Goal: Task Accomplishment & Management: Manage account settings

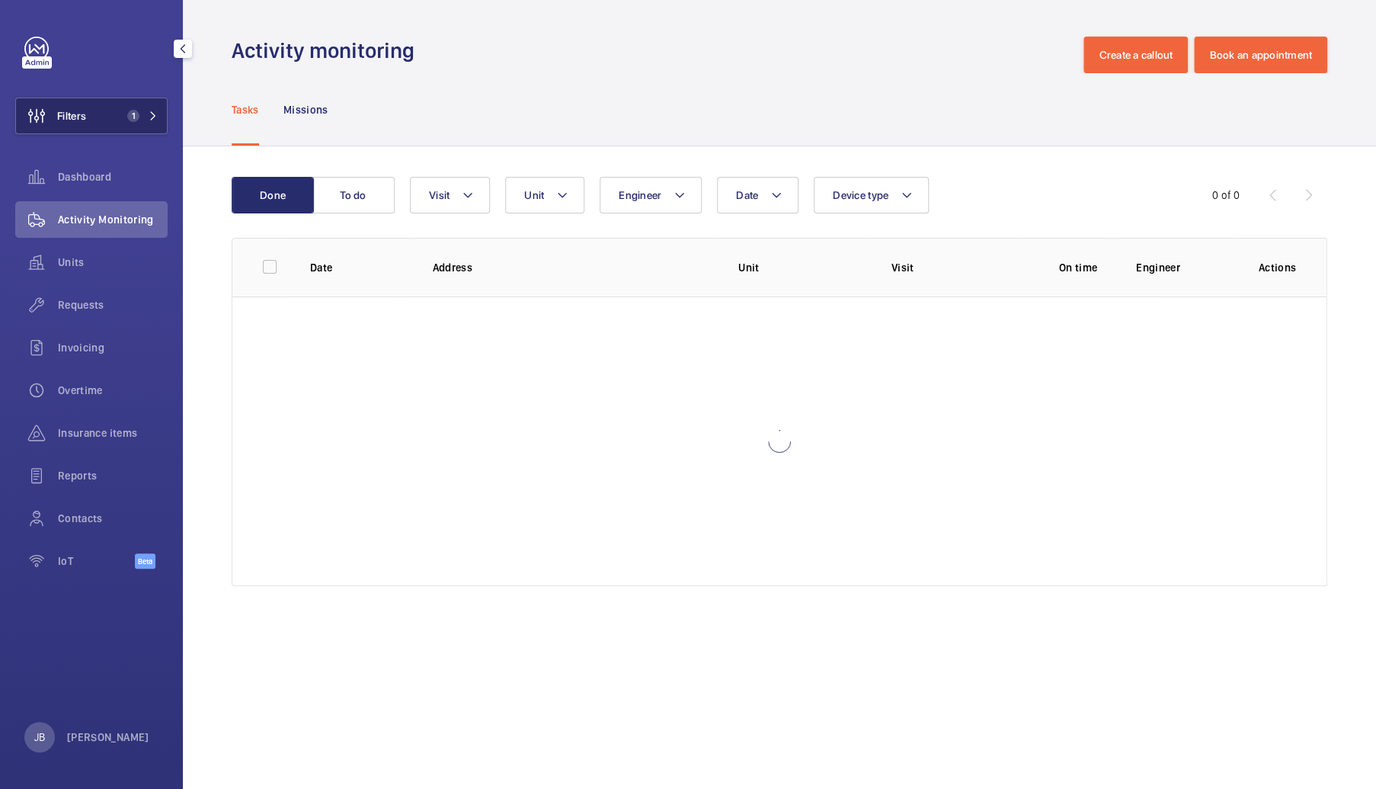
click at [62, 101] on span "Filters" at bounding box center [51, 116] width 70 height 37
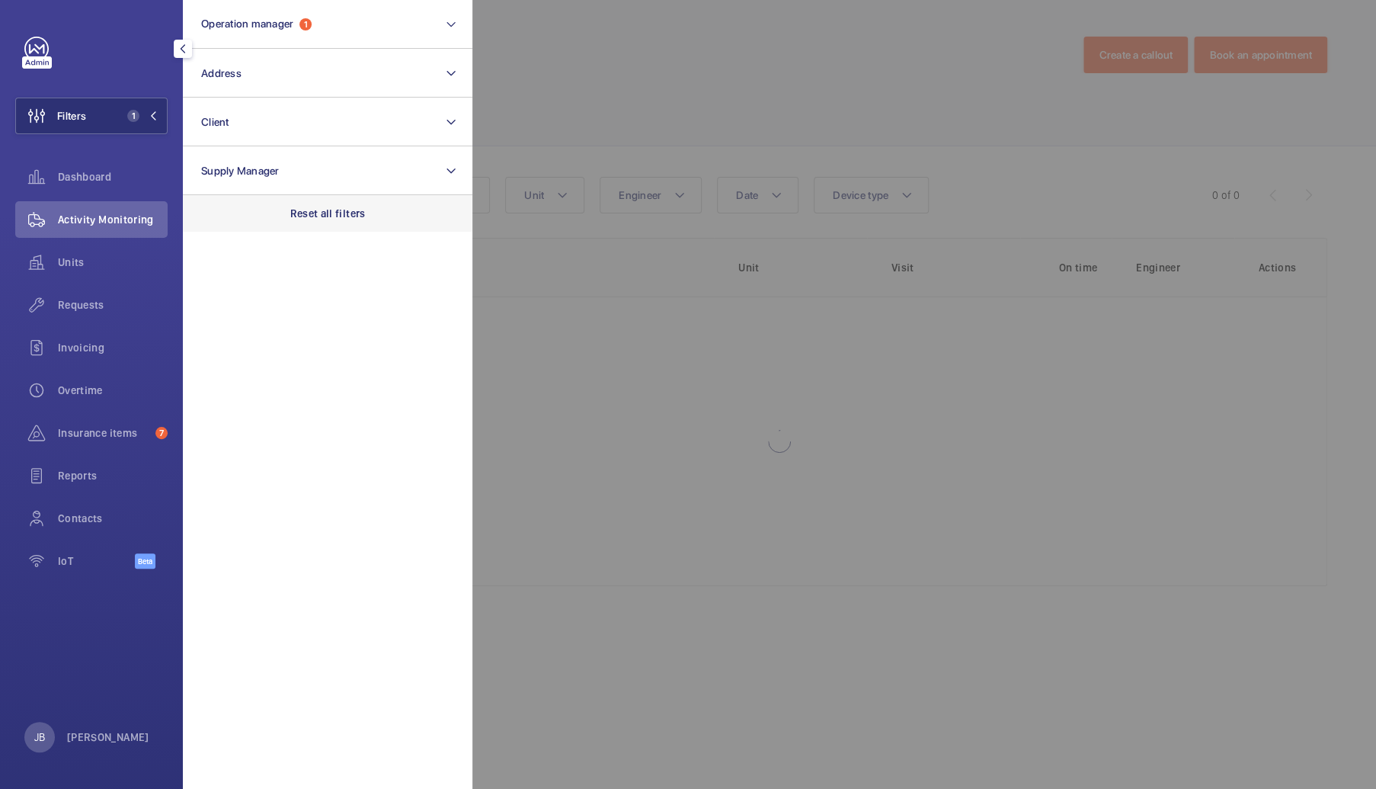
click at [351, 211] on p "Reset all filters" at bounding box center [327, 213] width 75 height 15
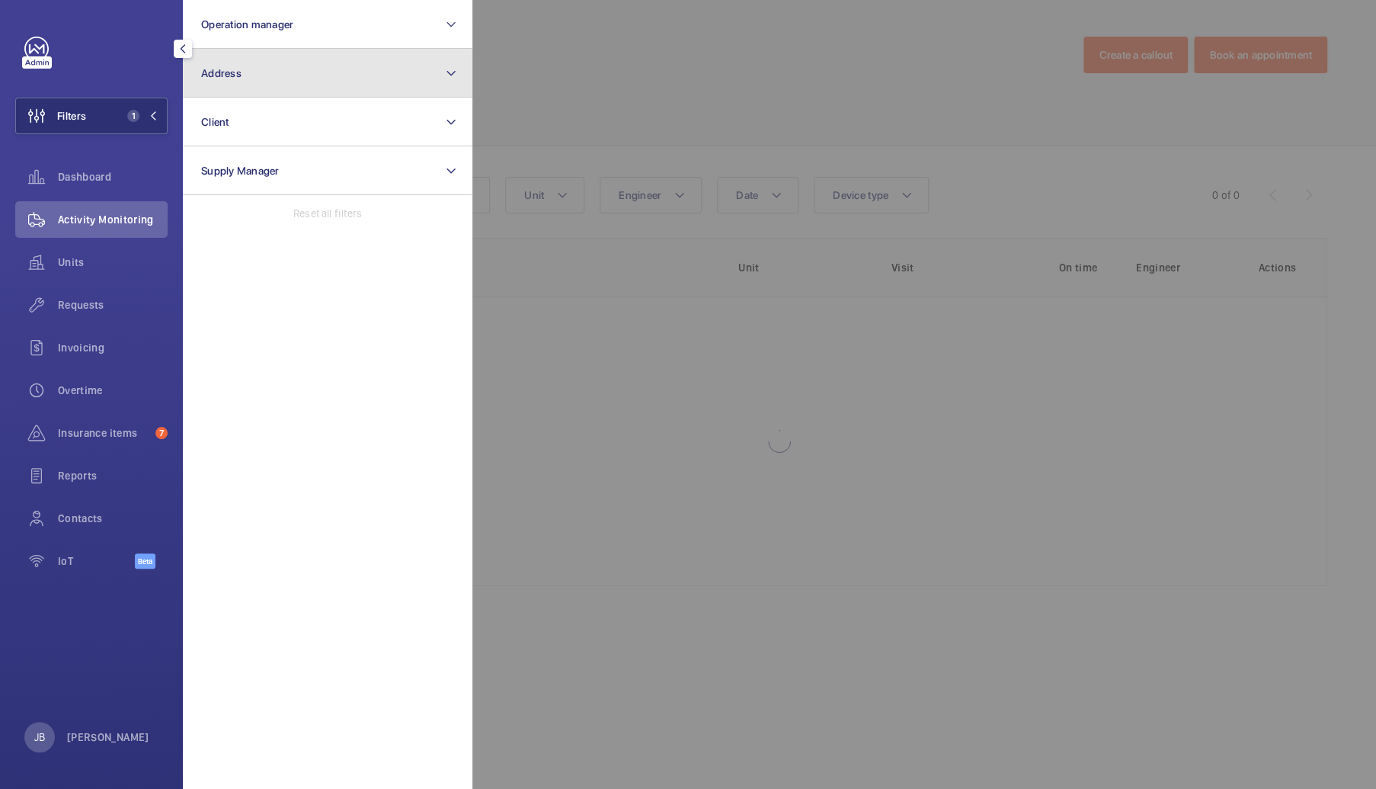
click at [311, 78] on button "Address" at bounding box center [328, 73] width 290 height 49
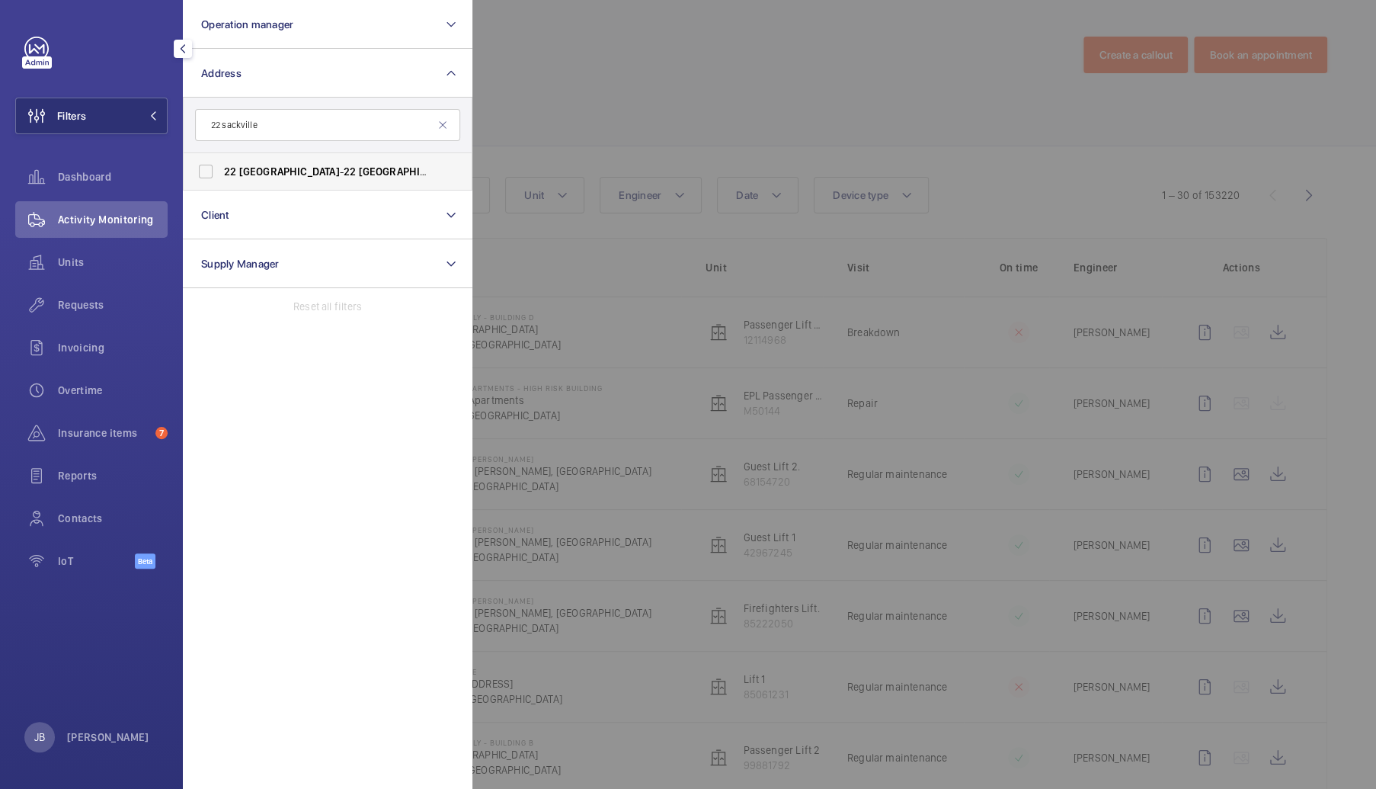
type input "22 sackville"
click at [271, 164] on label "22 Sackville - 22 Sackville St, LONDON W1S 3DN" at bounding box center [316, 171] width 265 height 37
click at [221, 164] on input "22 Sackville - 22 Sackville St, LONDON W1S 3DN" at bounding box center [206, 171] width 30 height 30
checkbox input "true"
click at [645, 96] on div at bounding box center [1160, 394] width 1376 height 789
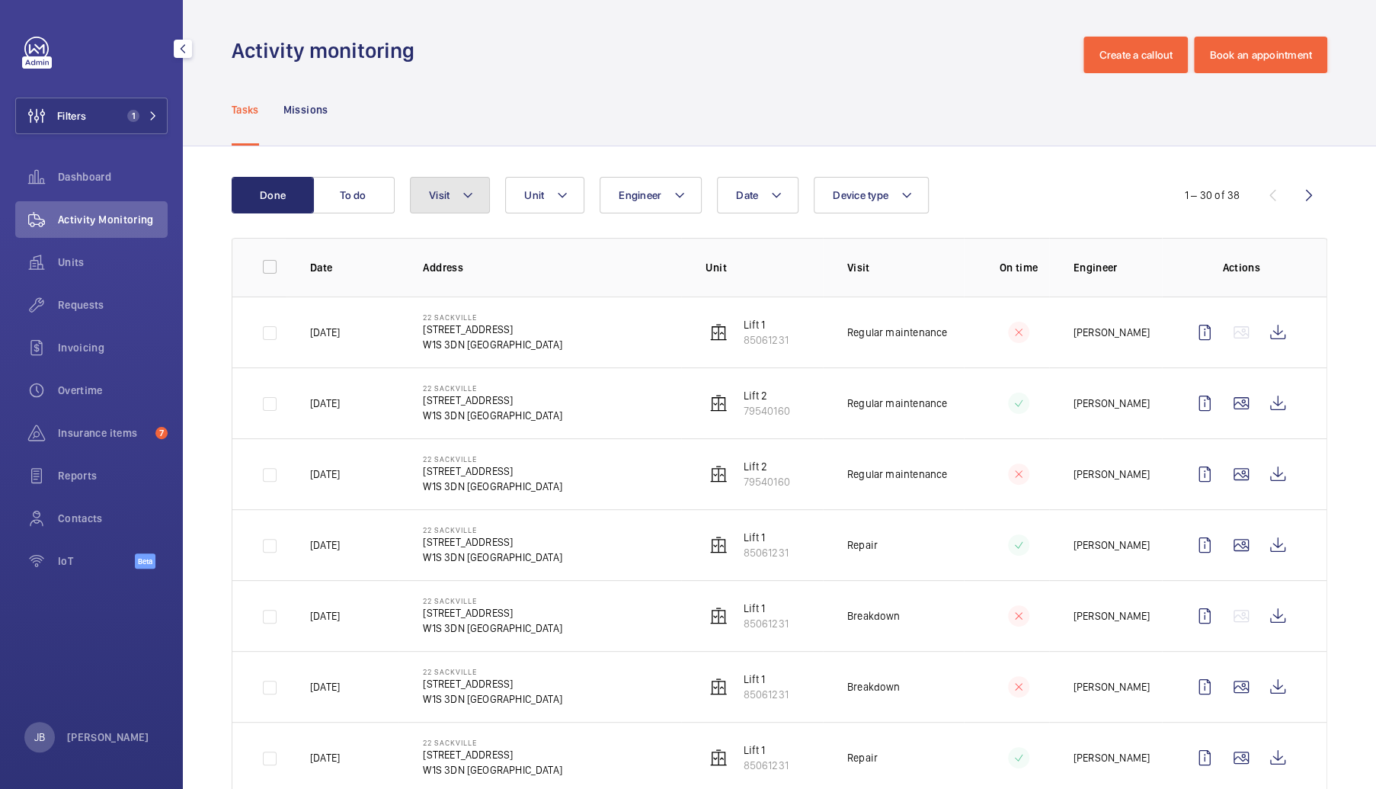
click at [451, 211] on button "Visit" at bounding box center [450, 195] width 80 height 37
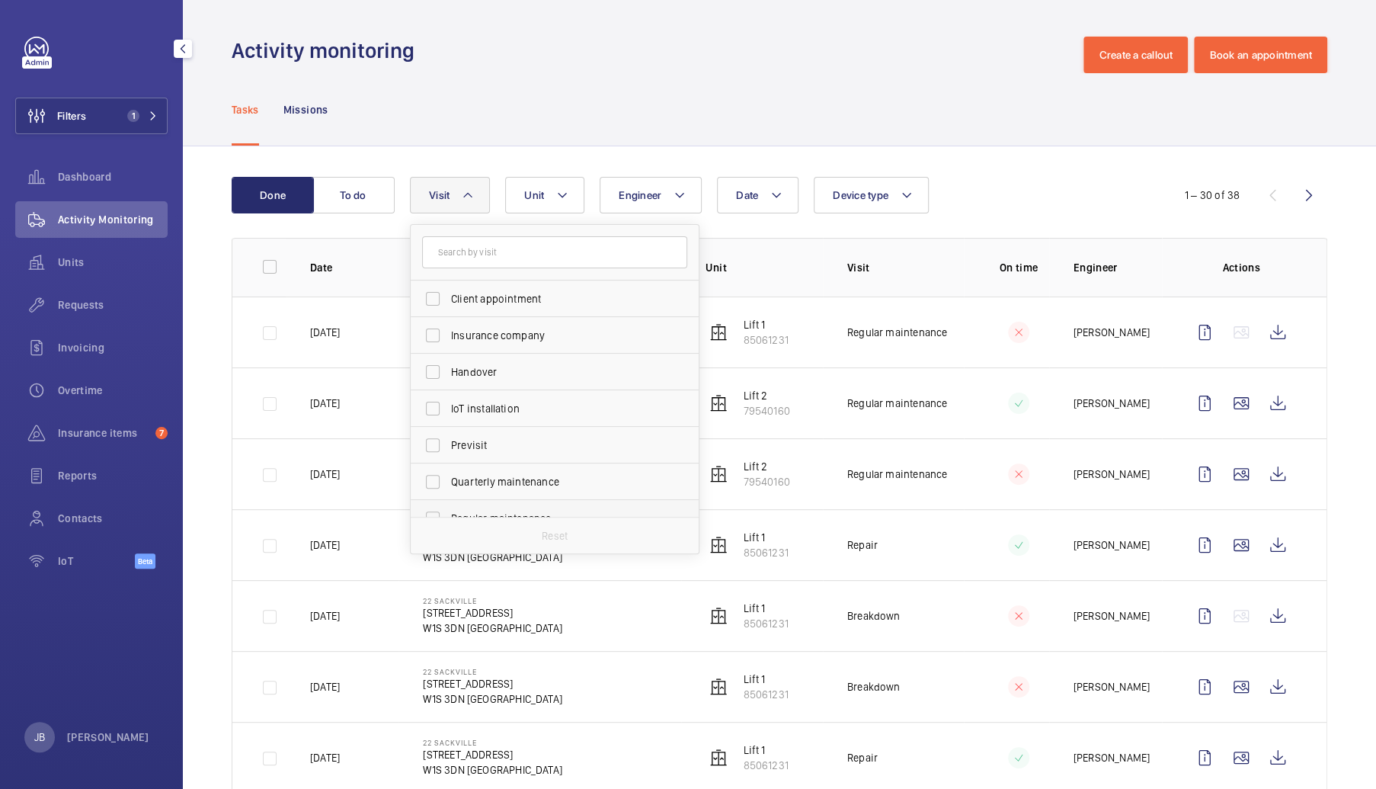
scroll to position [152, 0]
click at [436, 439] on input "Regular maintenance" at bounding box center [433, 439] width 30 height 30
checkbox input "true"
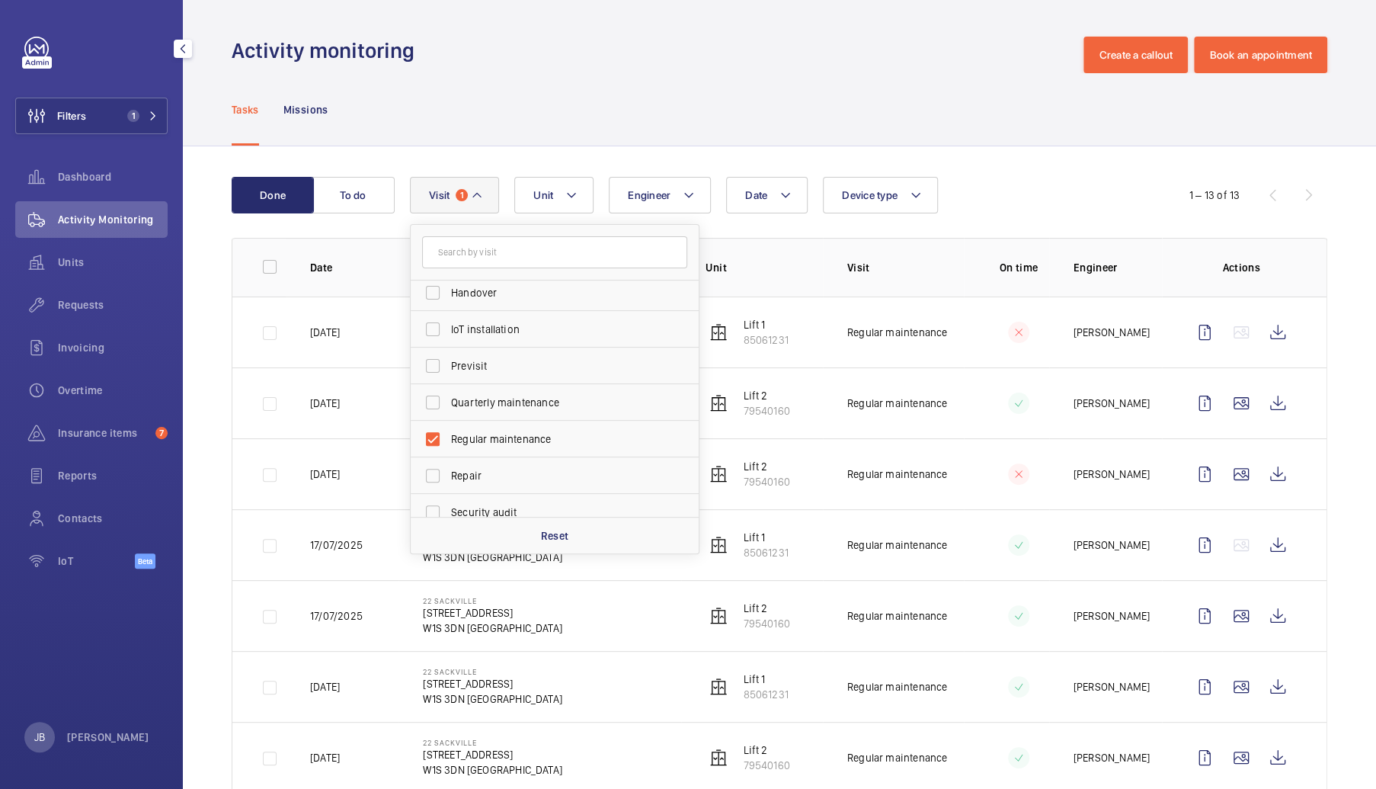
click at [745, 100] on div "Tasks Missions" at bounding box center [780, 109] width 1096 height 72
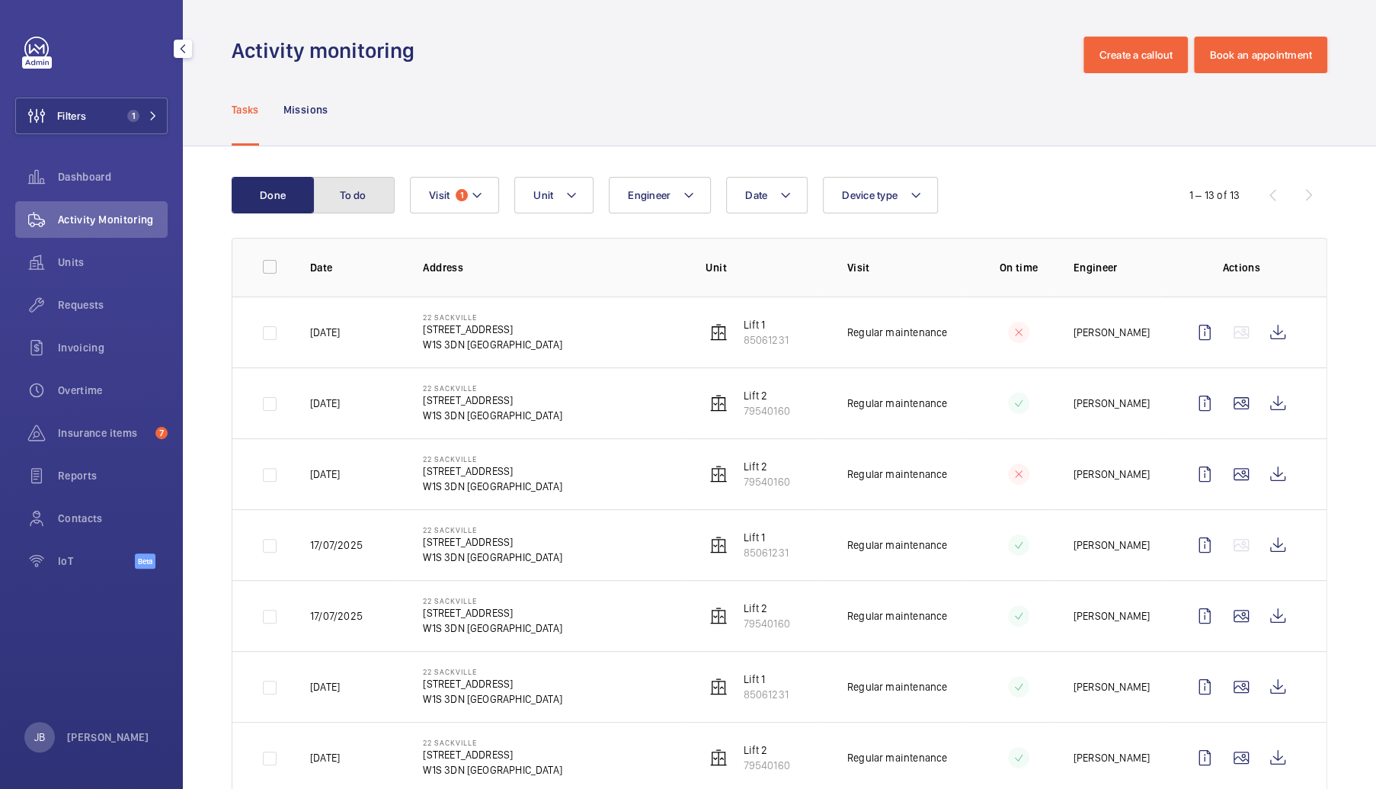
click at [376, 185] on button "To do" at bounding box center [353, 195] width 82 height 37
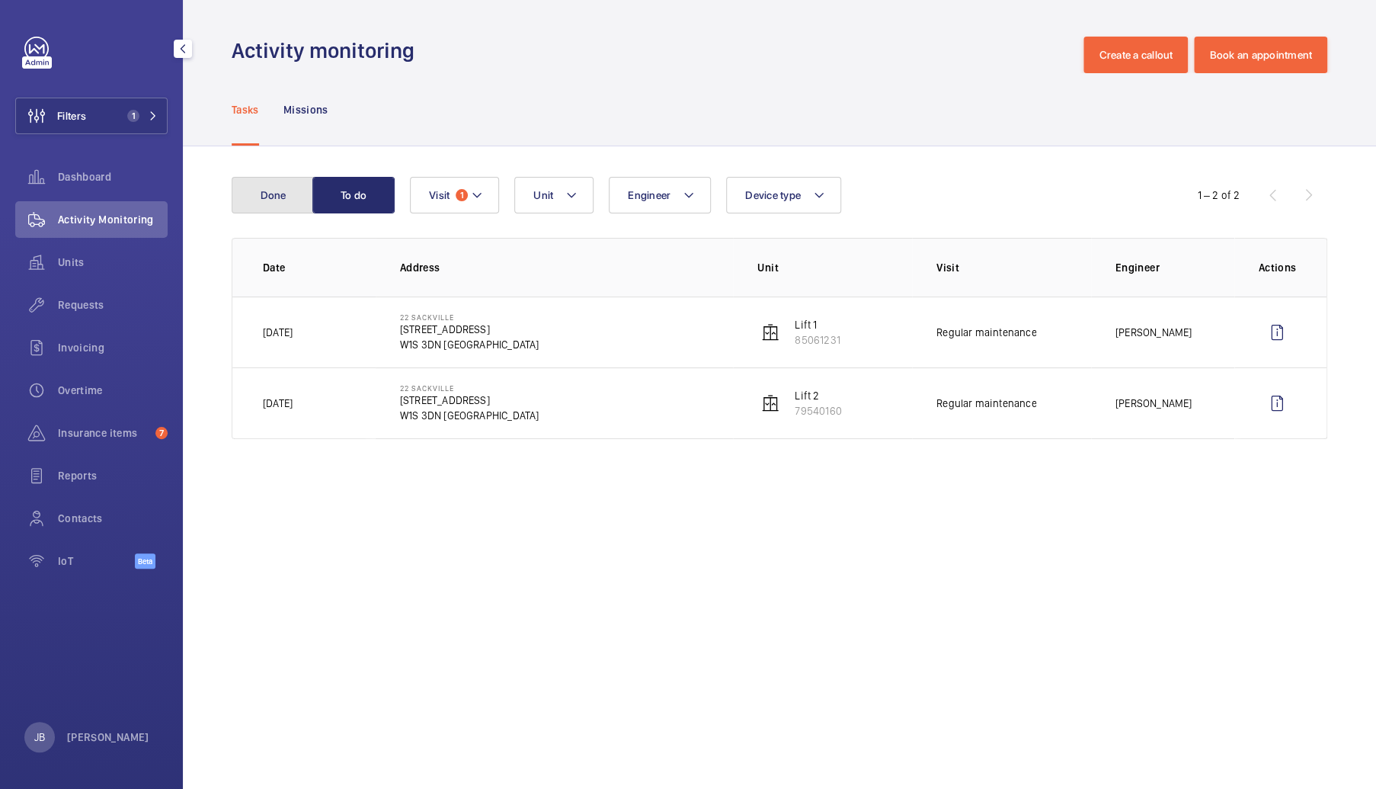
click at [273, 200] on button "Done" at bounding box center [273, 195] width 82 height 37
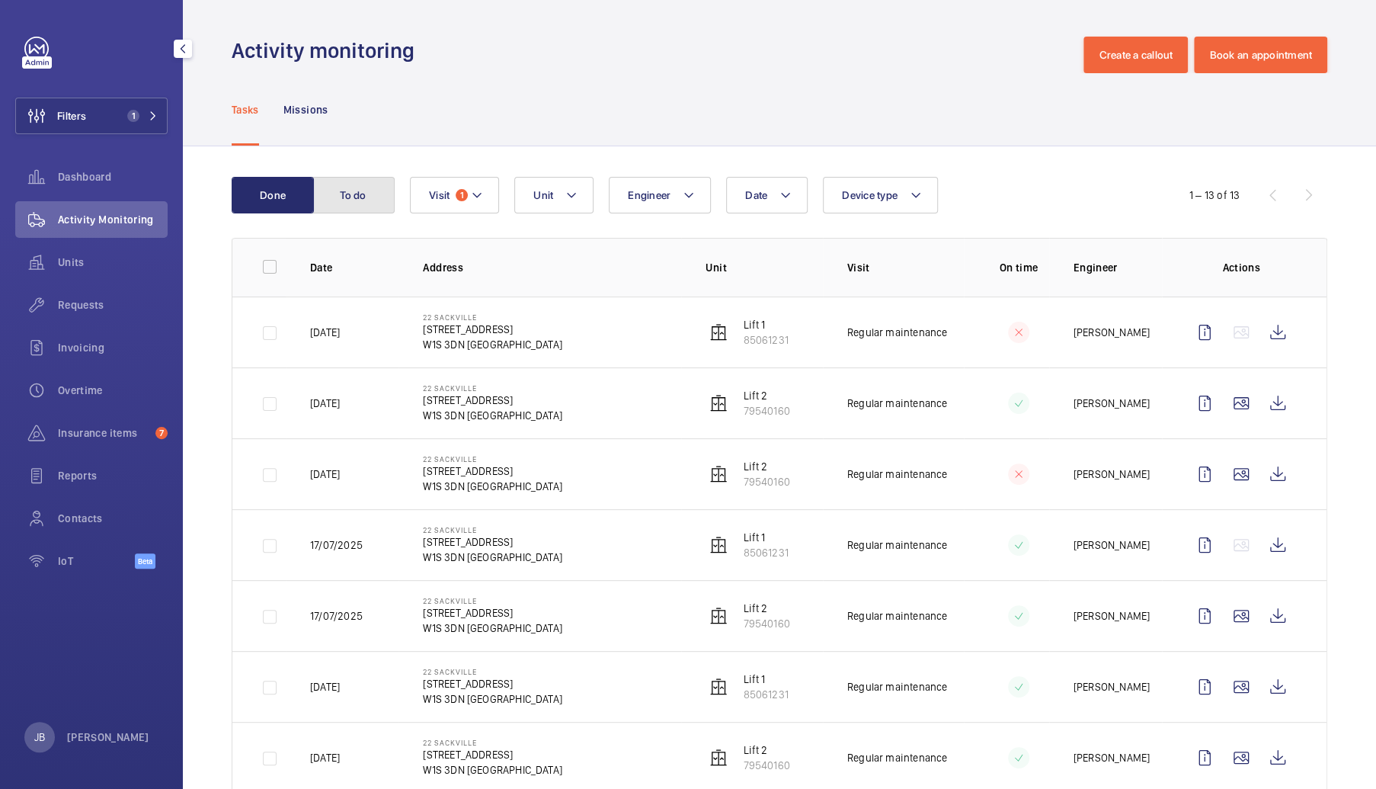
click at [347, 196] on button "To do" at bounding box center [353, 195] width 82 height 37
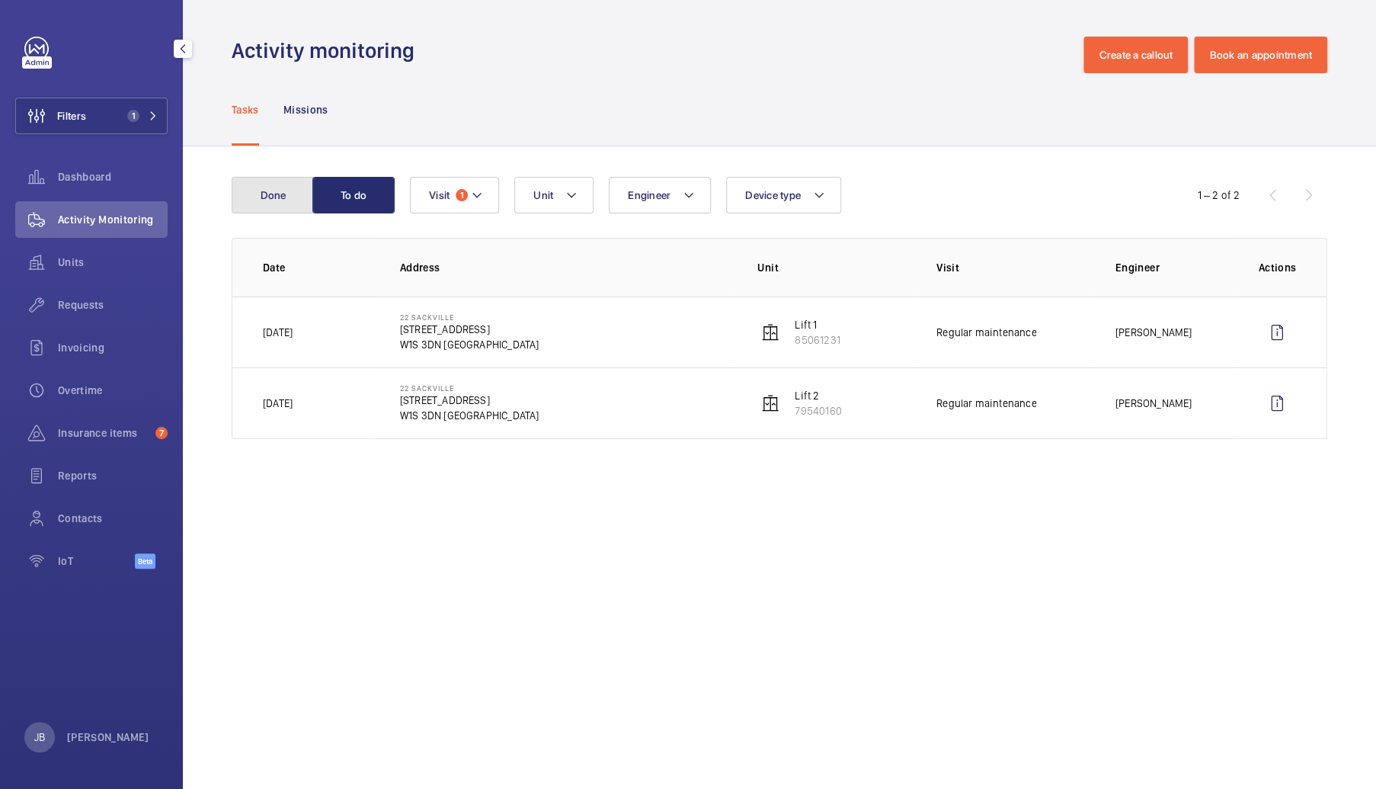
click at [253, 189] on button "Done" at bounding box center [273, 195] width 82 height 37
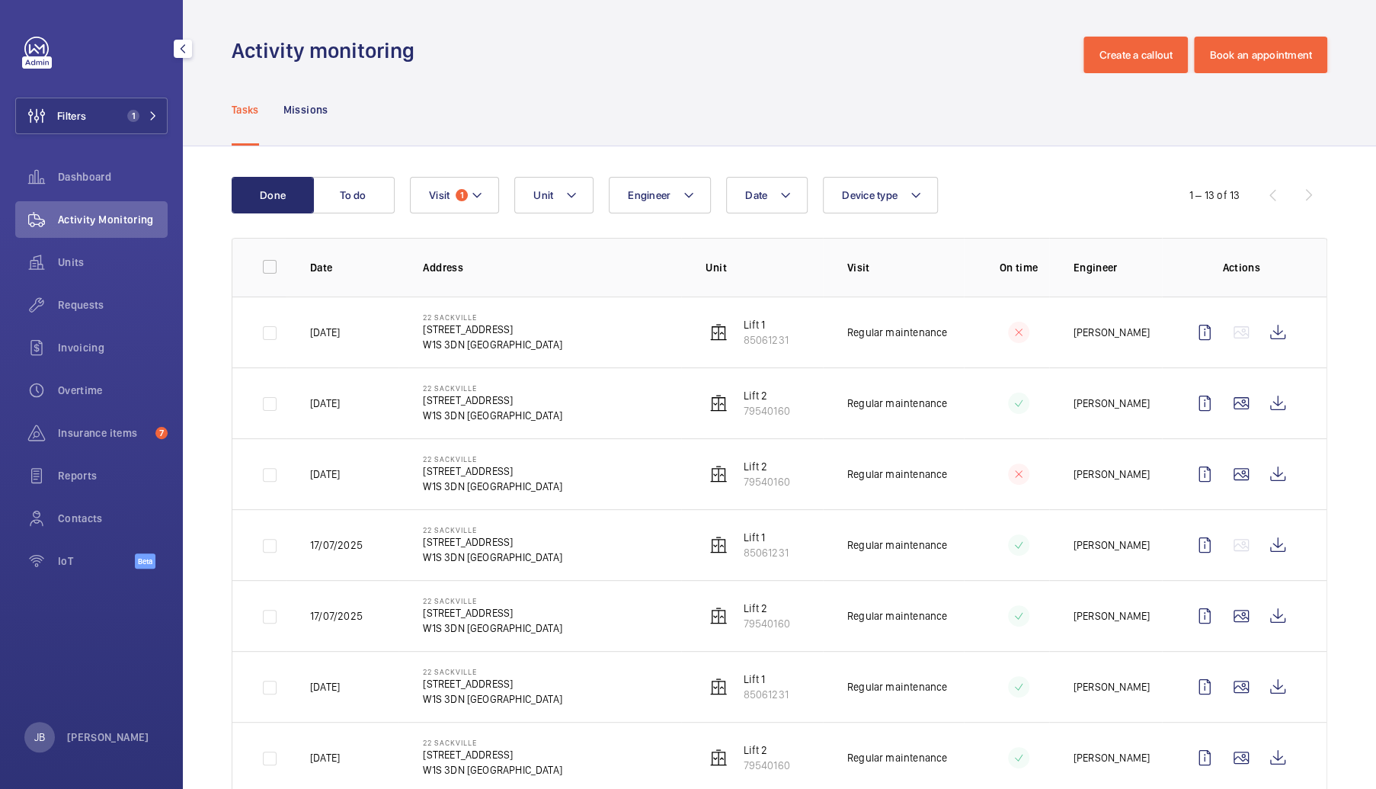
click at [373, 216] on wm-front-table "Done To do Date Engineer Unit Device type Visit 1 1 – 13 of 13 Date Address Uni…" at bounding box center [780, 698] width 1096 height 1042
click at [373, 200] on button "To do" at bounding box center [353, 195] width 82 height 37
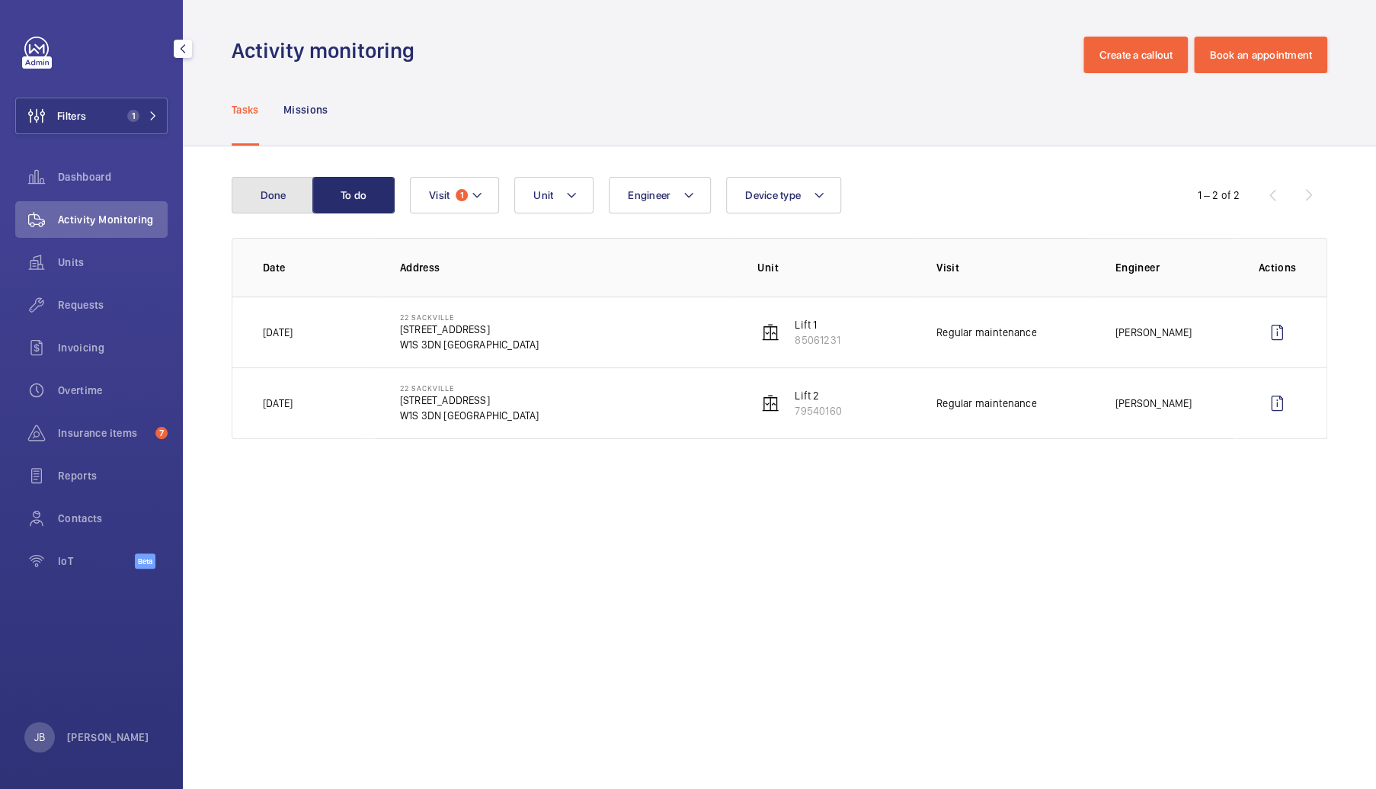
click at [287, 199] on button "Done" at bounding box center [273, 195] width 82 height 37
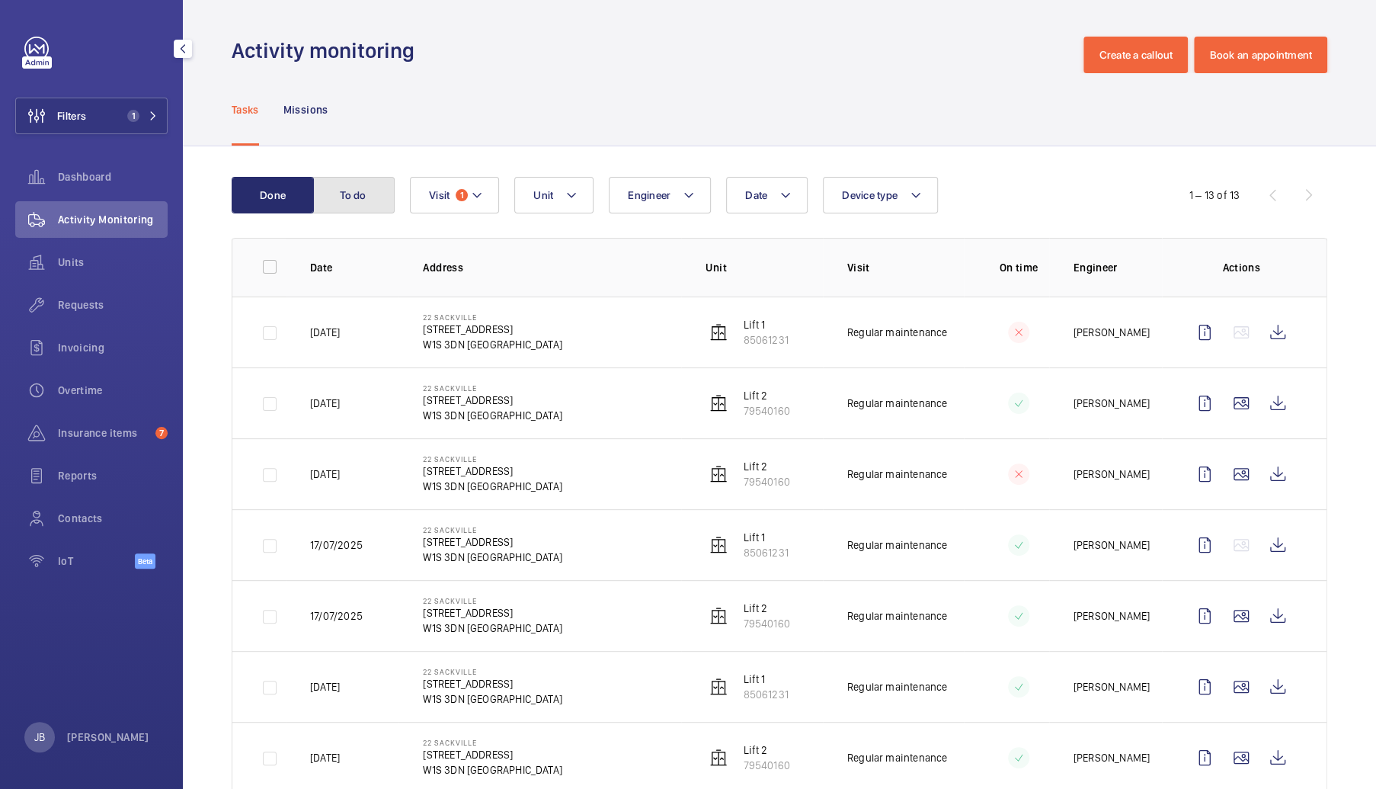
click at [357, 196] on button "To do" at bounding box center [353, 195] width 82 height 37
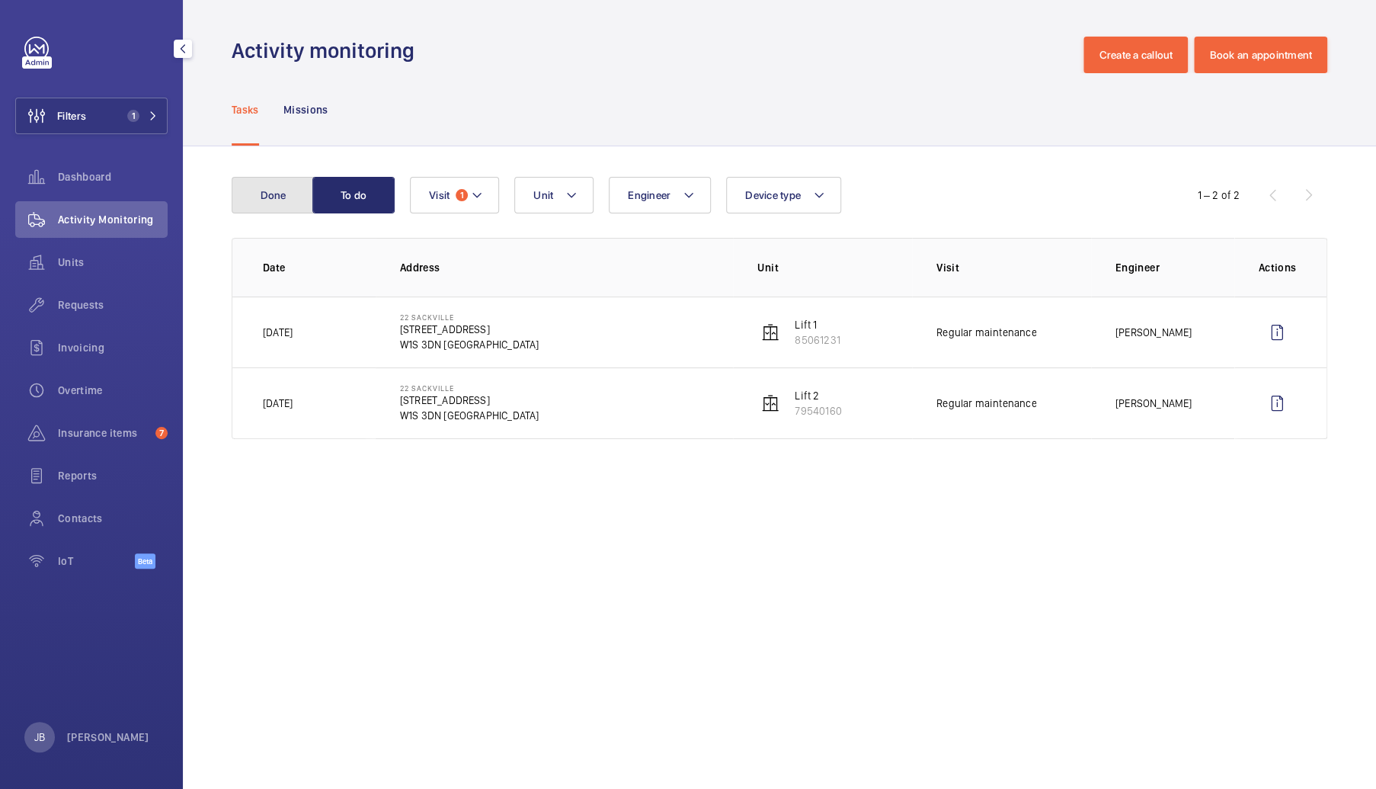
click at [271, 206] on button "Done" at bounding box center [273, 195] width 82 height 37
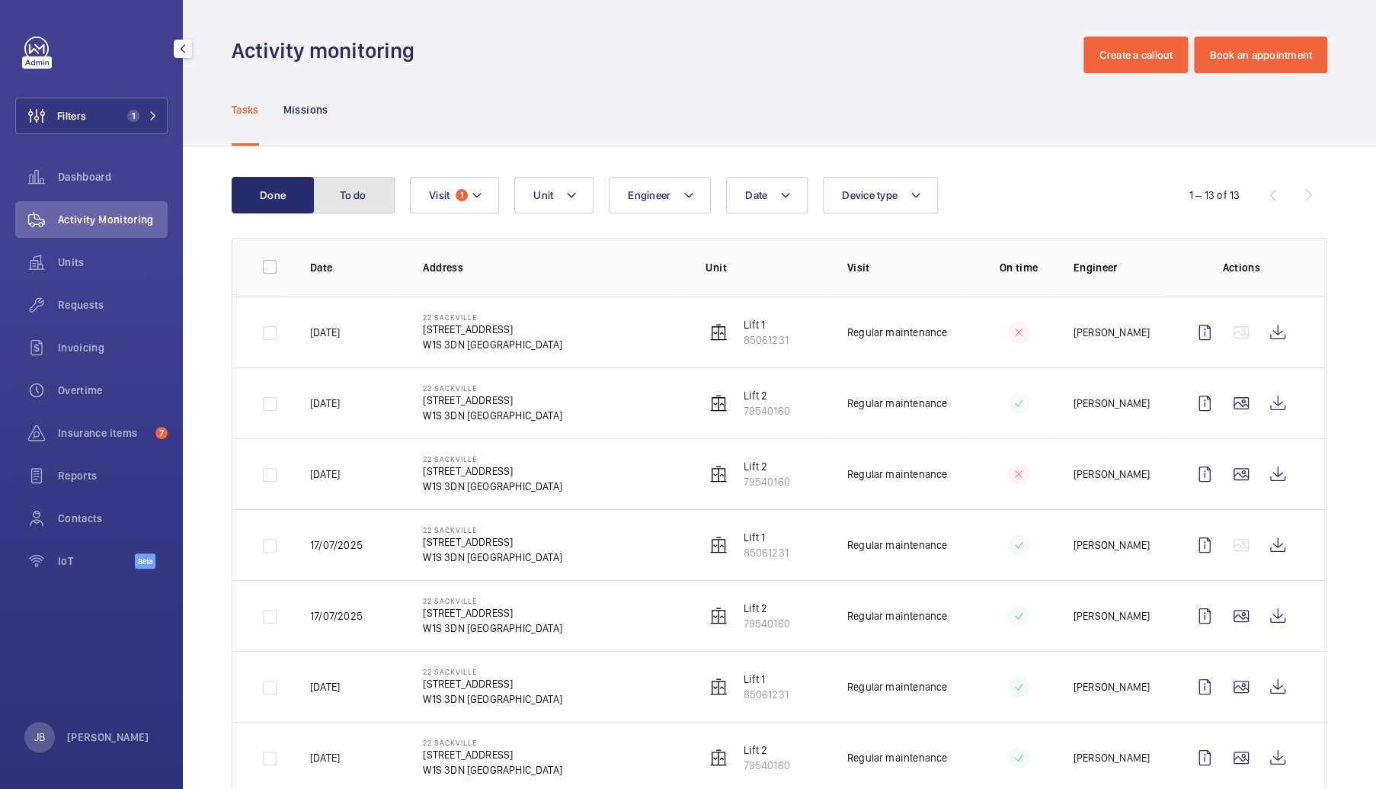
click at [375, 188] on button "To do" at bounding box center [353, 195] width 82 height 37
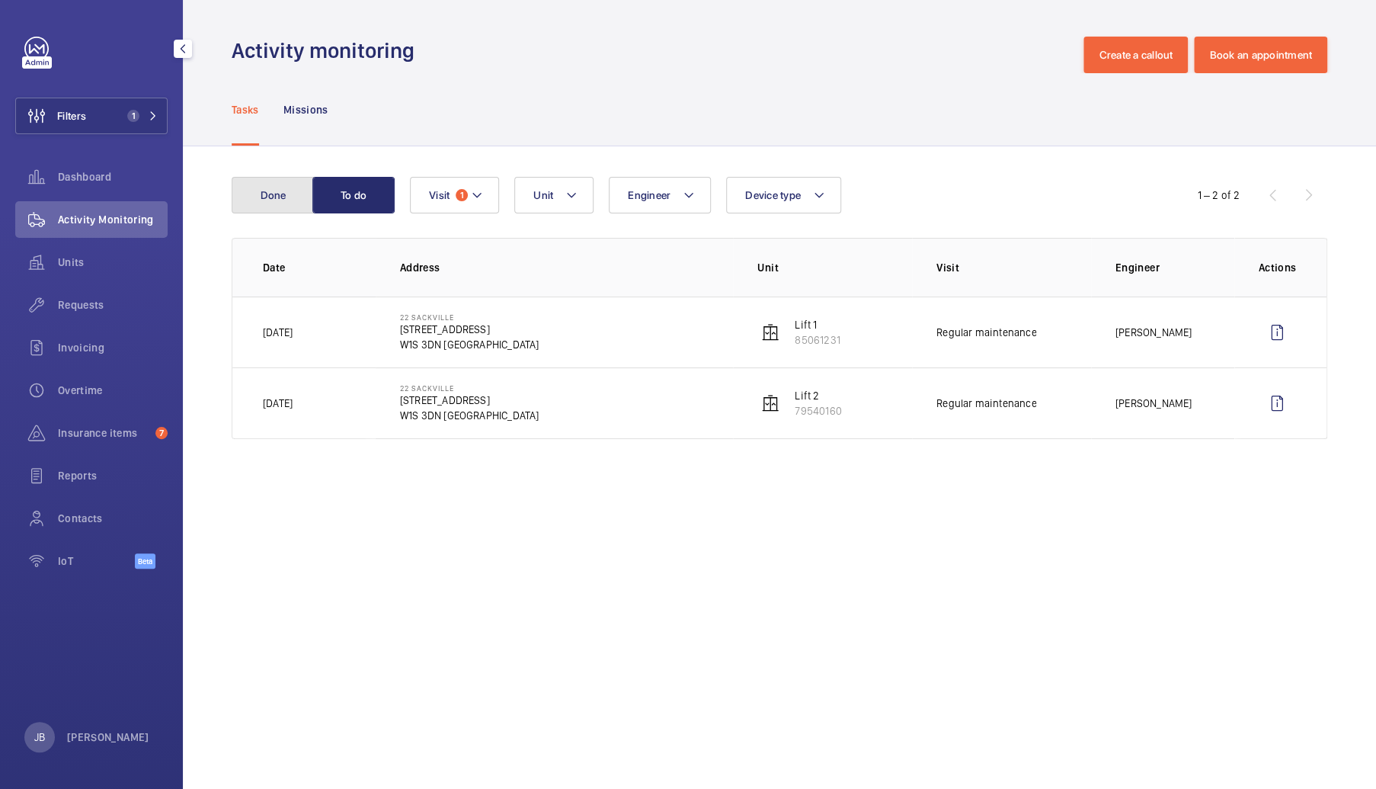
click at [258, 182] on button "Done" at bounding box center [273, 195] width 82 height 37
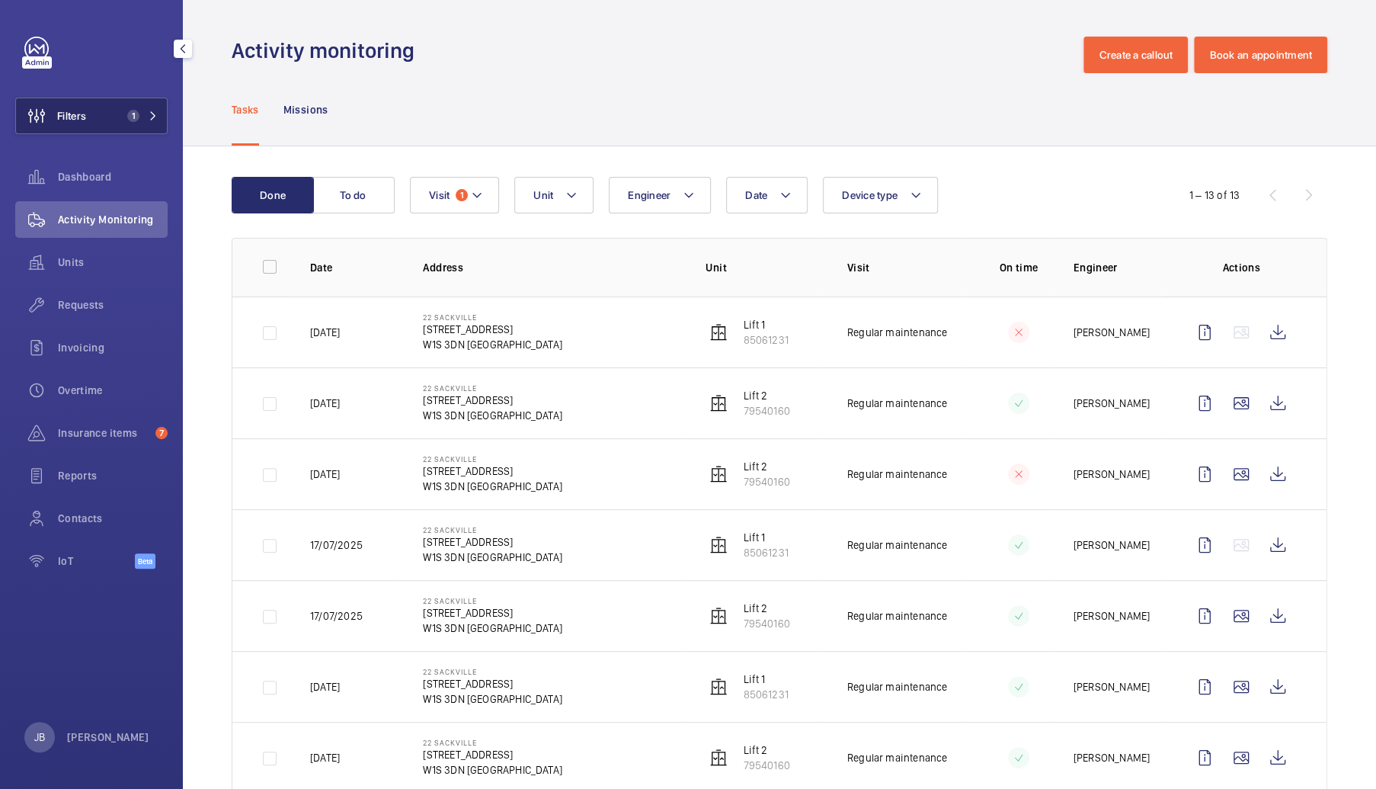
click at [82, 110] on span "Filters" at bounding box center [71, 115] width 29 height 15
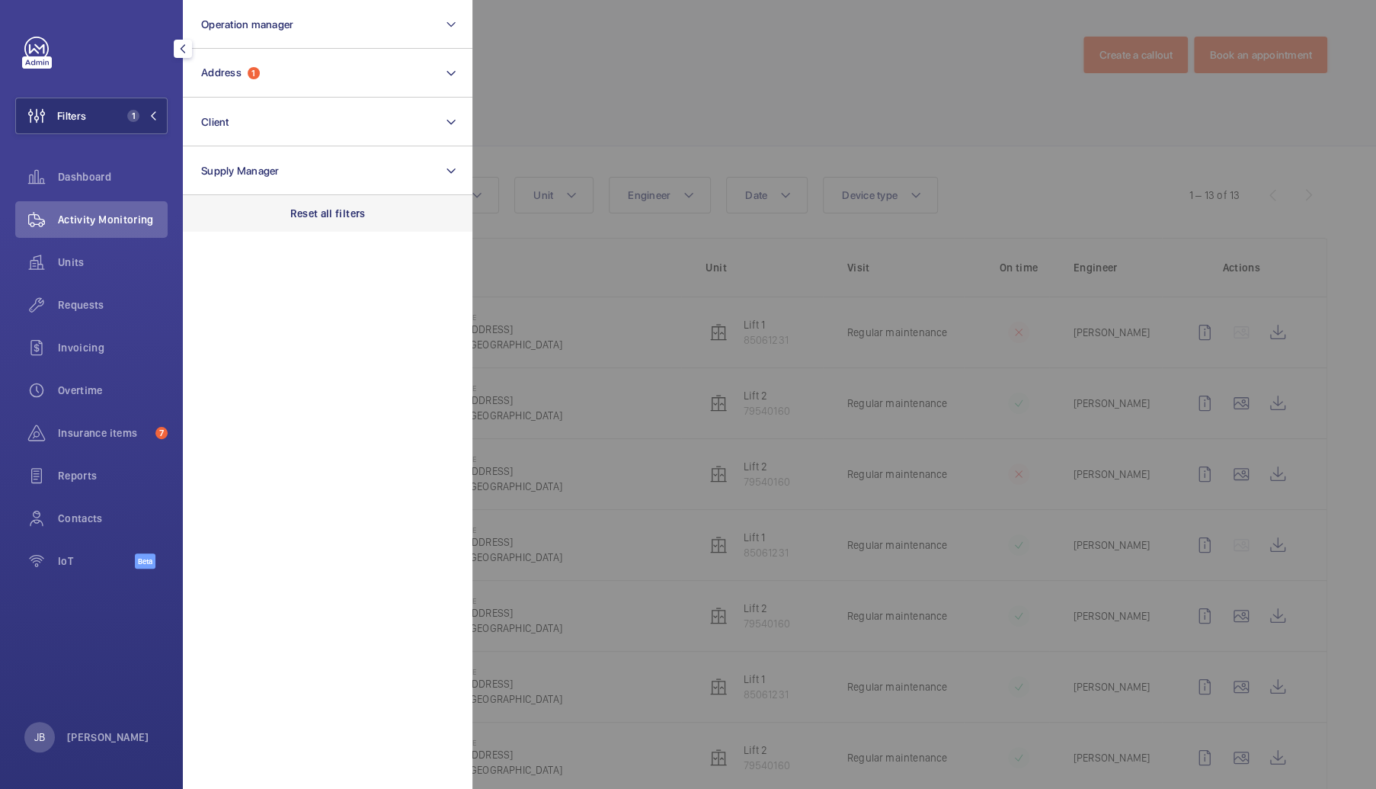
click at [322, 212] on p "Reset all filters" at bounding box center [327, 213] width 75 height 15
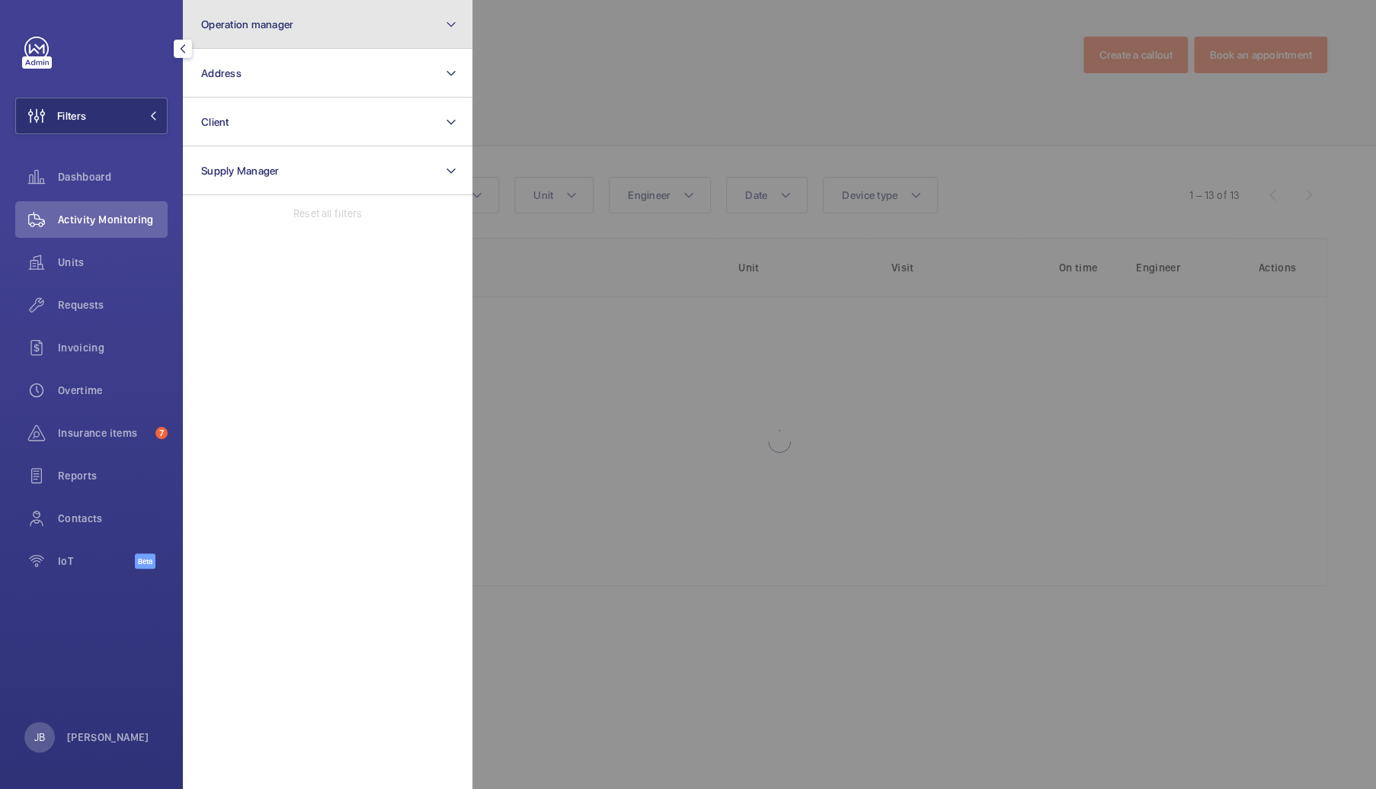
click at [307, 19] on button "Operation manager" at bounding box center [328, 24] width 290 height 49
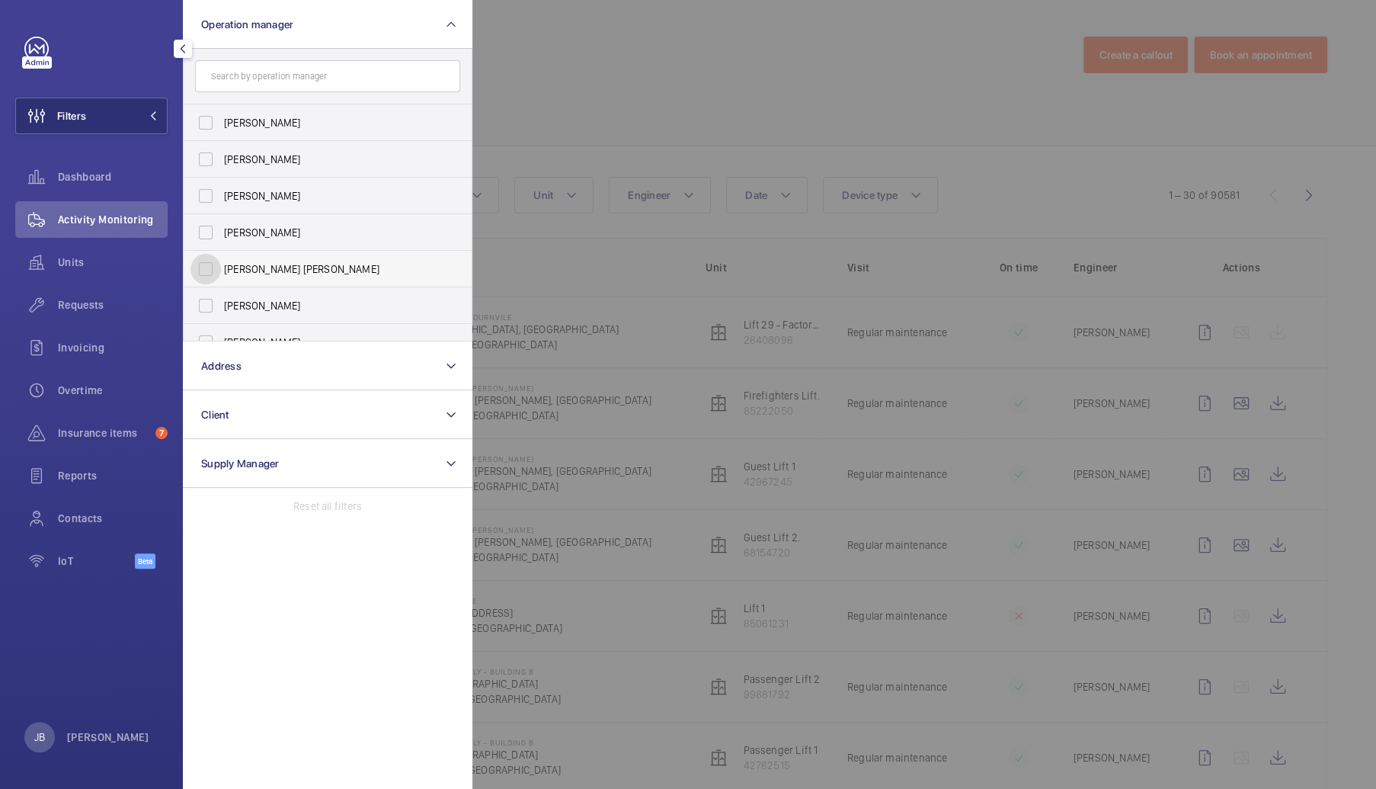
click at [207, 267] on input "Connor Tarpey" at bounding box center [206, 269] width 30 height 30
checkbox input "true"
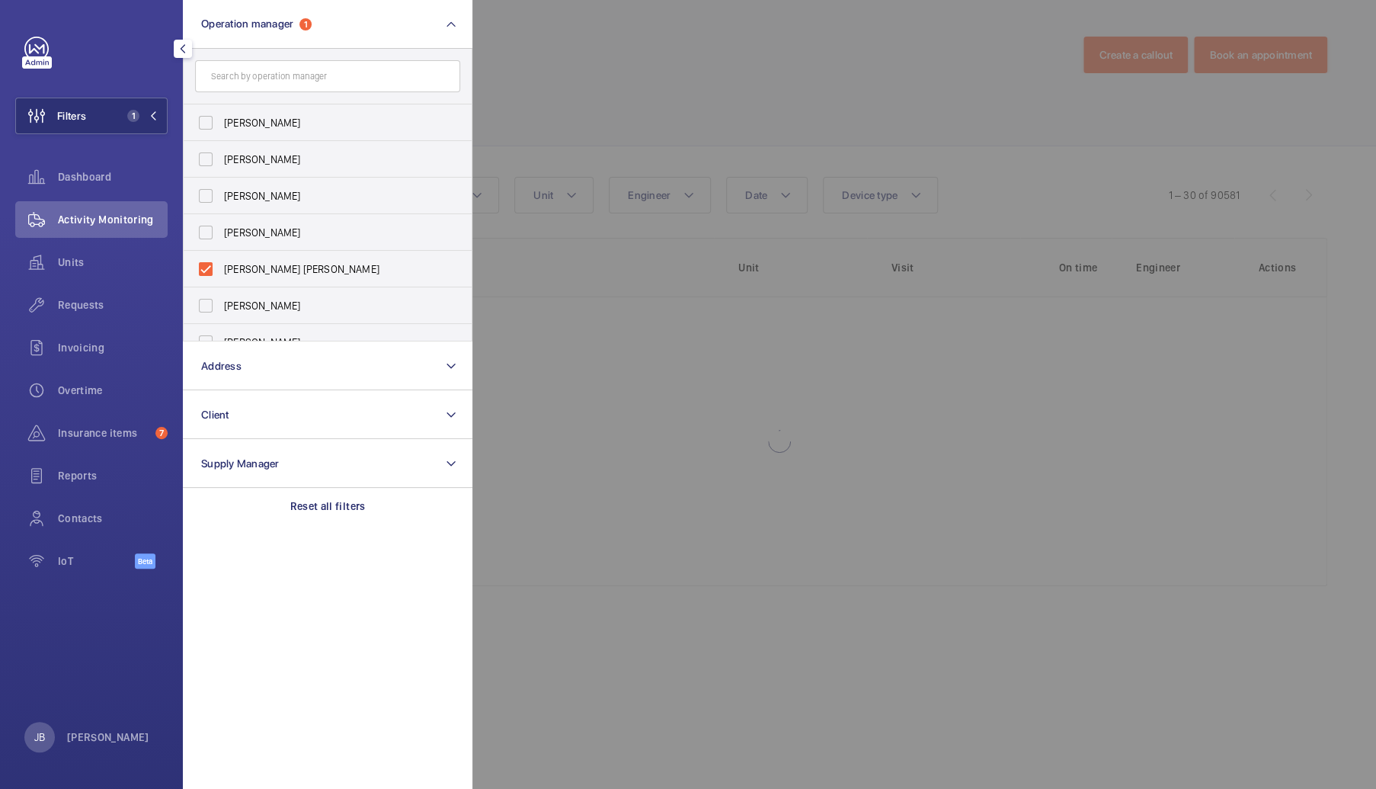
click at [604, 108] on div at bounding box center [1160, 394] width 1376 height 789
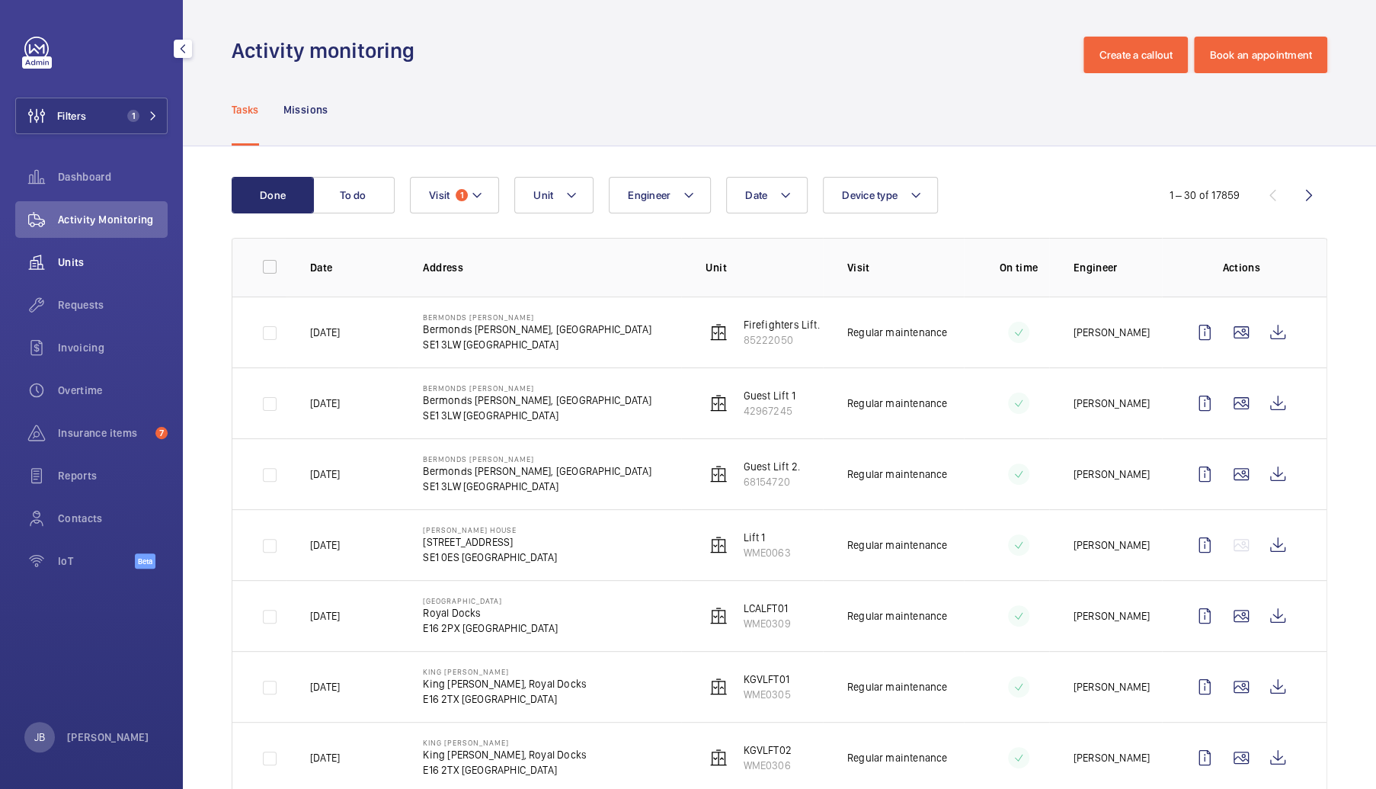
click at [83, 248] on div "Units" at bounding box center [91, 262] width 152 height 37
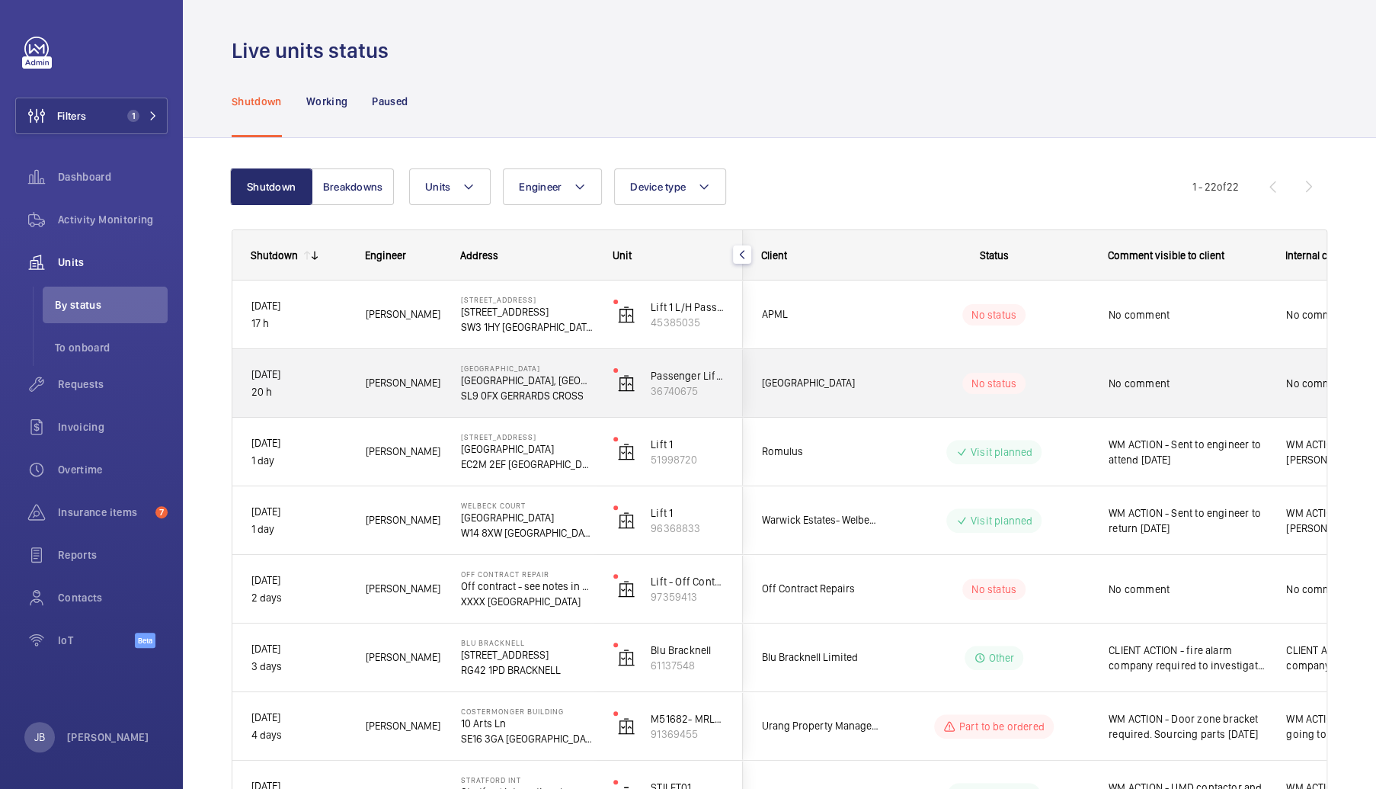
click at [1177, 381] on span "No comment" at bounding box center [1188, 383] width 158 height 15
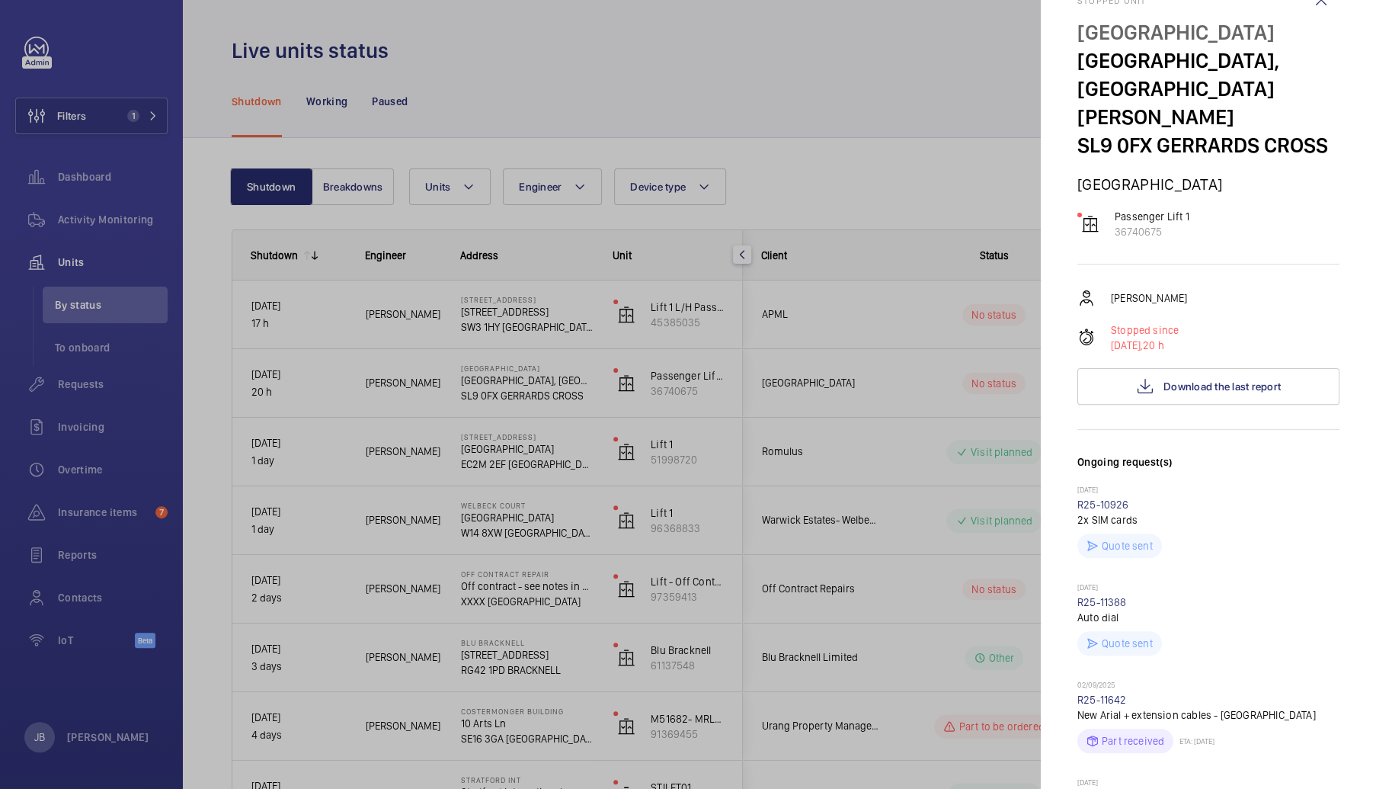
scroll to position [76, 0]
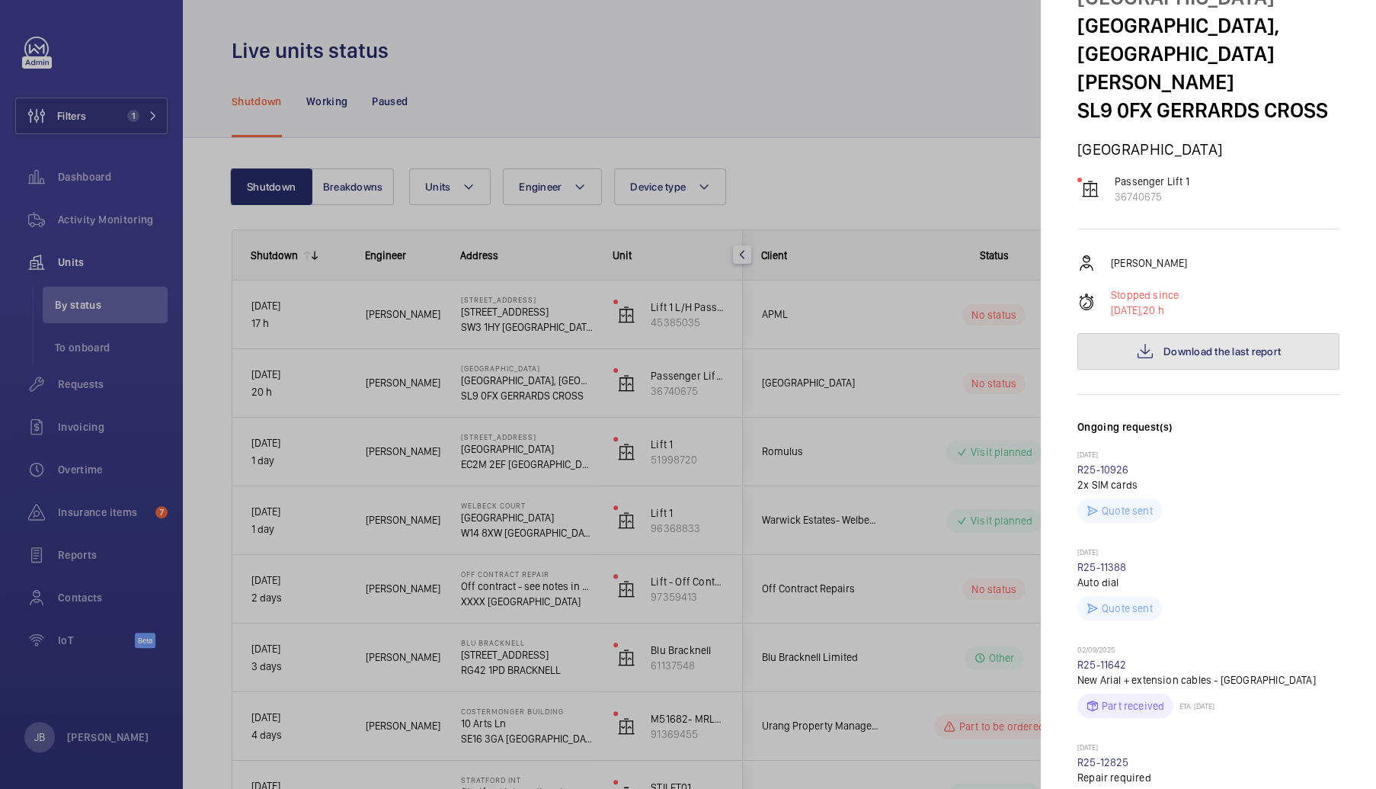
click at [1193, 346] on span "Download the last report" at bounding box center [1222, 351] width 117 height 12
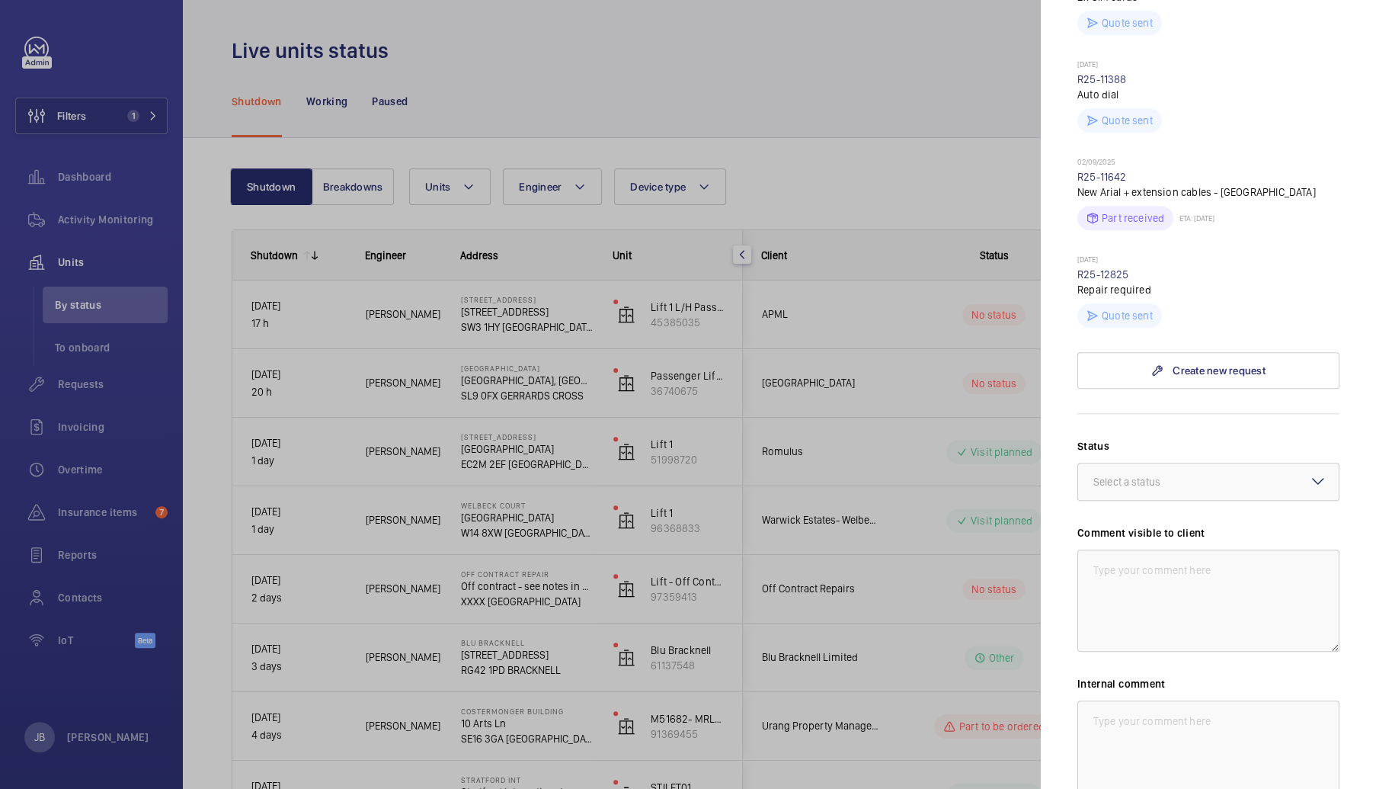
scroll to position [610, 0]
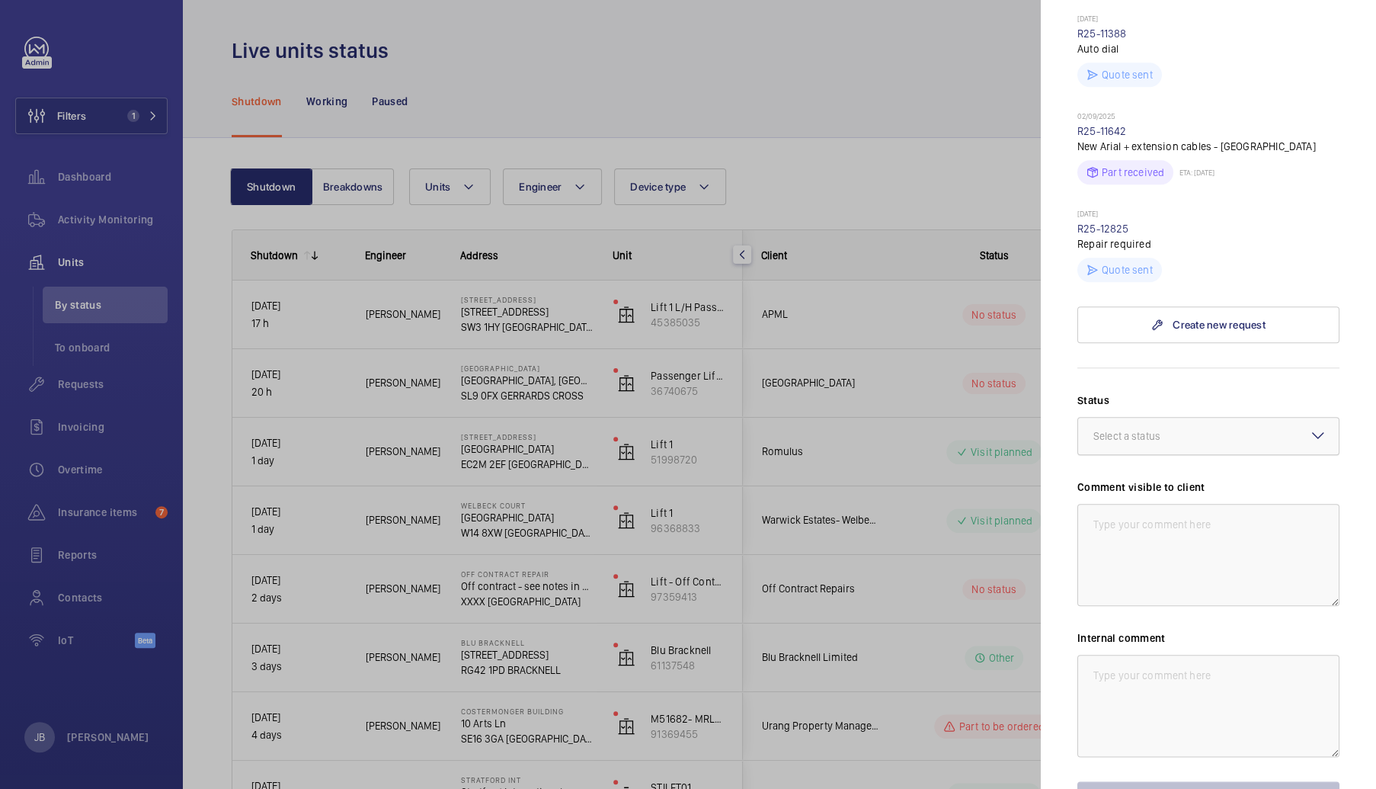
click at [1224, 423] on div at bounding box center [1208, 436] width 261 height 37
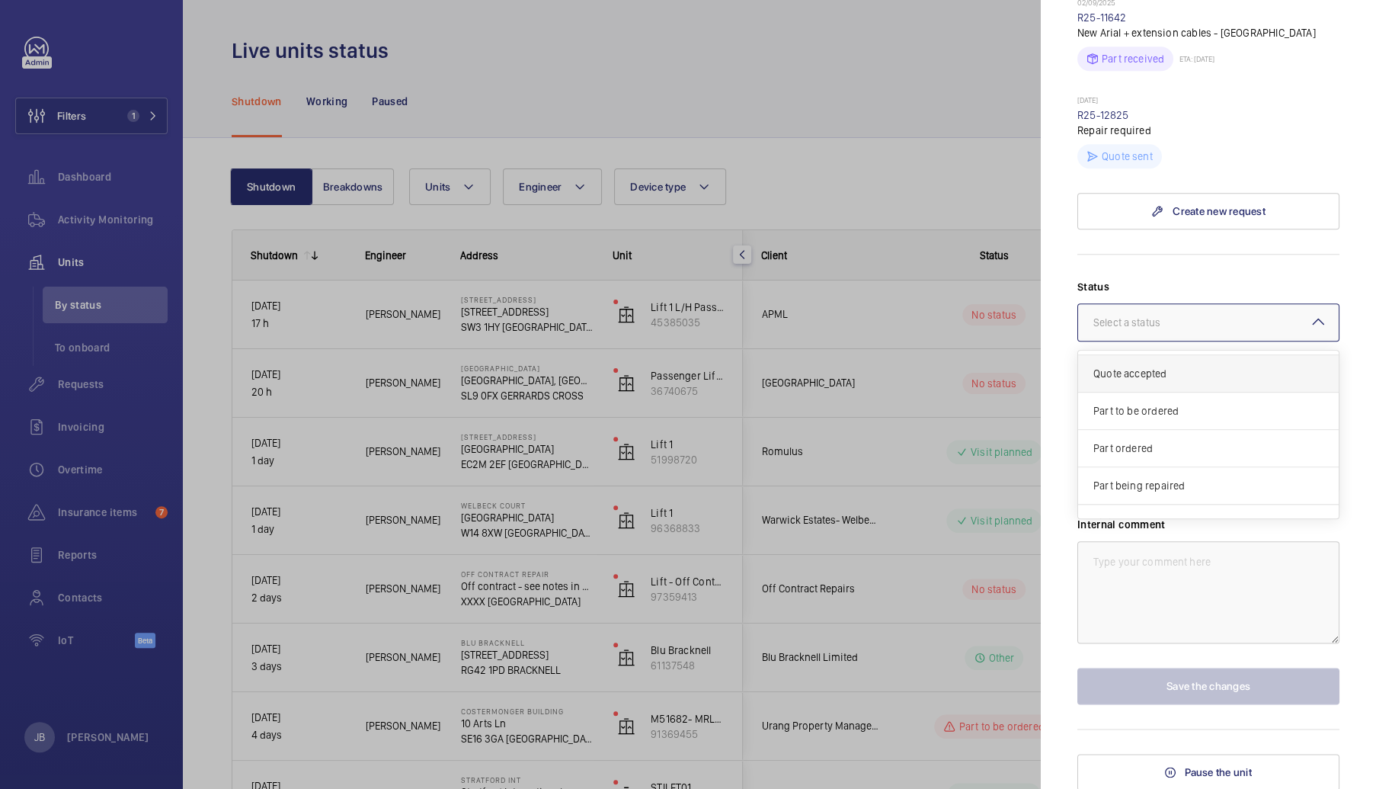
scroll to position [53, 0]
click at [858, 130] on div at bounding box center [688, 394] width 1376 height 789
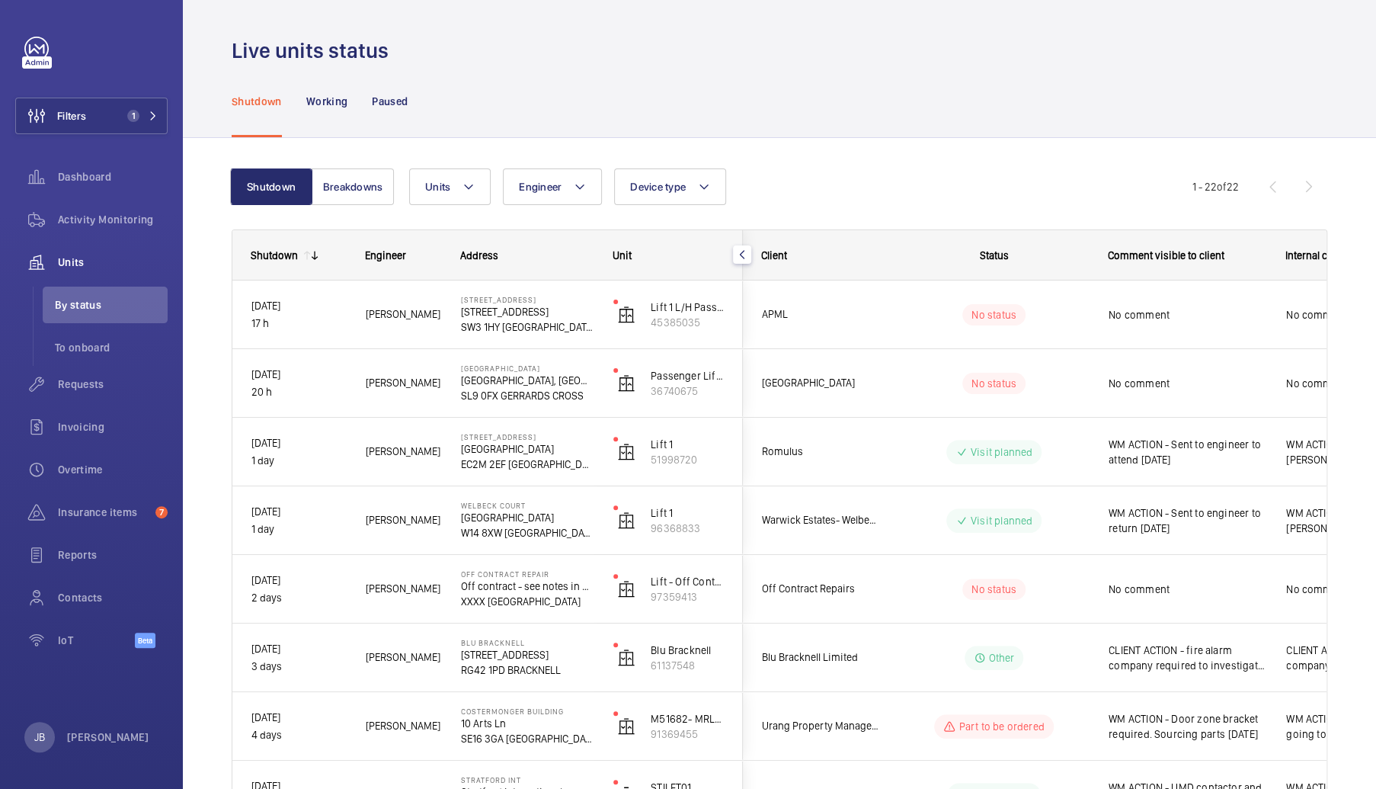
scroll to position [76, 0]
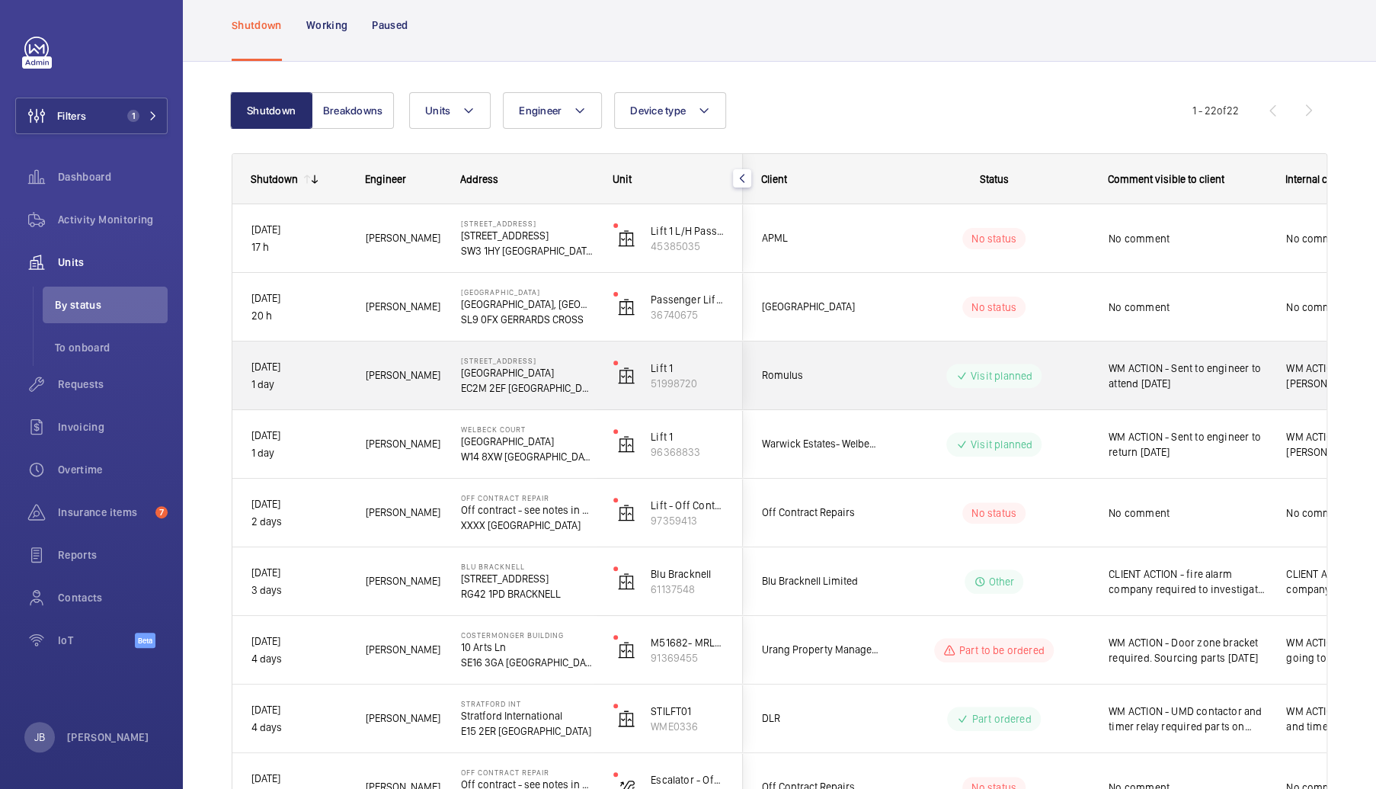
click at [1195, 378] on span "WM ACTION - Sent to engineer to attend today" at bounding box center [1188, 375] width 158 height 30
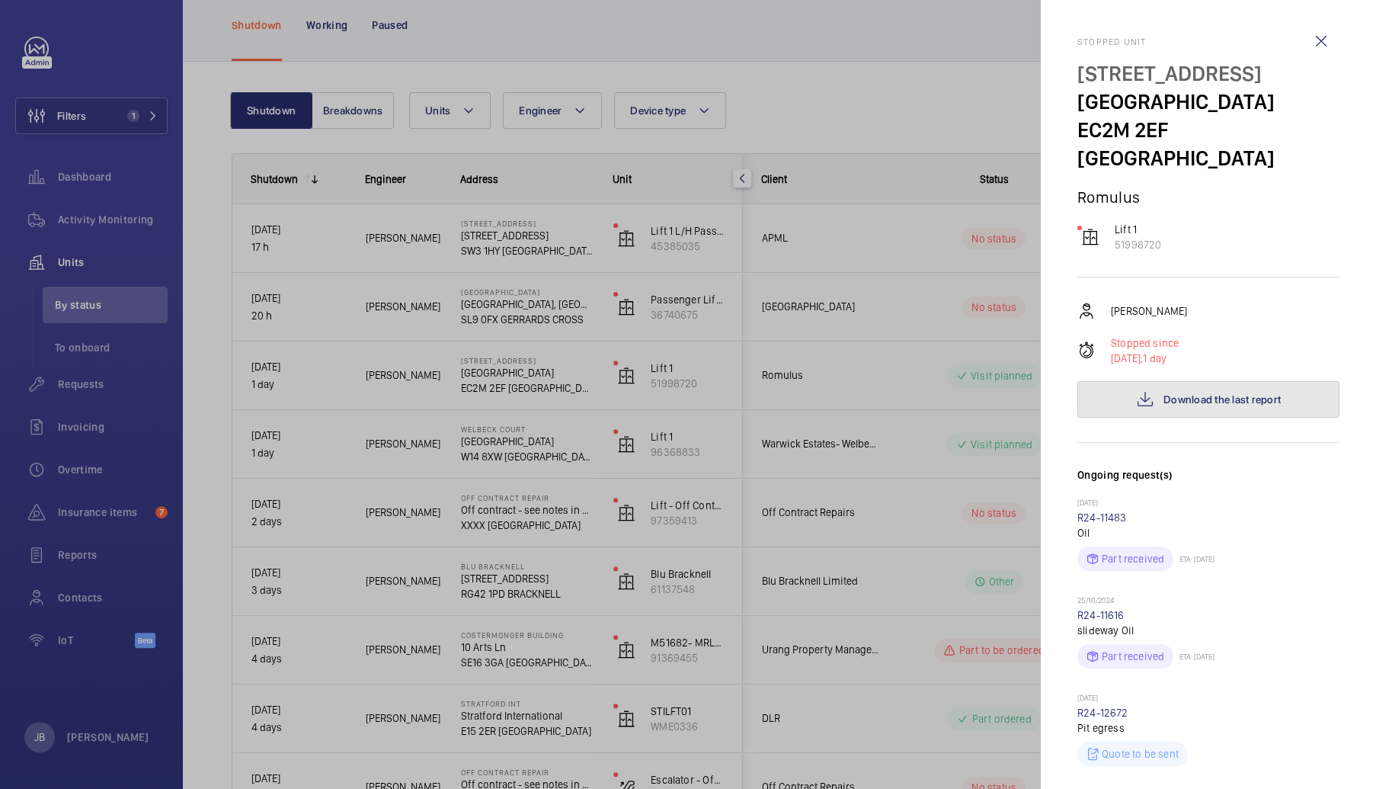
click at [1198, 393] on span "Download the last report" at bounding box center [1222, 399] width 117 height 12
click at [962, 98] on div at bounding box center [688, 394] width 1376 height 789
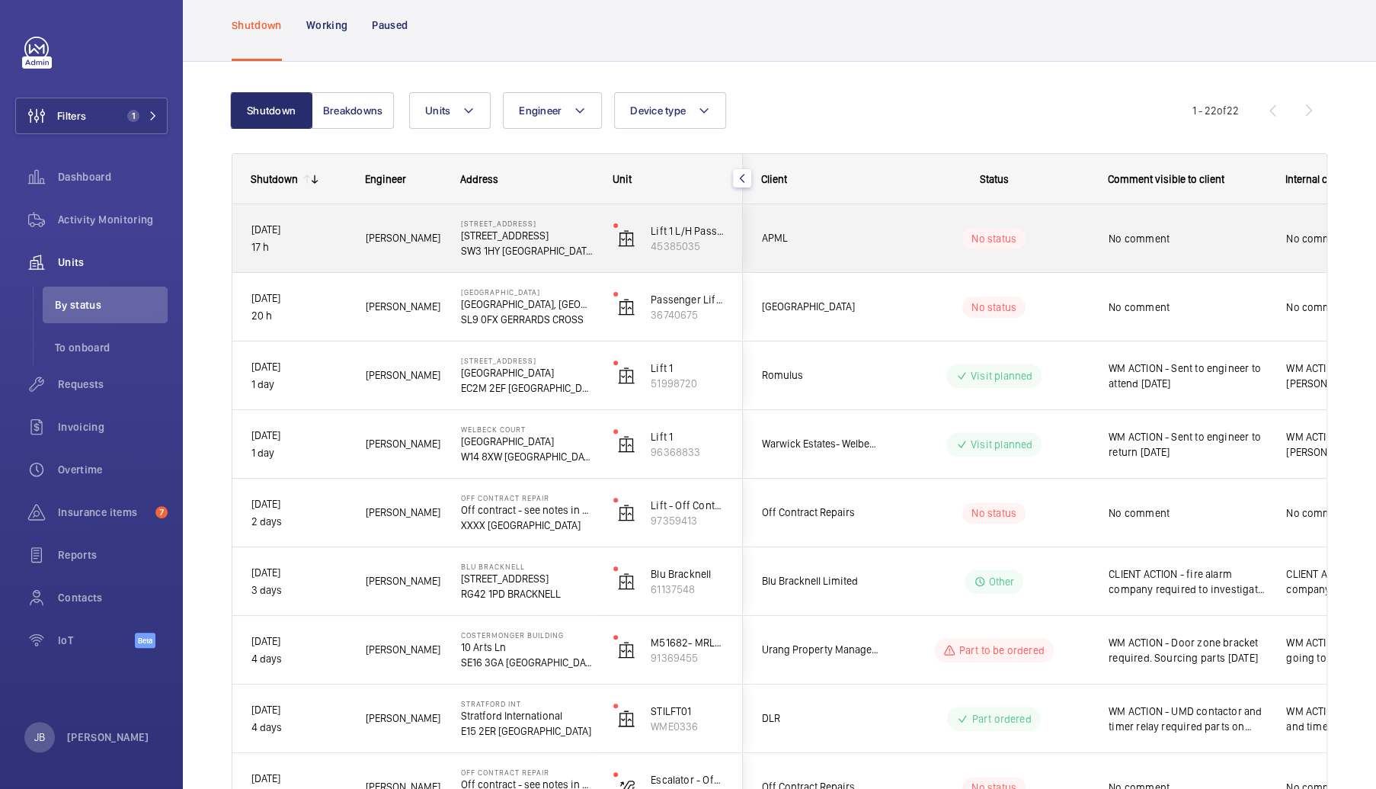
click at [1196, 255] on div "No comment" at bounding box center [1188, 238] width 158 height 35
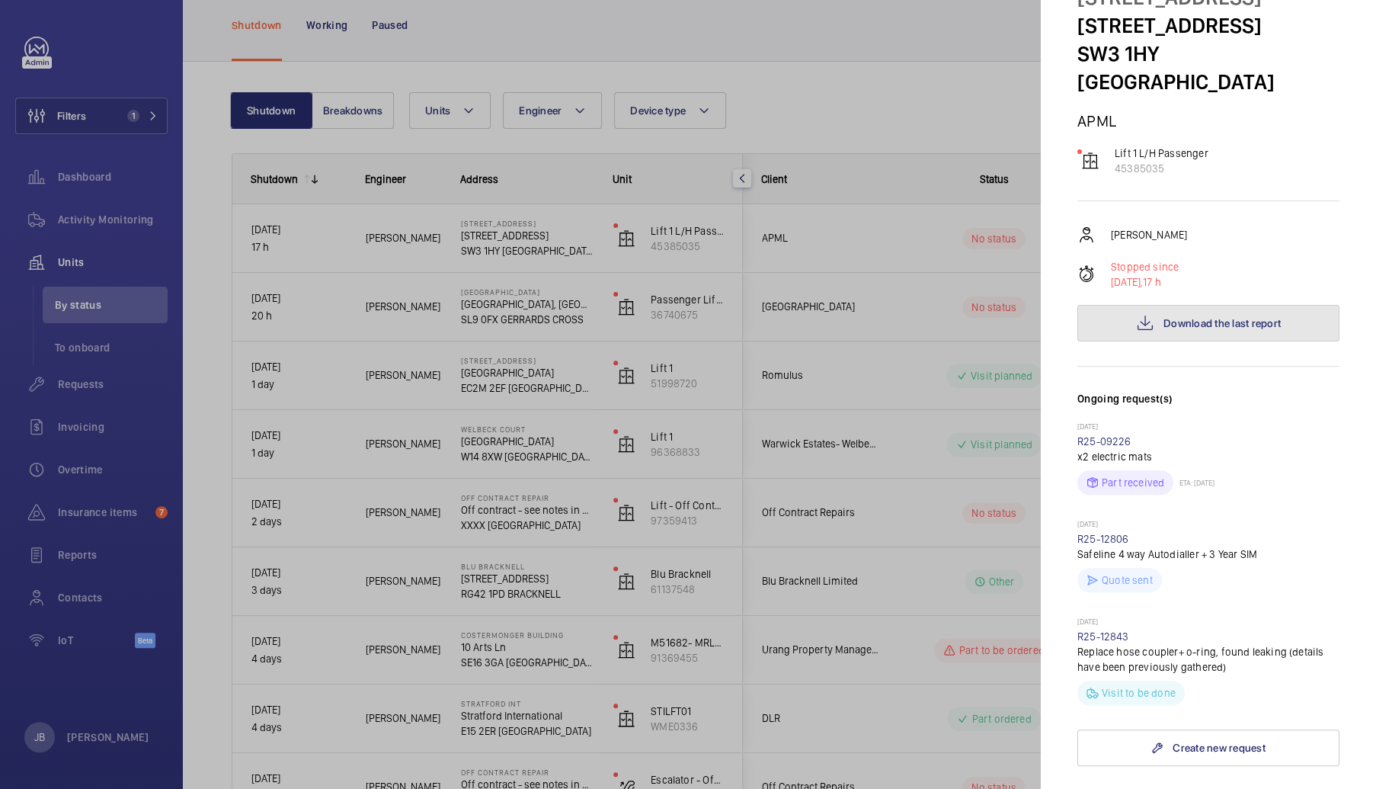
click at [1186, 315] on button "Download the last report" at bounding box center [1209, 323] width 262 height 37
click at [915, 110] on div at bounding box center [688, 394] width 1376 height 789
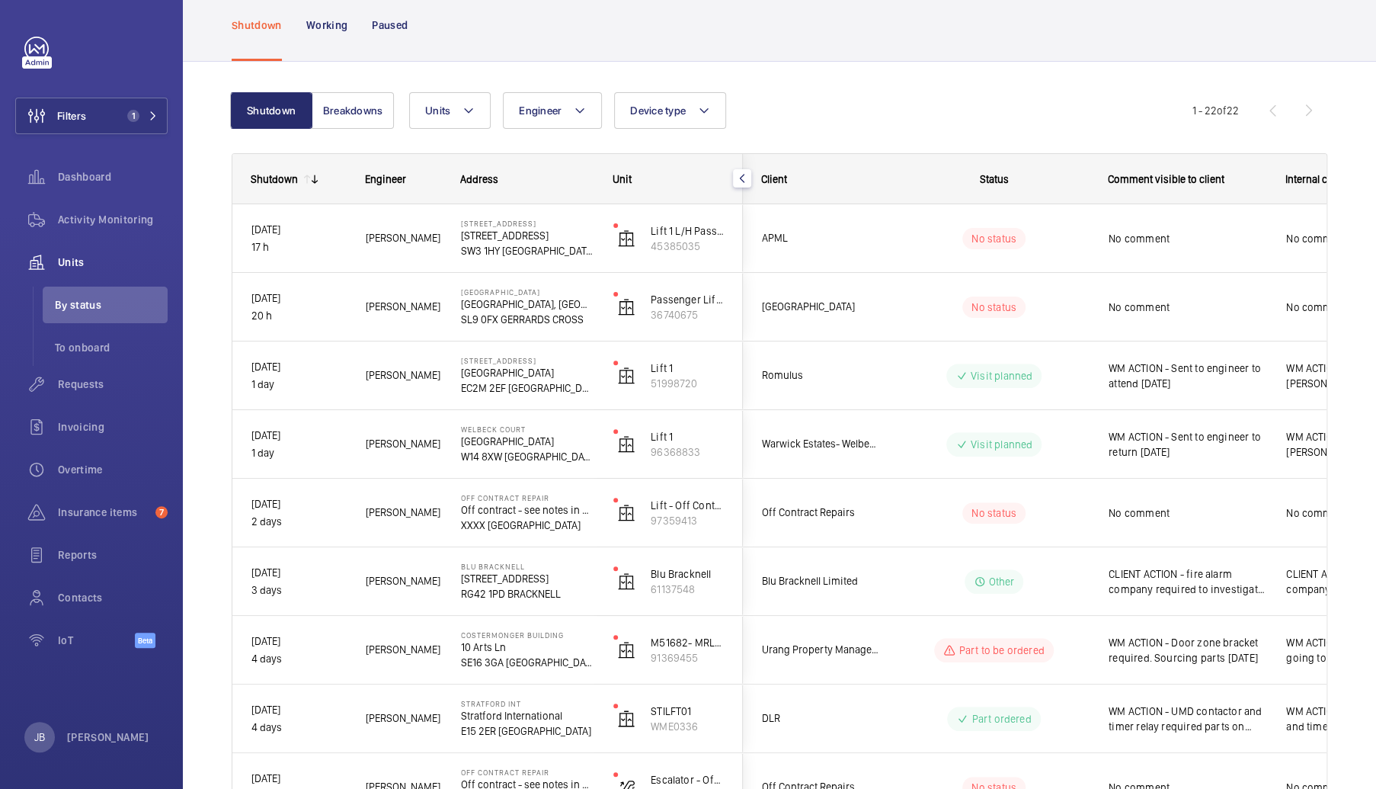
scroll to position [0, 0]
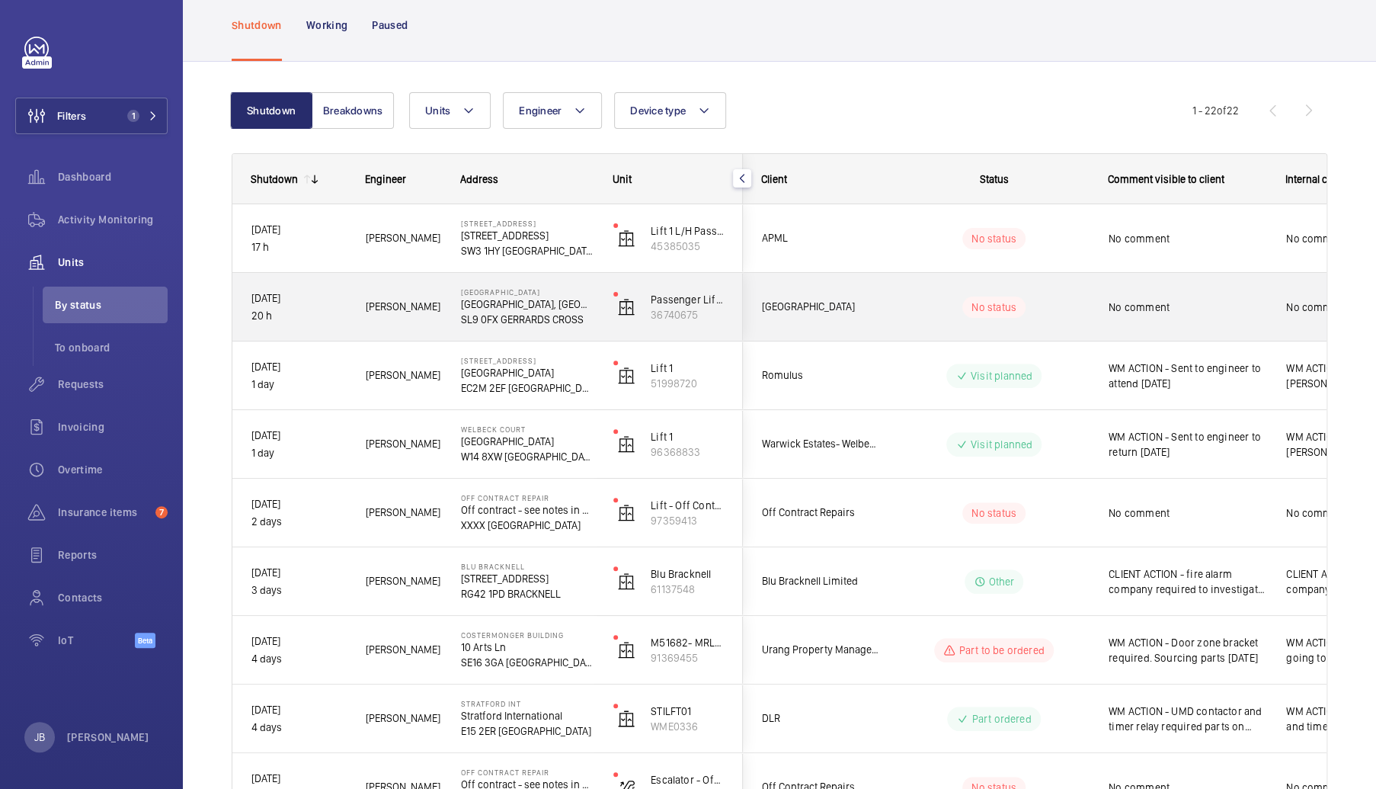
click at [1148, 313] on span "No comment" at bounding box center [1188, 306] width 158 height 15
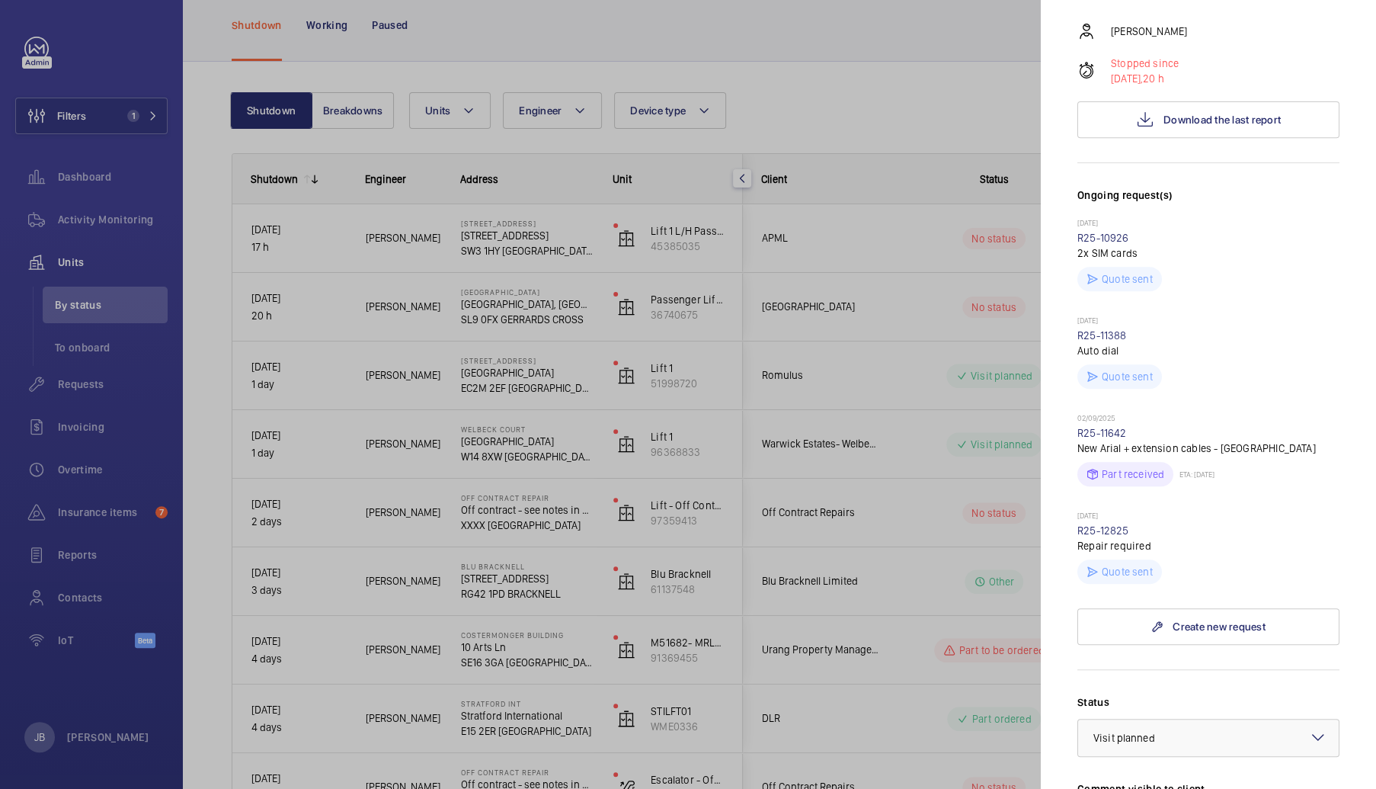
scroll to position [152, 0]
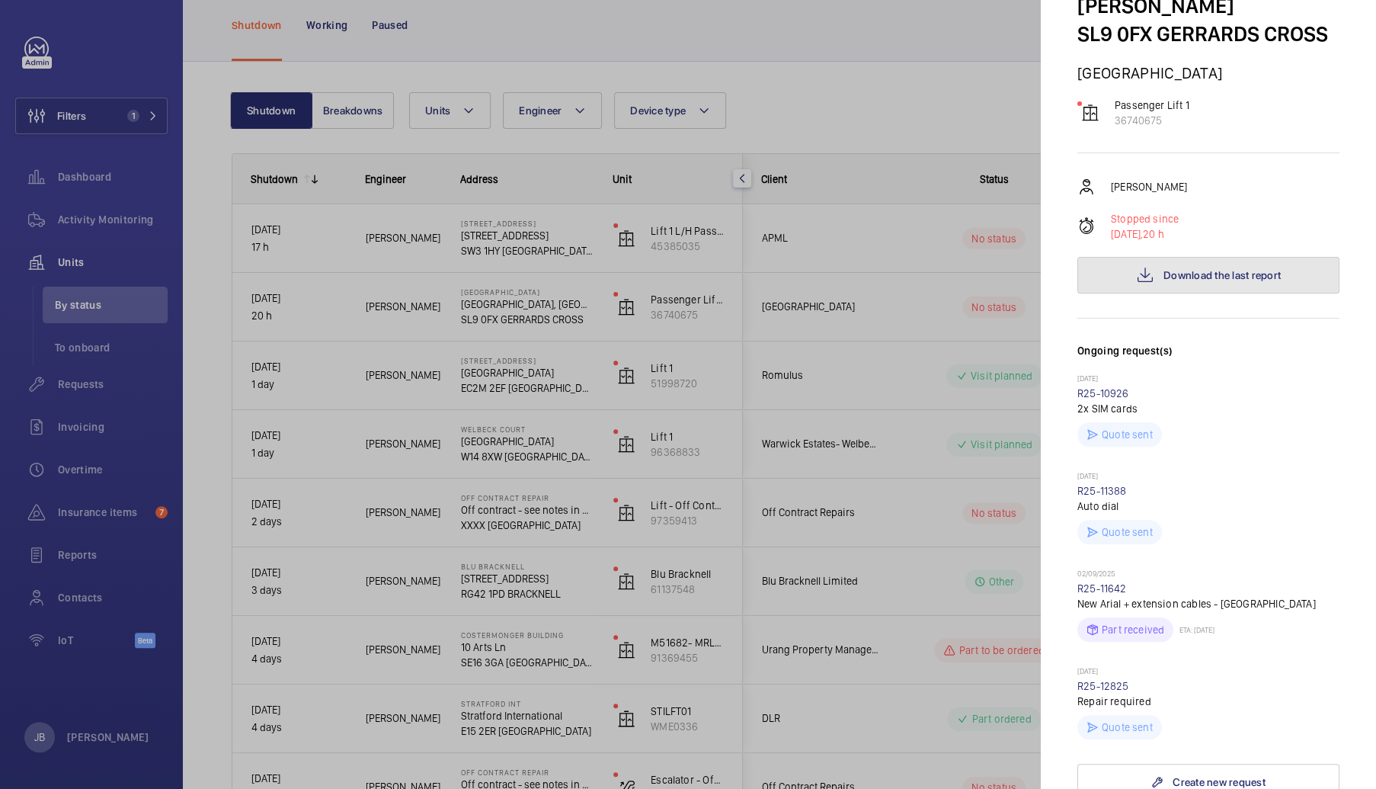
click at [1178, 277] on span "Download the last report" at bounding box center [1222, 275] width 117 height 12
click at [869, 124] on div at bounding box center [688, 394] width 1376 height 789
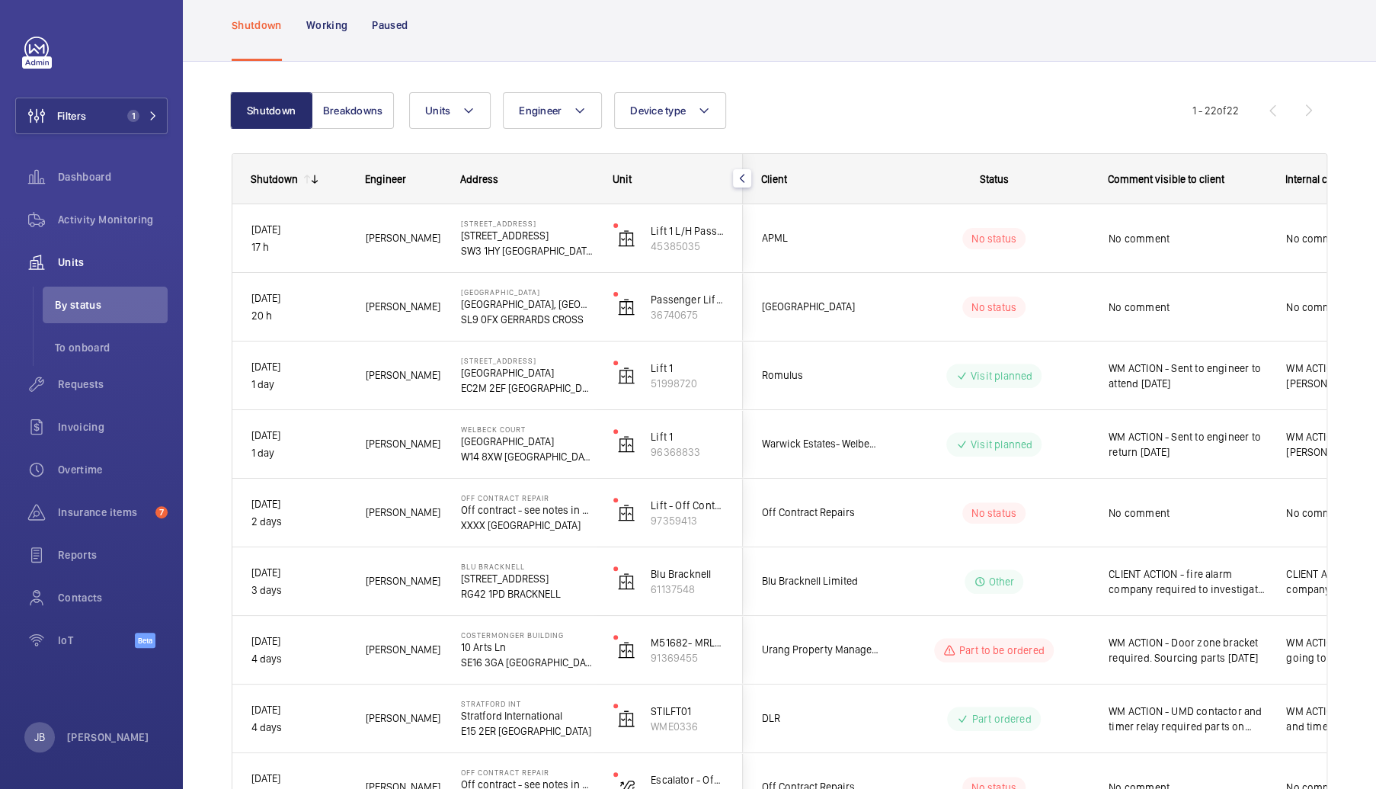
scroll to position [0, 0]
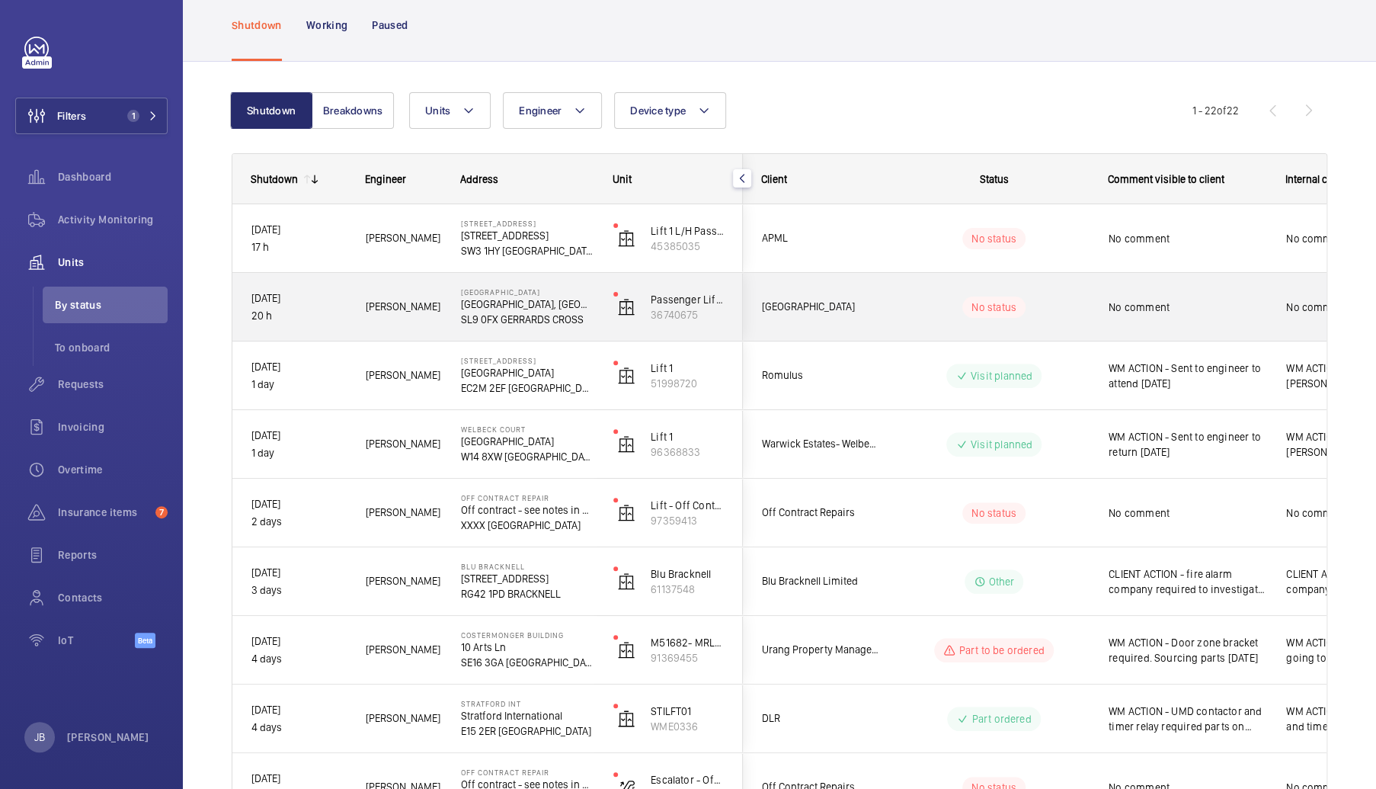
click at [1225, 297] on div "No comment" at bounding box center [1188, 307] width 158 height 35
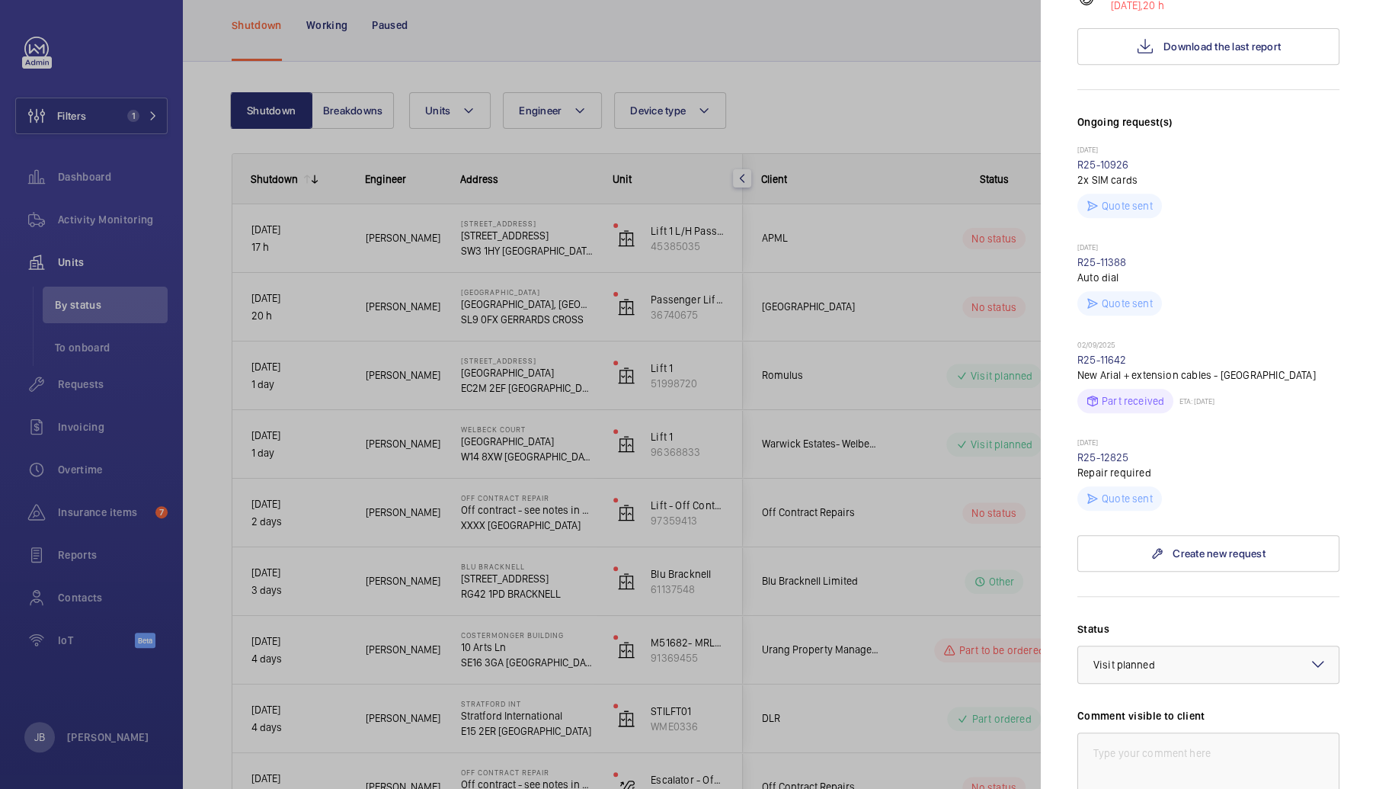
scroll to position [686, 0]
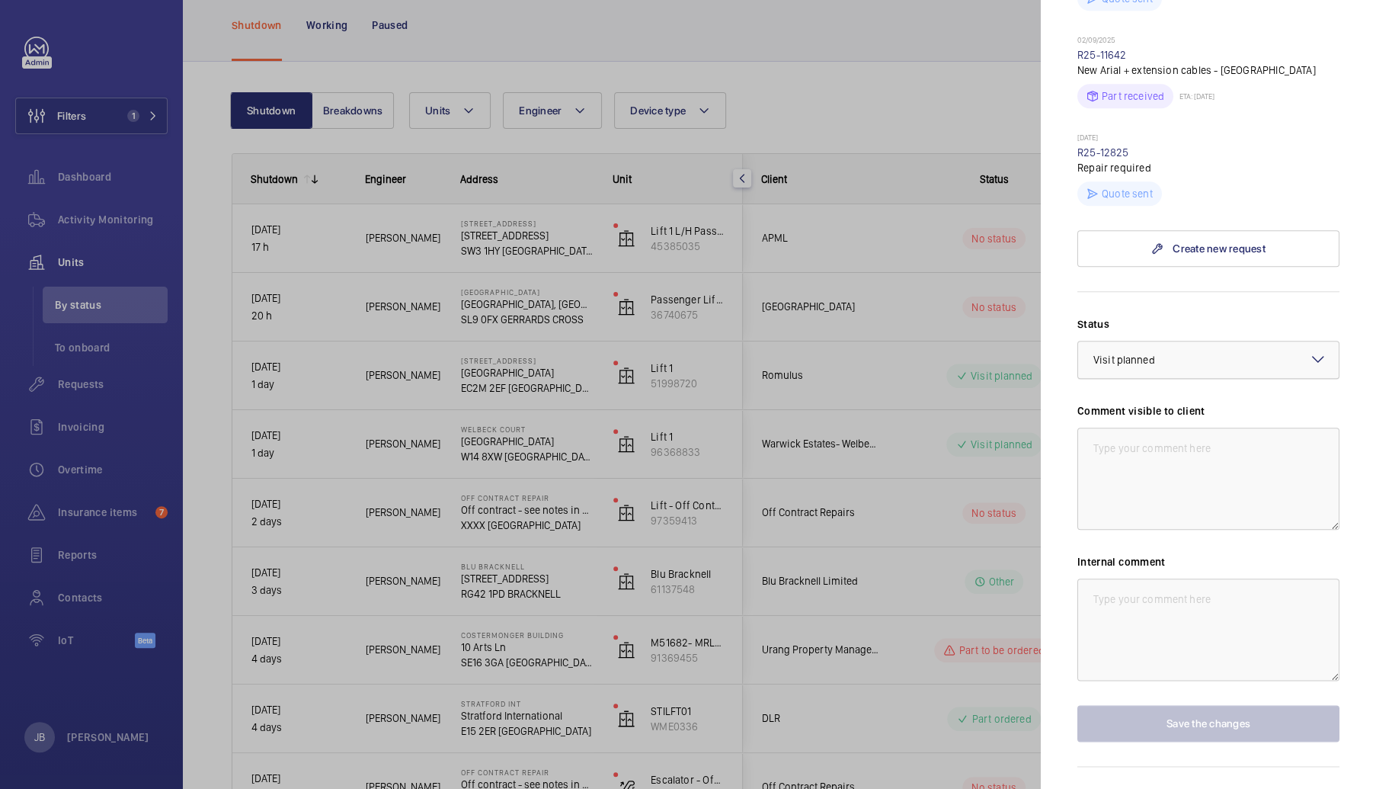
click at [1188, 362] on div "× Visit planned" at bounding box center [1144, 359] width 100 height 15
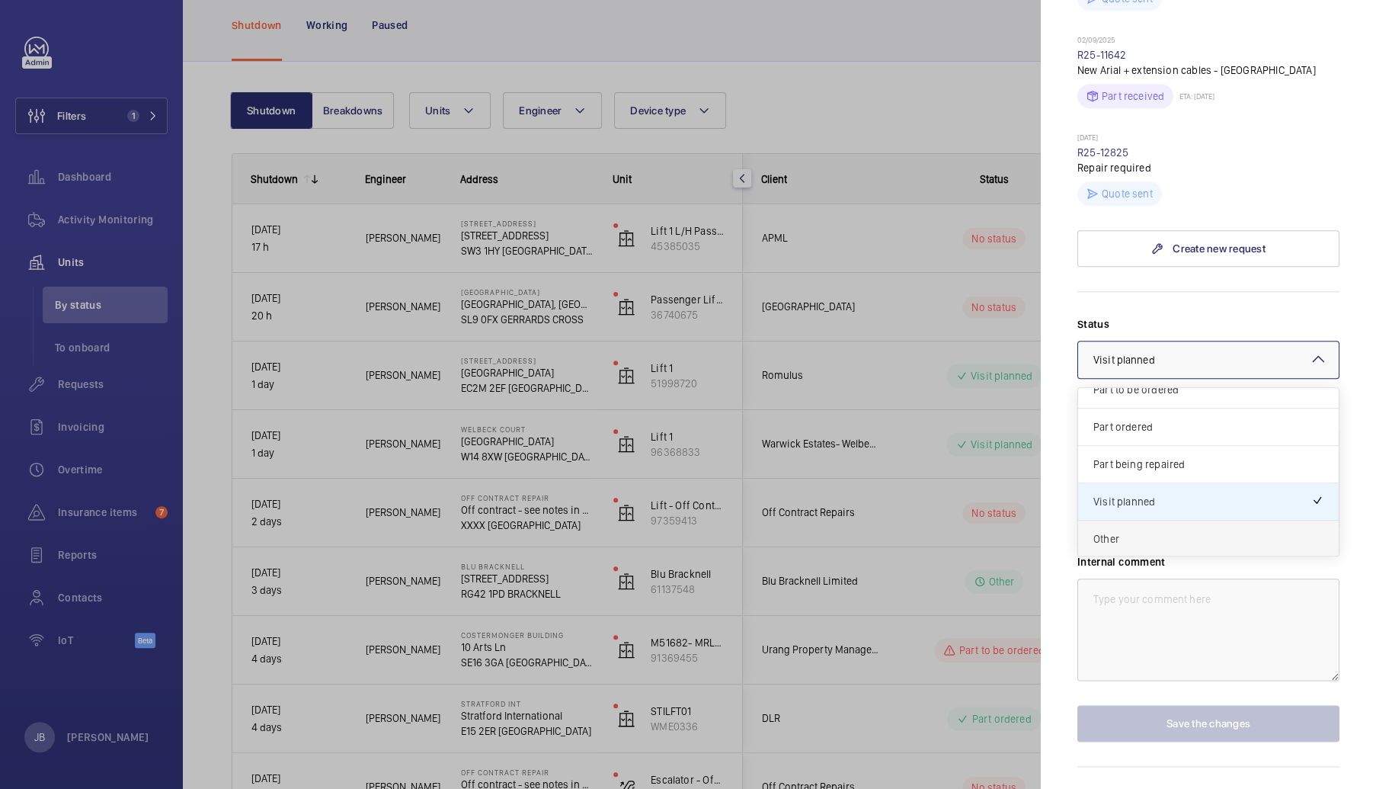
click at [1153, 538] on span "Other" at bounding box center [1209, 538] width 230 height 15
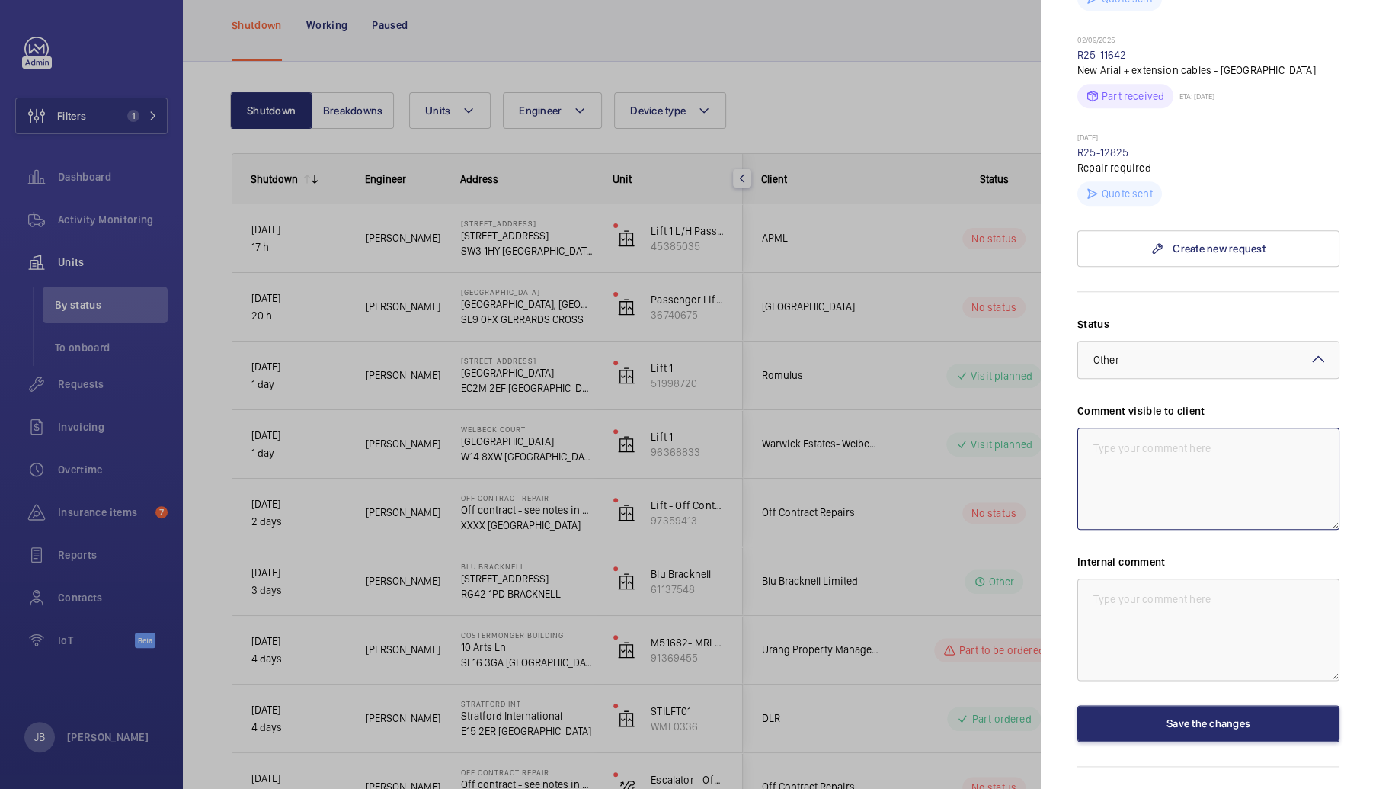
click at [1174, 469] on textarea at bounding box center [1209, 479] width 262 height 102
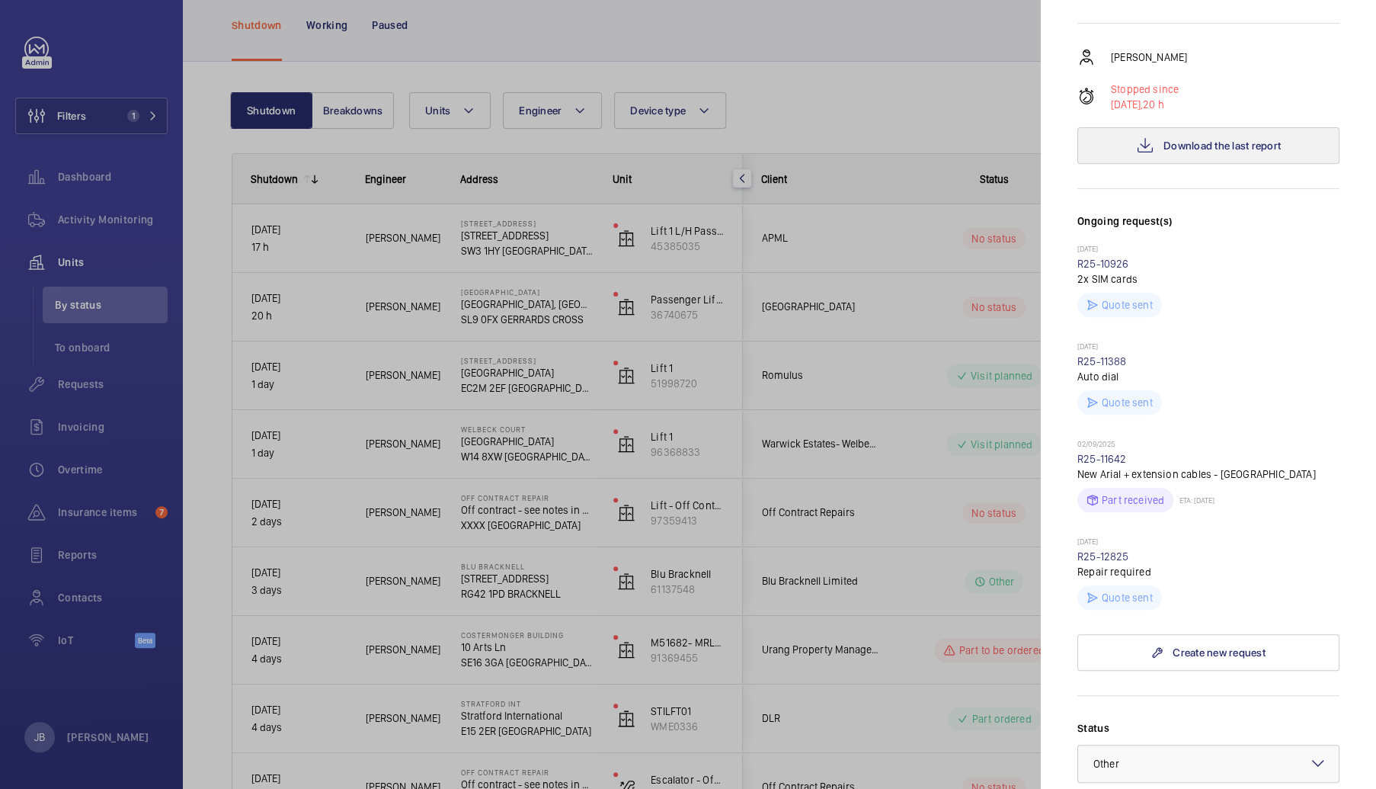
scroll to position [229, 0]
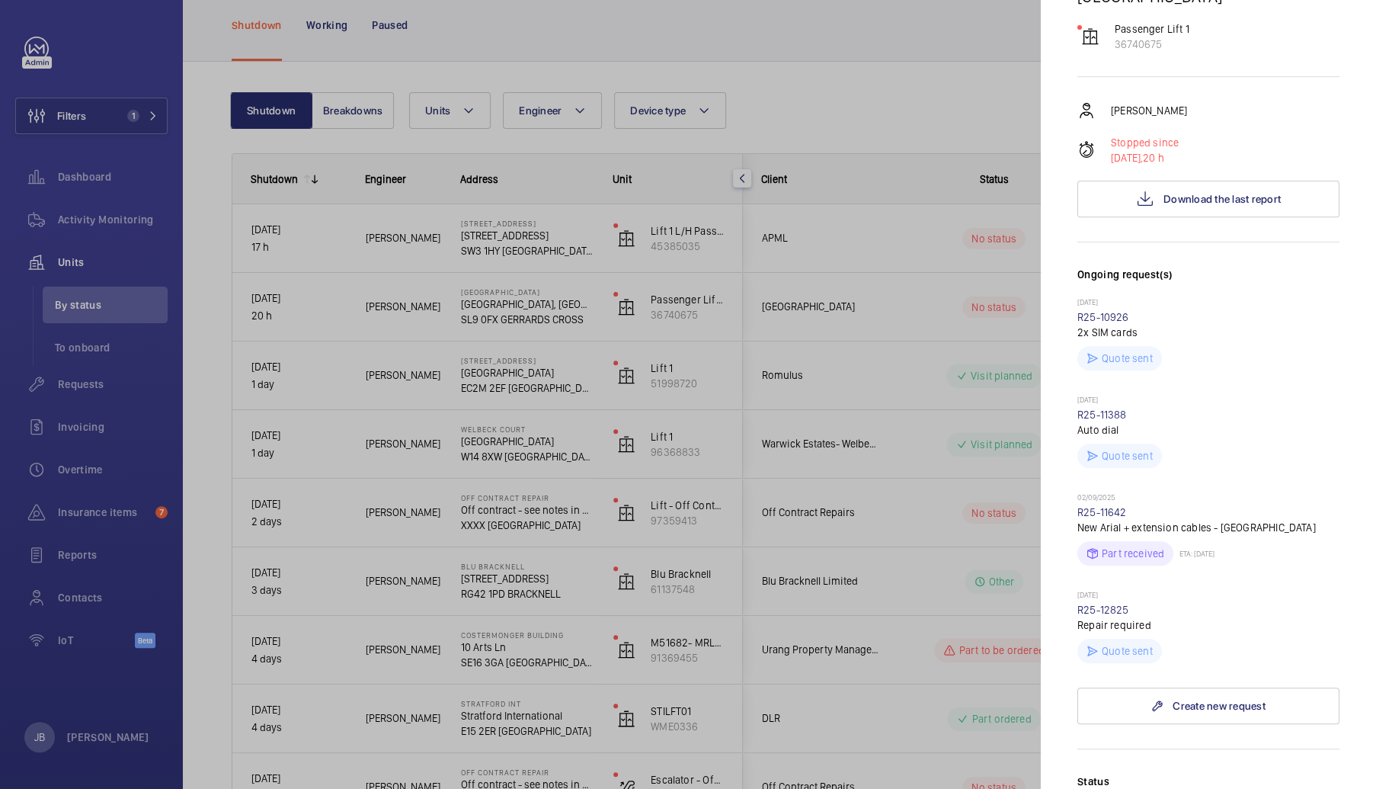
click at [1186, 179] on div "Ian Thompson Stopped since 25/09/2025, 20 h Download the last report" at bounding box center [1209, 159] width 262 height 116
click at [1182, 191] on button "Download the last report" at bounding box center [1209, 199] width 262 height 37
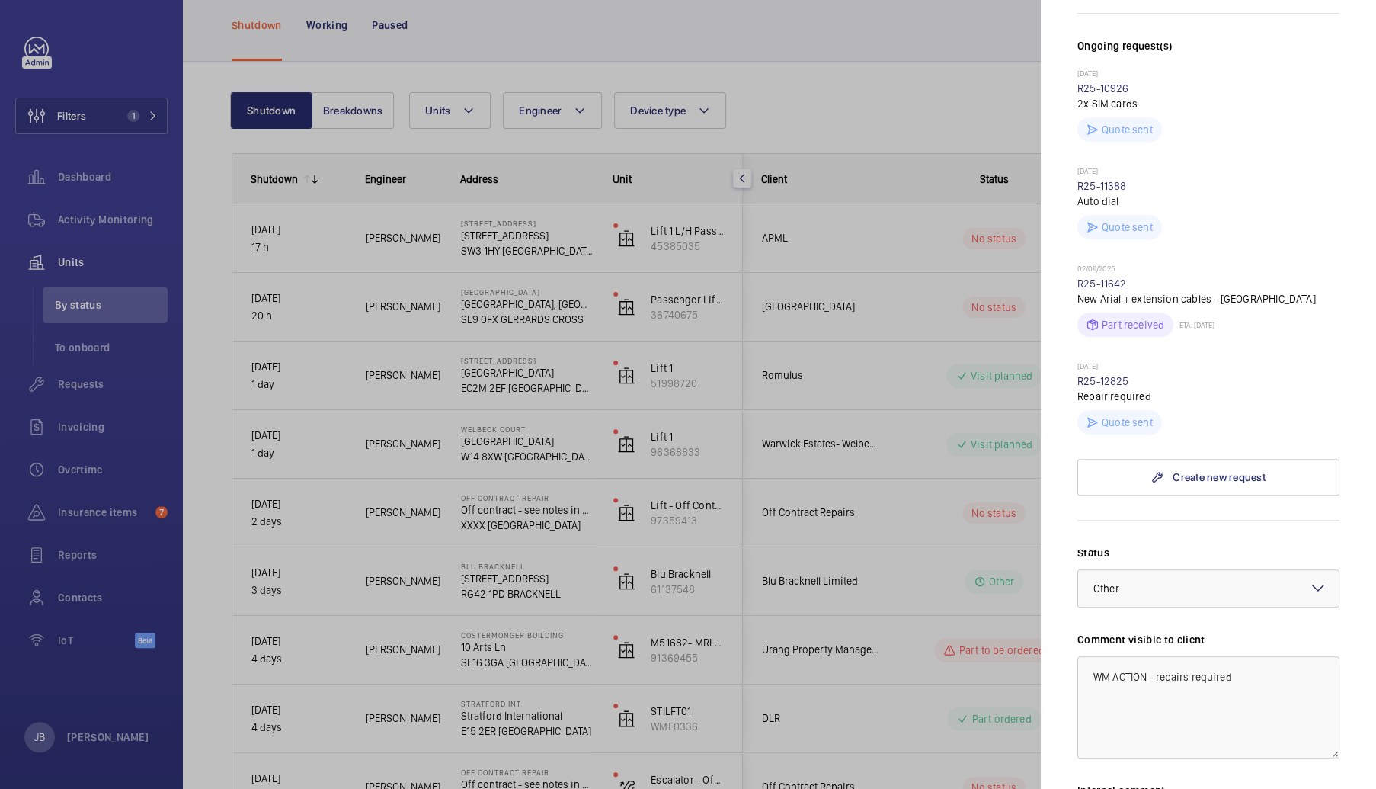
scroll to position [686, 0]
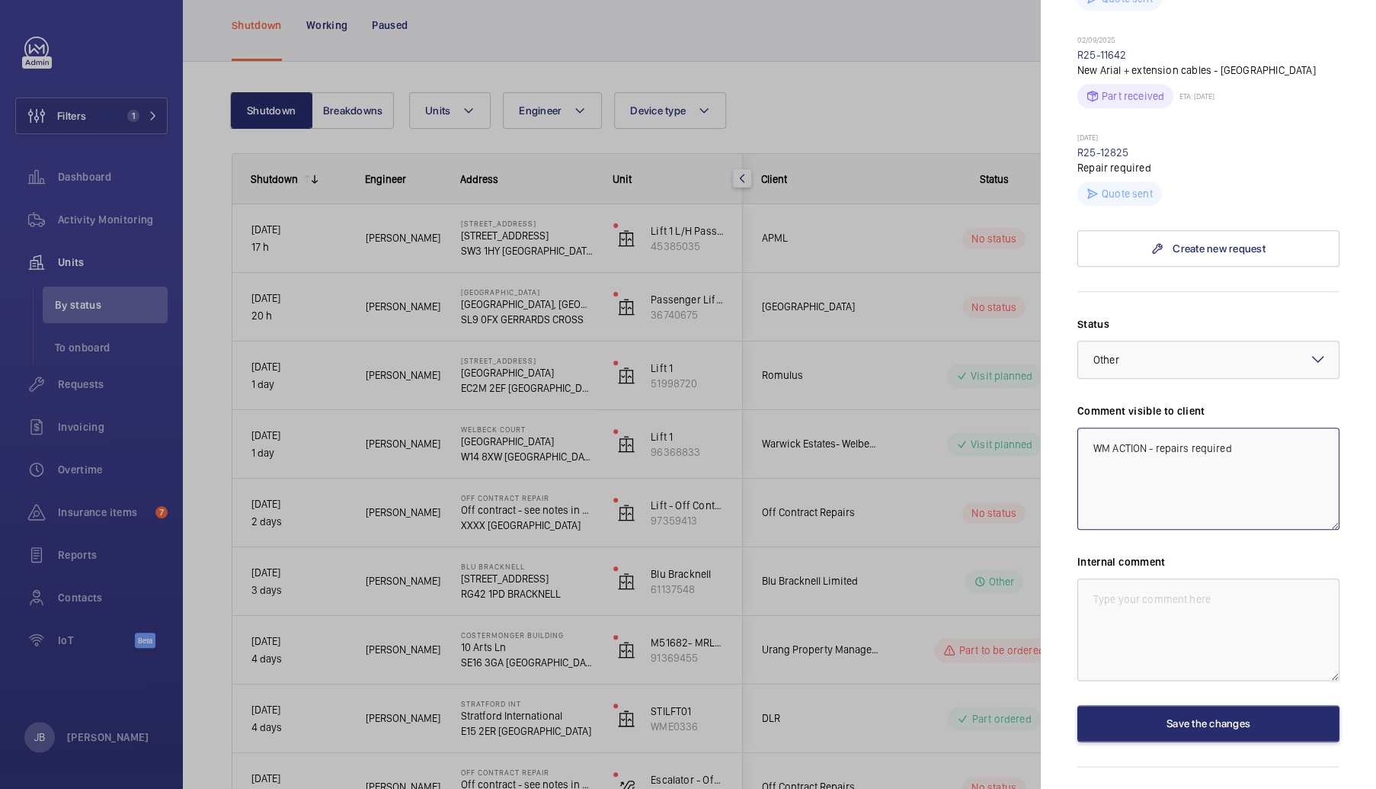
click at [1241, 445] on textarea "WM ACTION - repairs required" at bounding box center [1209, 479] width 262 height 102
paste textarea "Safety gear grinding on lift guide."
drag, startPoint x: 1202, startPoint y: 467, endPoint x: 1090, endPoint y: 444, distance: 115.1
click at [1090, 444] on textarea "WM ACTION - repairs required as Safety gear grinding on lift guide." at bounding box center [1209, 479] width 262 height 102
click at [1219, 458] on textarea "WM ACTION - repairs required as Safety gear grinding on lift guide." at bounding box center [1209, 479] width 262 height 102
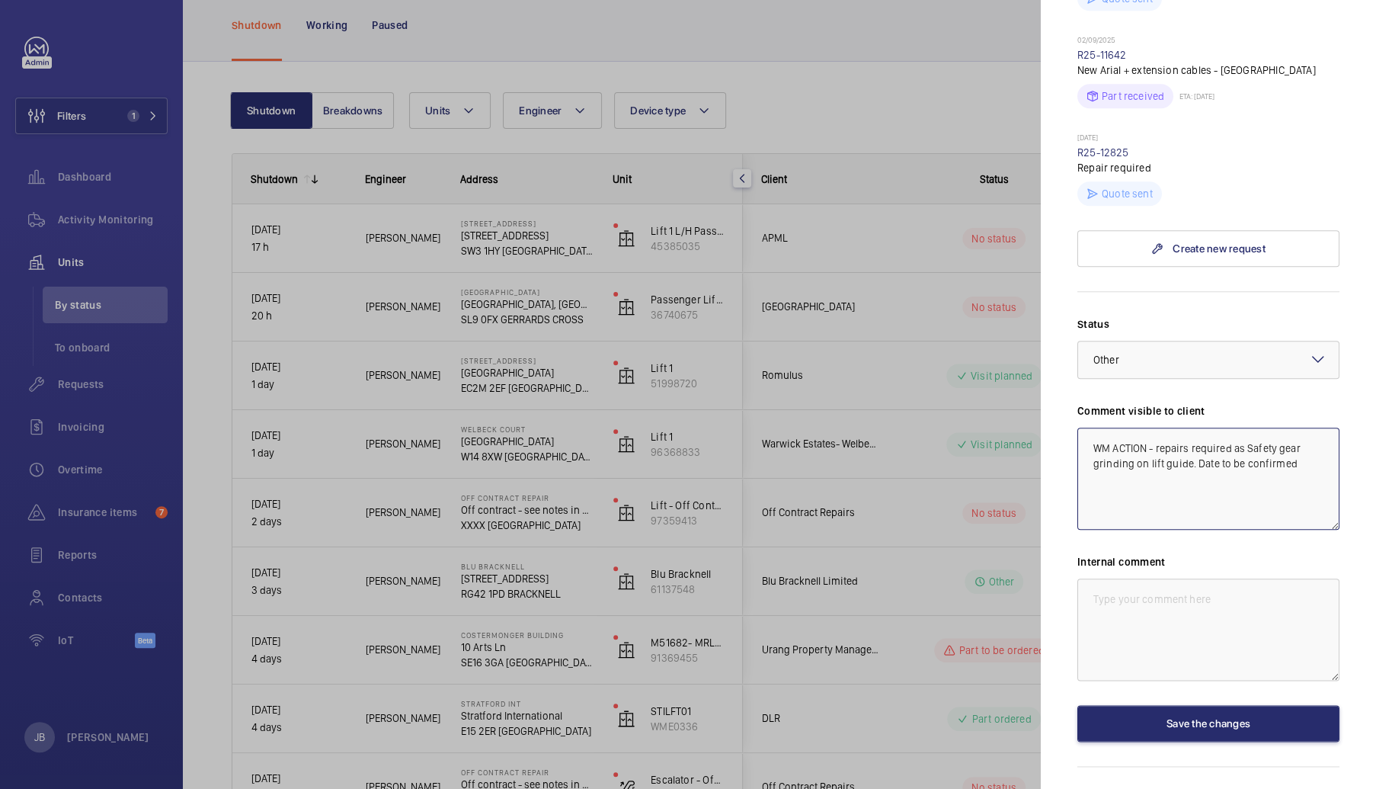
drag, startPoint x: 1091, startPoint y: 449, endPoint x: 1292, endPoint y: 468, distance: 202.1
click at [1292, 468] on textarea "WM ACTION - repairs required as Safety gear grinding on lift guide. Date to be …" at bounding box center [1209, 479] width 262 height 102
type textarea "WM ACTION - repairs required as Safety gear grinding on lift guide. Date to be …"
click at [1197, 592] on textarea at bounding box center [1209, 629] width 262 height 102
paste textarea "WM ACTION - repairs required as Safety gear grinding on lift guide. Date to be …"
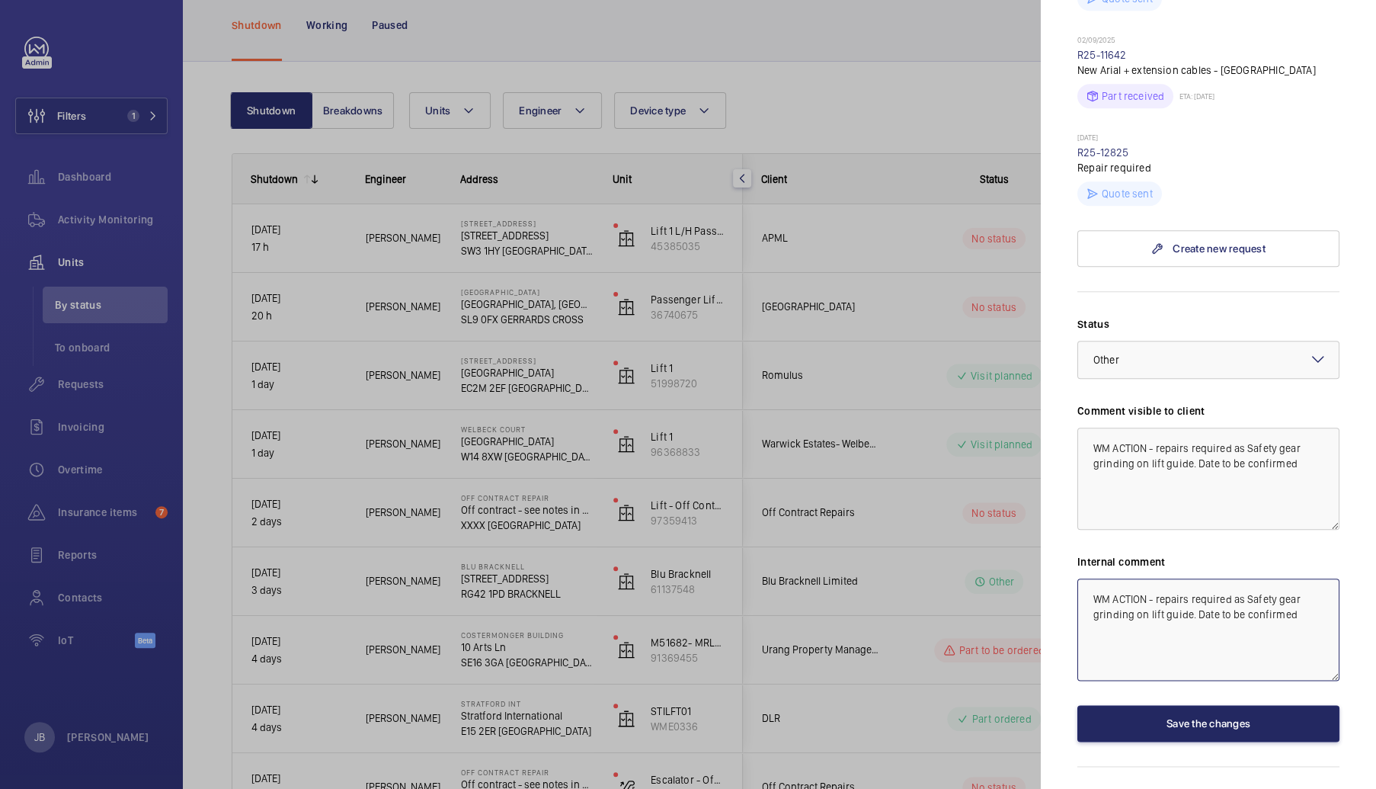
type textarea "WM ACTION - repairs required as Safety gear grinding on lift guide. Date to be …"
click at [1175, 734] on button "Save the changes" at bounding box center [1209, 723] width 262 height 37
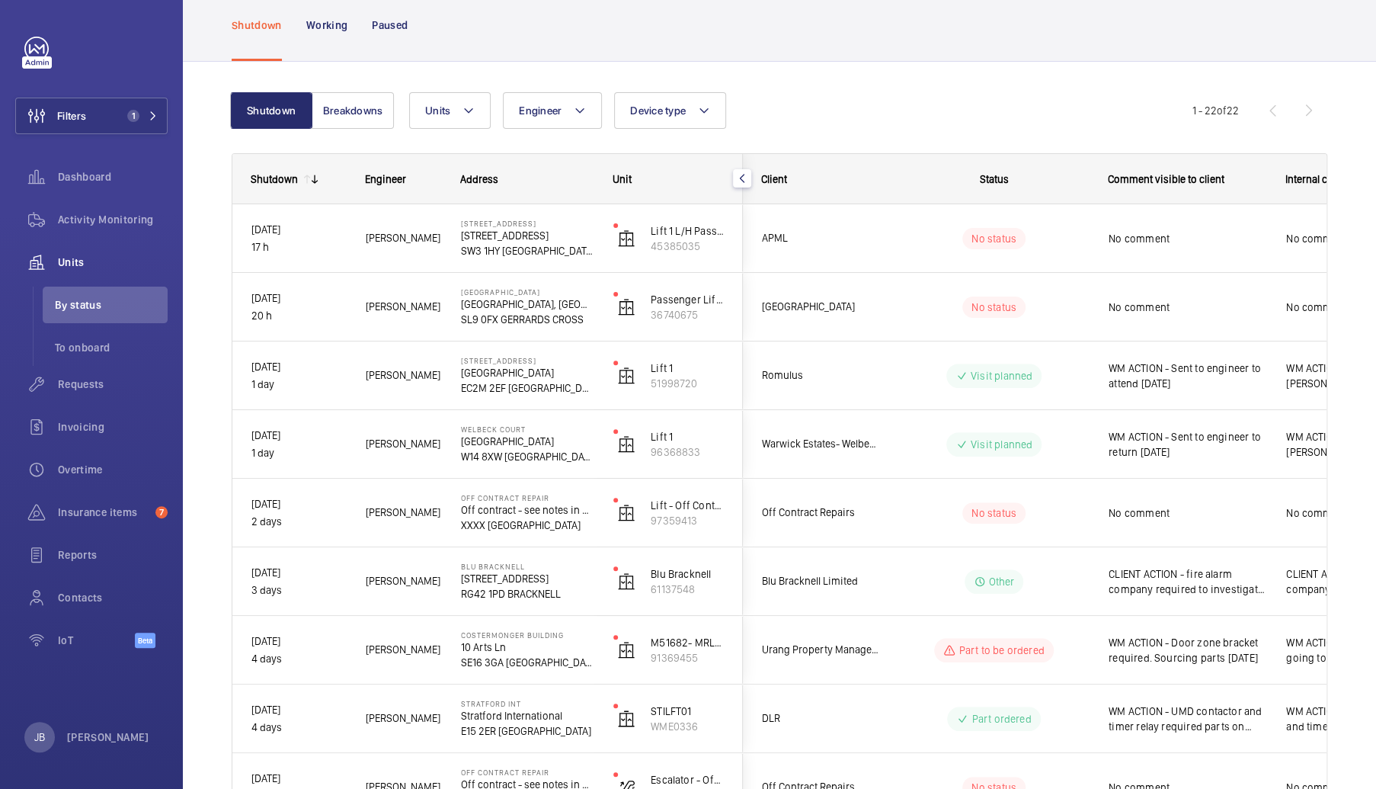
scroll to position [0, 0]
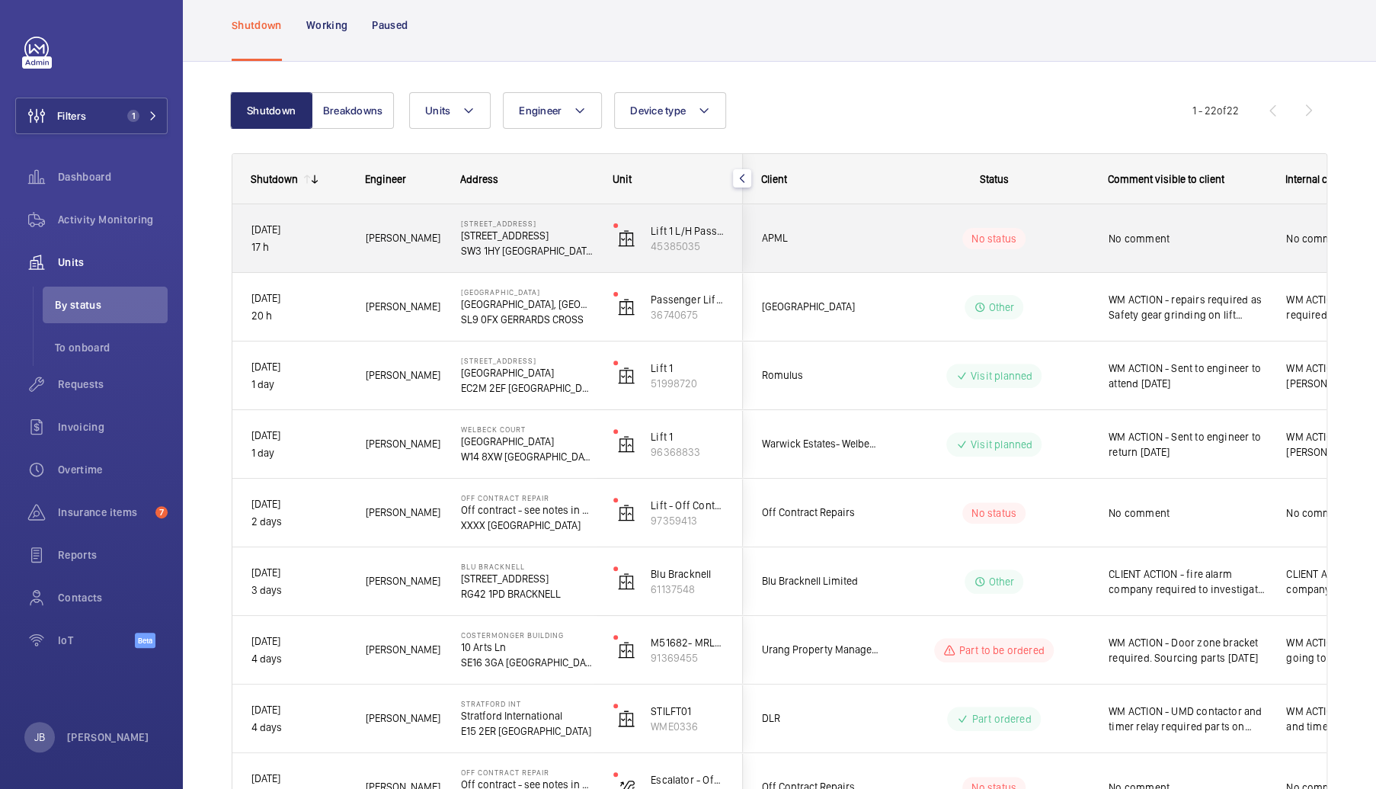
click at [1174, 238] on span "No comment" at bounding box center [1188, 238] width 158 height 15
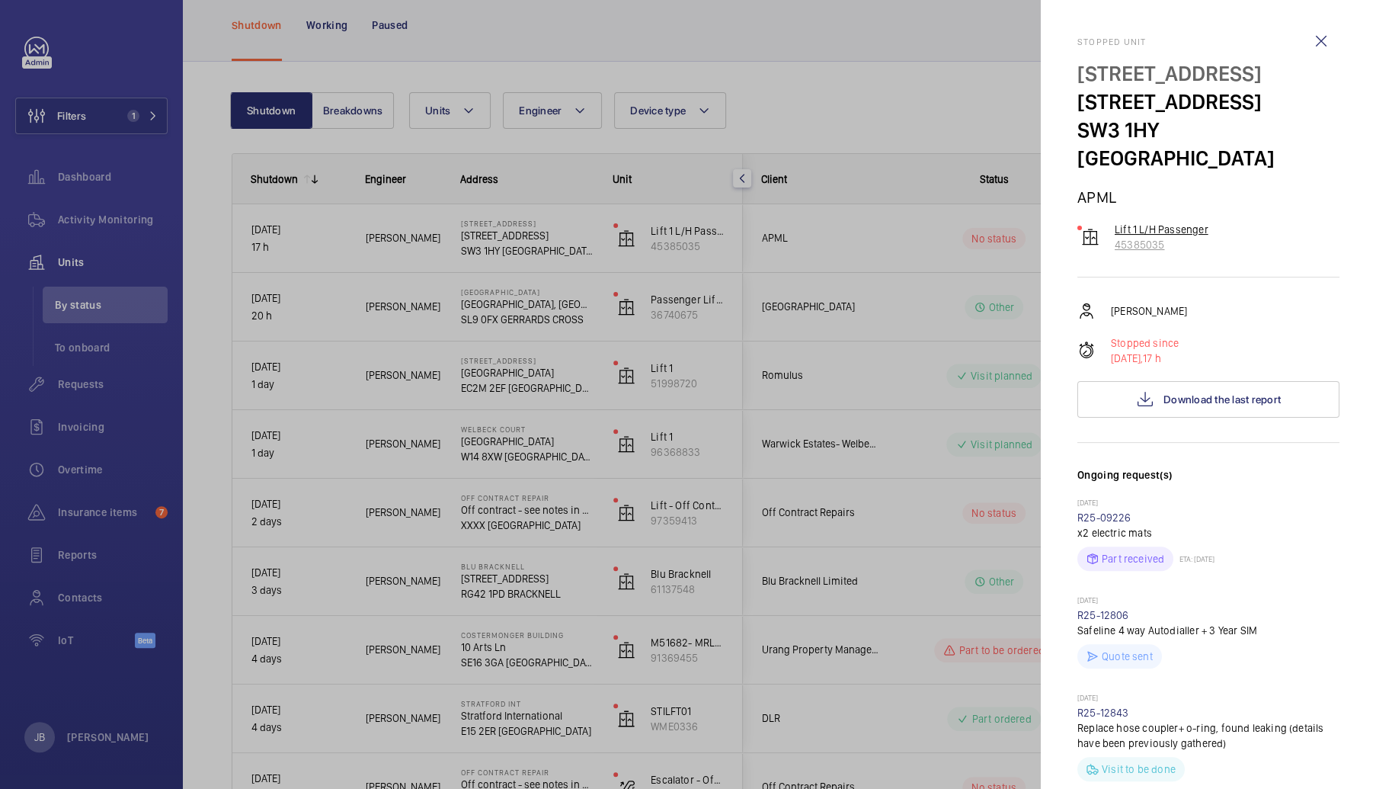
scroll to position [229, 0]
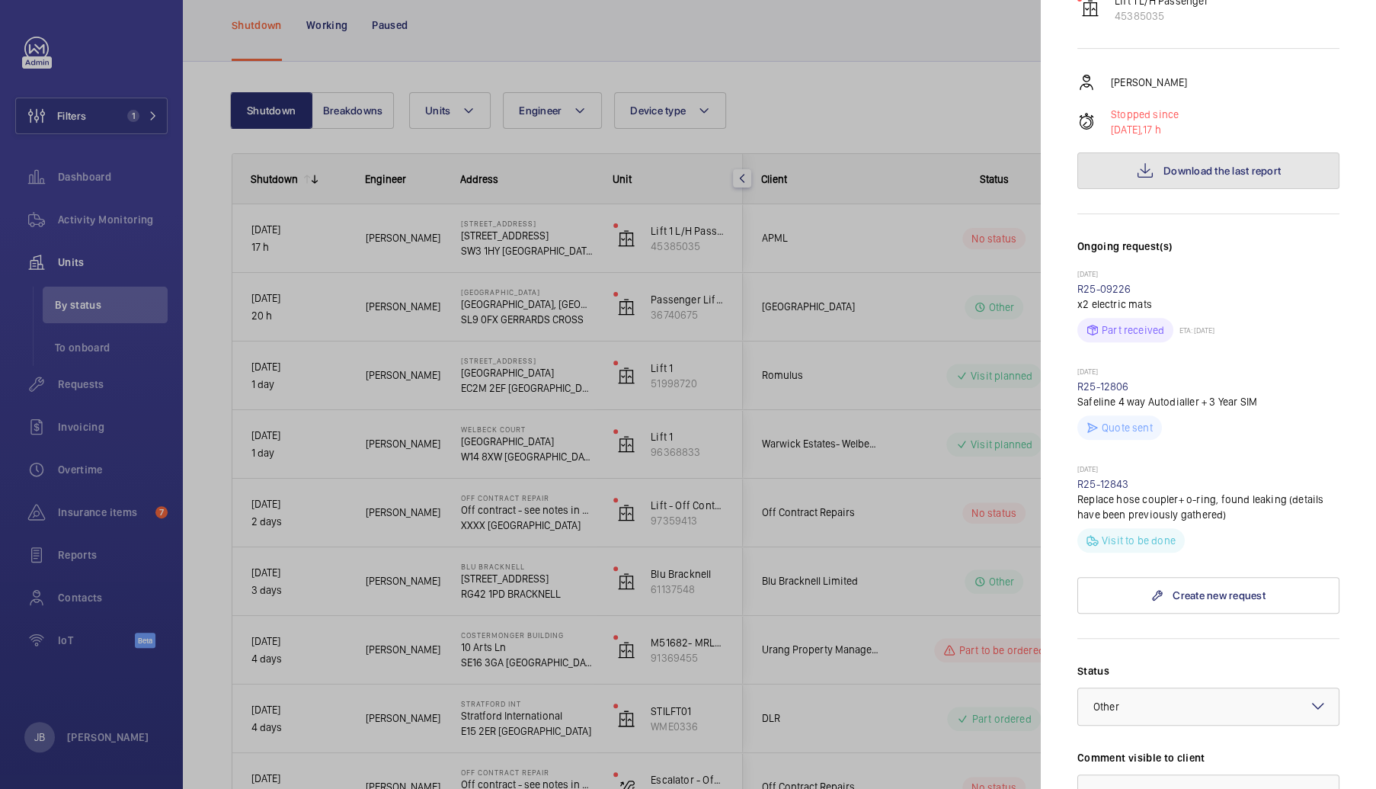
click at [1209, 171] on span "Download the last report" at bounding box center [1222, 171] width 117 height 12
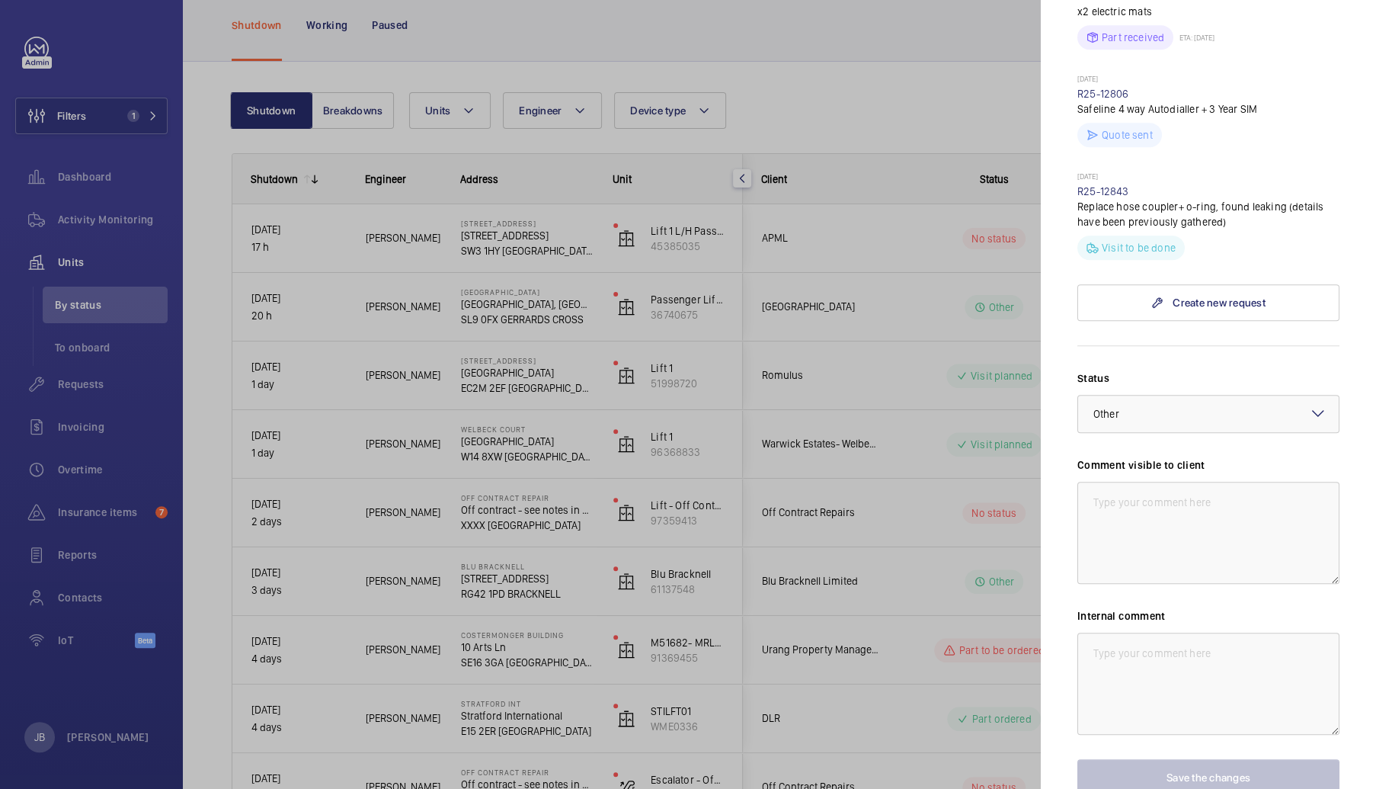
scroll to position [613, 0]
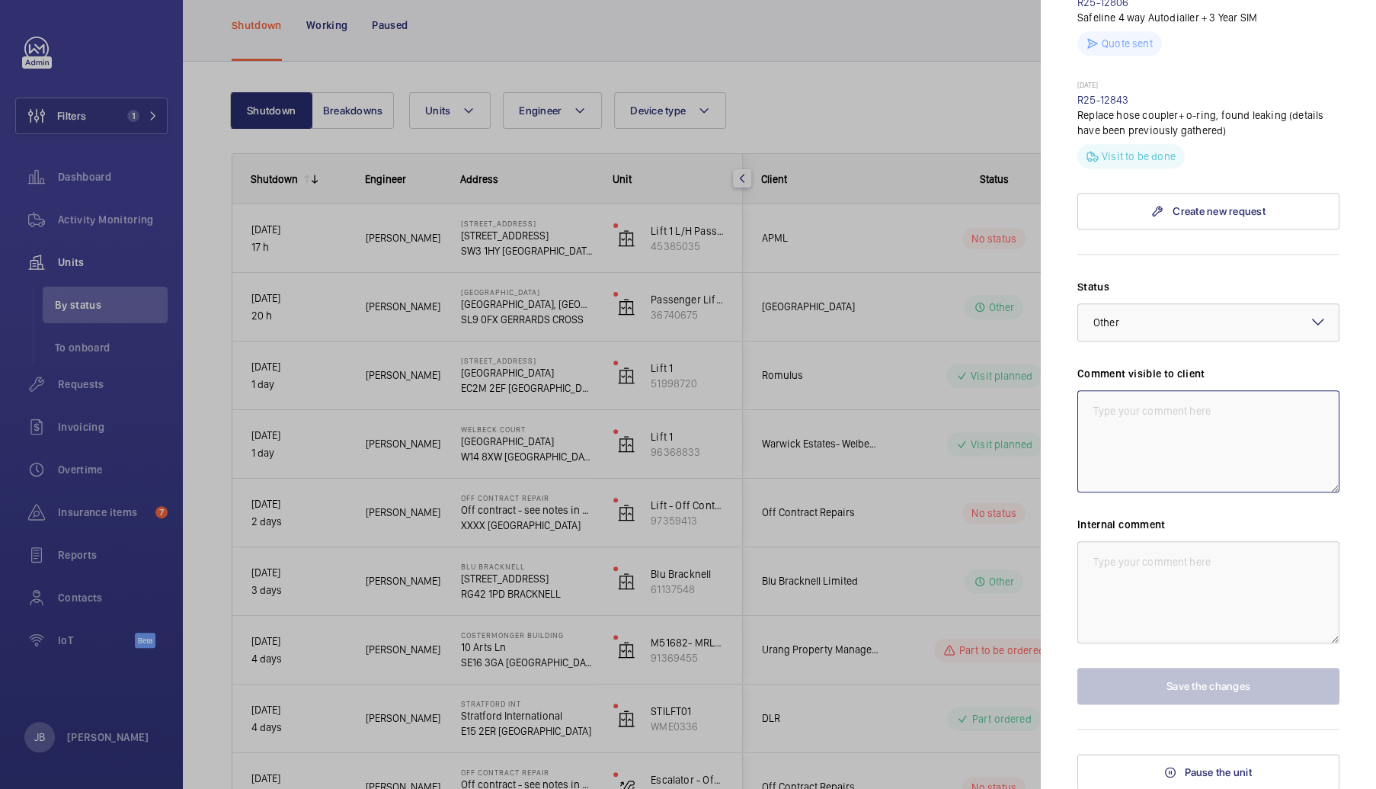
click at [1110, 418] on textarea at bounding box center [1209, 441] width 262 height 102
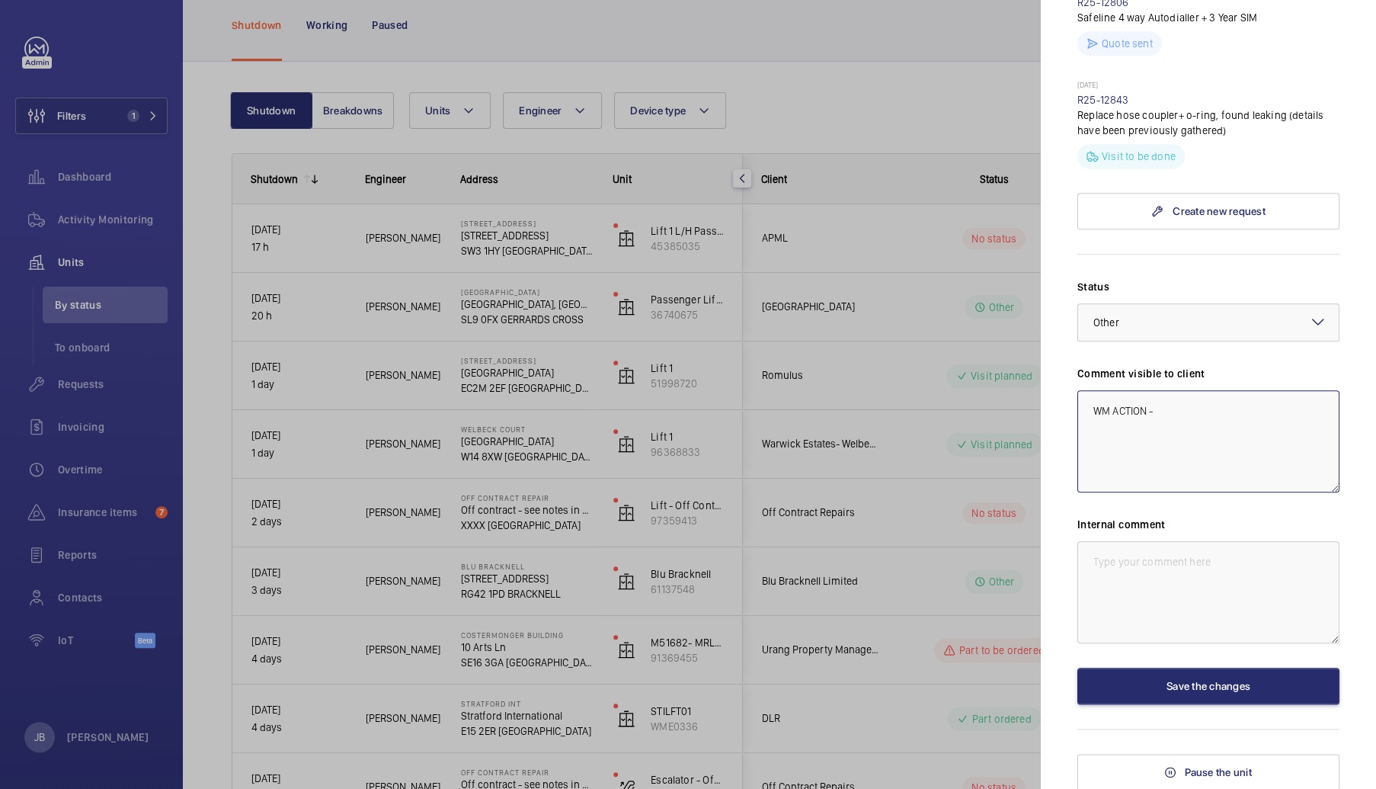
paste textarea "further investigation found the pump/valve block inlet hose coupler to be leaki…"
click at [1160, 408] on textarea "WM ACTION - further investigation found the pump/valve block inlet hose coupler…" at bounding box center [1209, 441] width 262 height 102
click at [1137, 440] on textarea "WM ACTION - Further investigation found the pump/valve block inlet hose coupler…" at bounding box center [1209, 441] width 262 height 102
click at [1156, 408] on textarea "WM ACTION - Further investigation found the pump/valve block inlet hose coupler…" at bounding box center [1209, 441] width 262 height 102
click at [1151, 425] on textarea "WM ACTION - Repairs required to further investigation found the pump/valve bloc…" at bounding box center [1209, 441] width 262 height 102
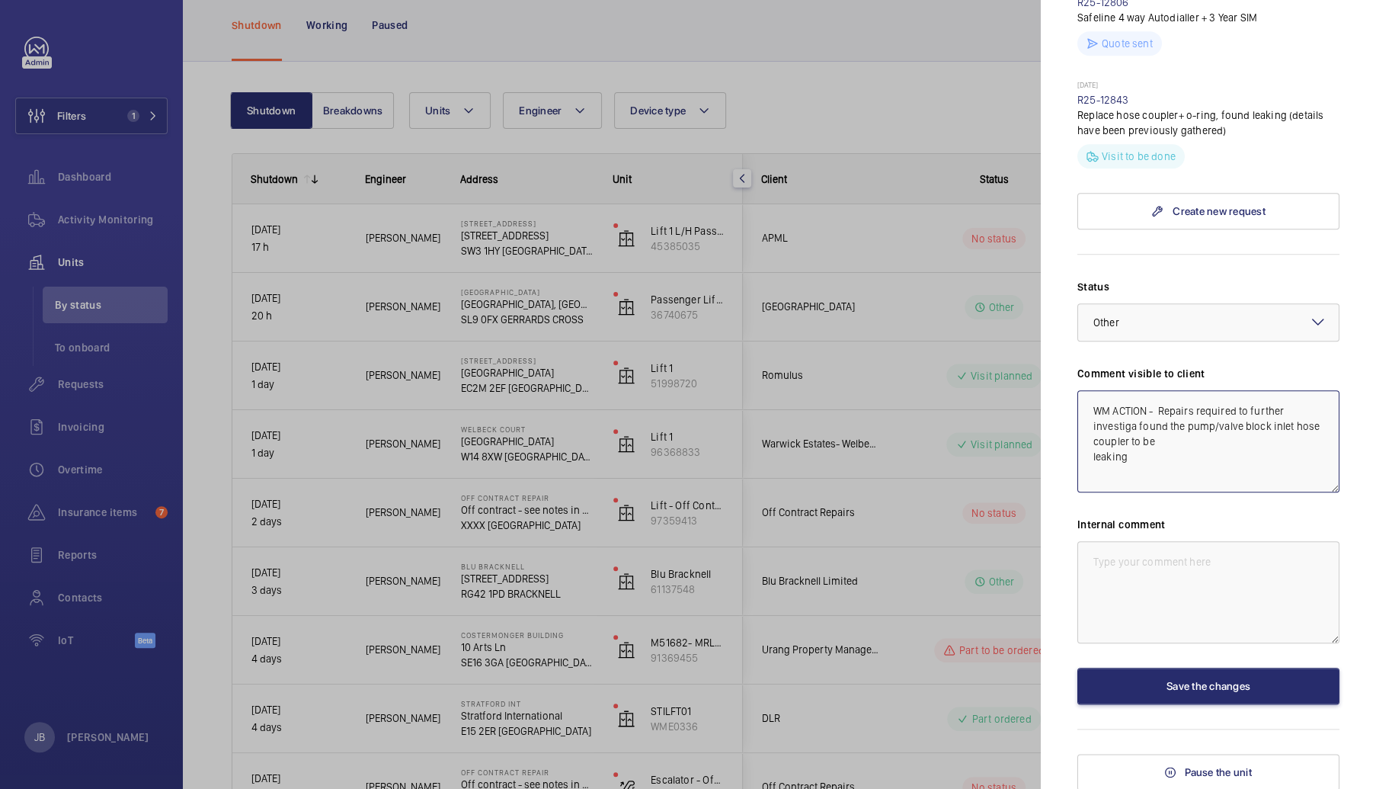
click at [1247, 409] on textarea "WM ACTION - Repairs required to further investiga found the pump/valve block in…" at bounding box center [1209, 441] width 262 height 102
click at [1168, 424] on textarea "WM ACTION - Repairs required to carry out further investiga found the pump/valv…" at bounding box center [1209, 441] width 262 height 102
click at [1259, 441] on textarea "WM ACTION - Repairs required to carry out further investigation found the pump/…" at bounding box center [1209, 441] width 262 height 102
click at [1274, 438] on textarea "WM ACTION - Repairs required to carry out further investigation found the pump/…" at bounding box center [1209, 441] width 262 height 102
drag, startPoint x: 1165, startPoint y: 456, endPoint x: 1084, endPoint y: 411, distance: 93.5
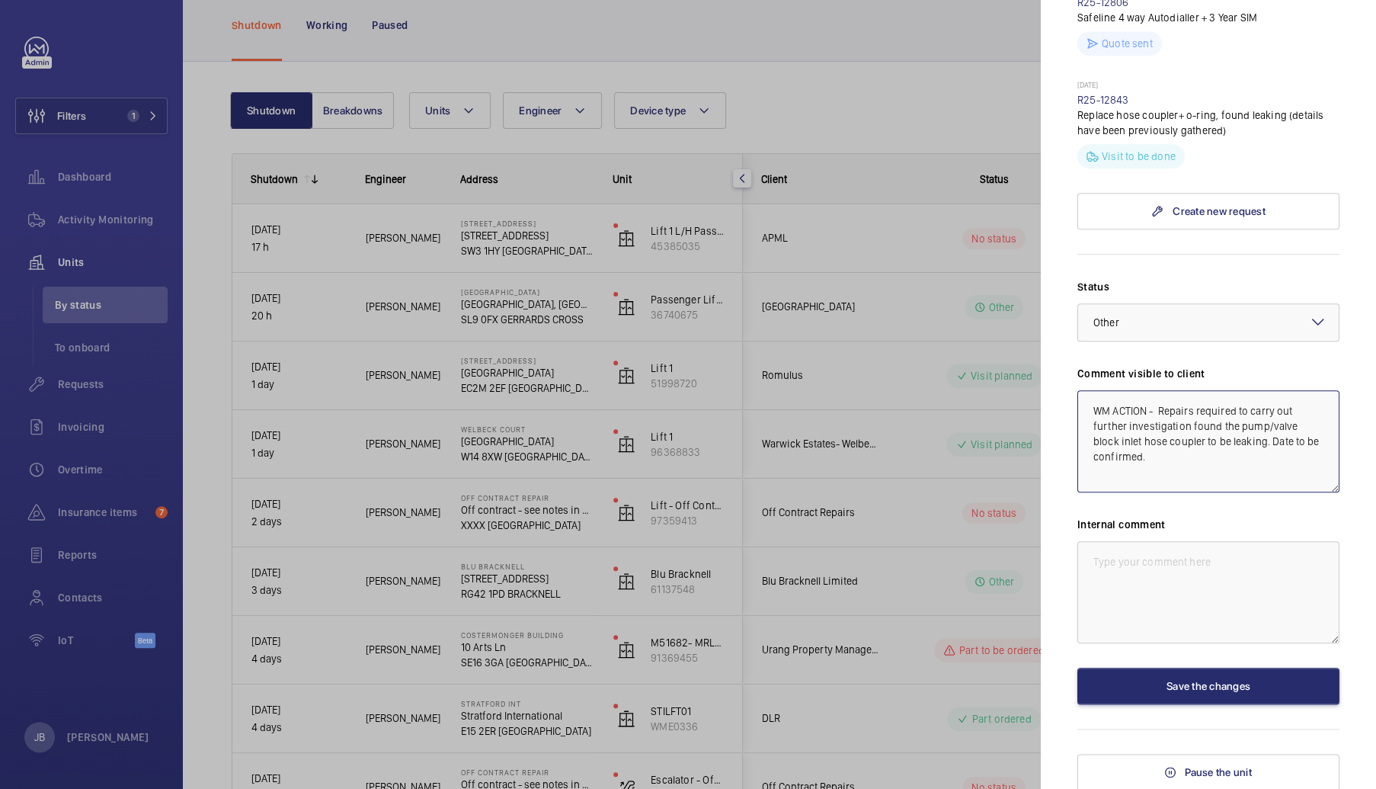
click at [1084, 411] on textarea "WM ACTION - Repairs required to carry out further investigation found the pump/…" at bounding box center [1209, 441] width 262 height 102
type textarea "WM ACTION - Repairs required to carry out further investigation found the pump/…"
click at [1147, 575] on textarea at bounding box center [1209, 592] width 262 height 102
paste textarea "WM ACTION - Repairs required to carry out further investigation found the pump/…"
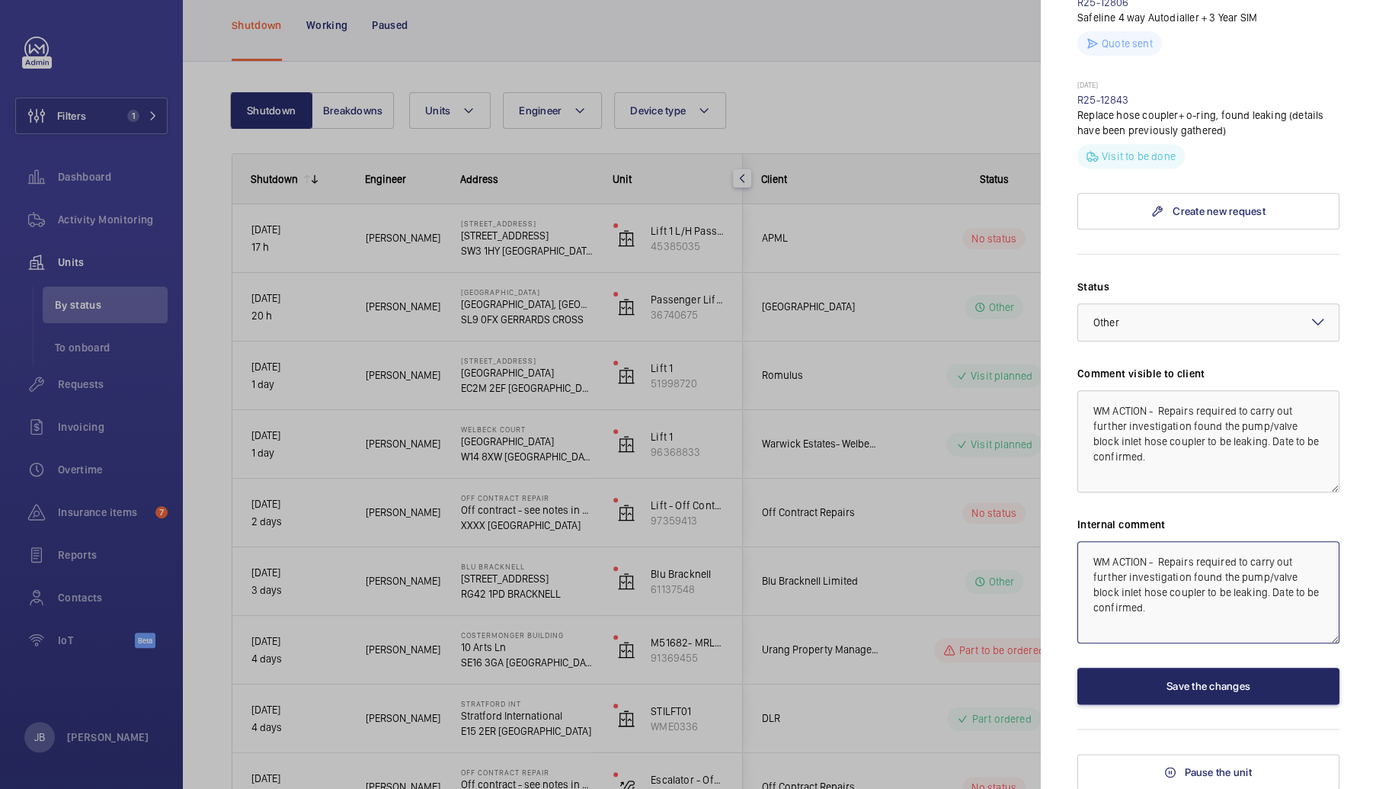
type textarea "WM ACTION - Repairs required to carry out further investigation found the pump/…"
click at [1174, 688] on button "Save the changes" at bounding box center [1209, 686] width 262 height 37
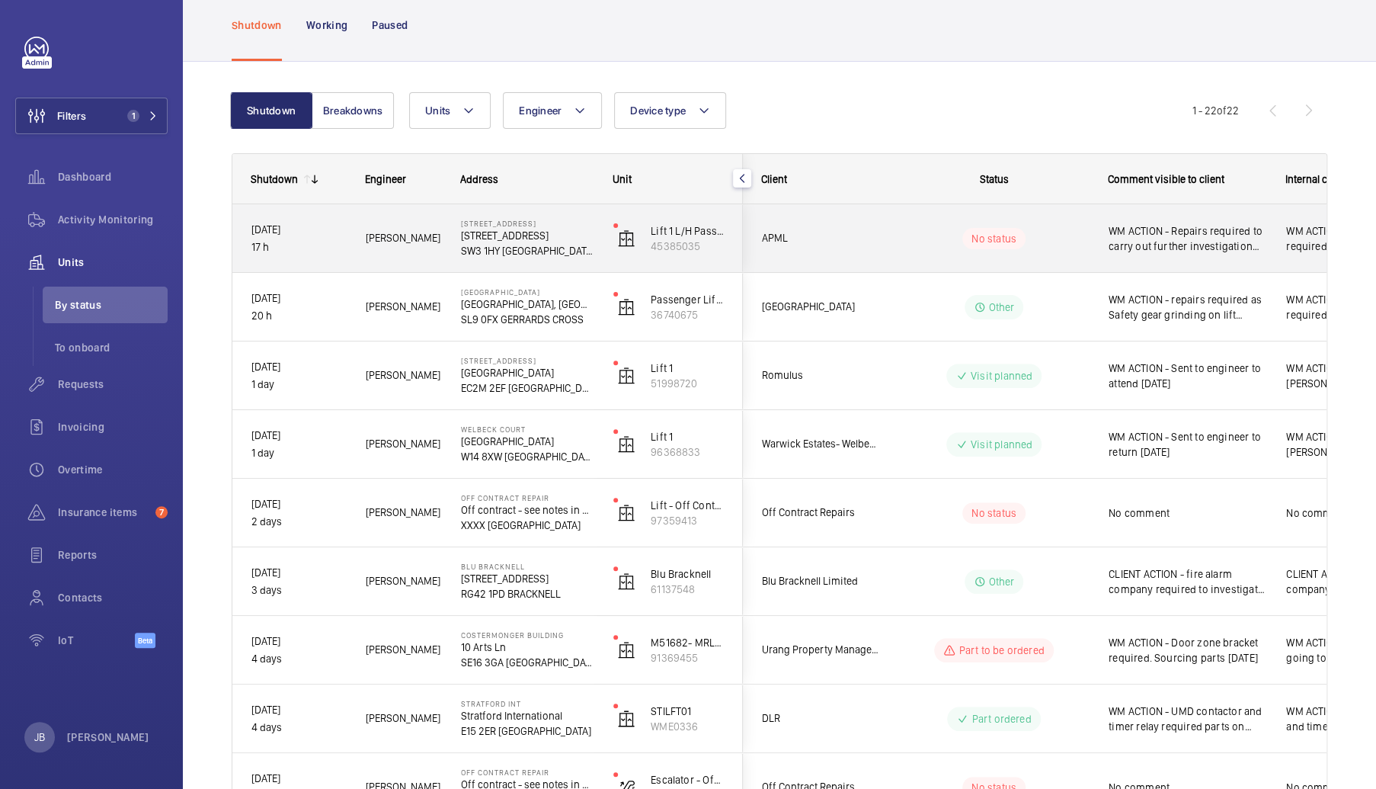
click at [1193, 234] on span "WM ACTION - Repairs required to carry out further investigation found the pump/…" at bounding box center [1188, 238] width 158 height 30
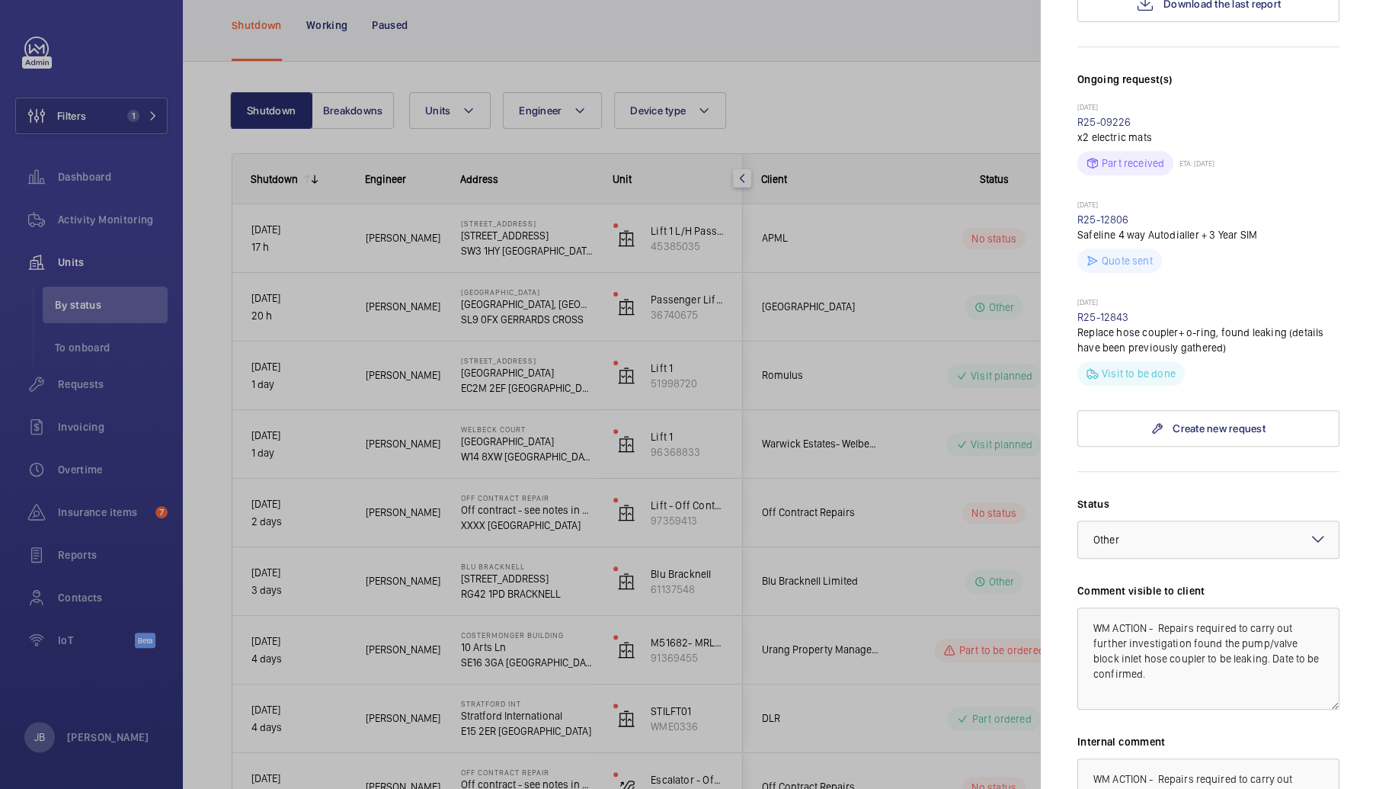
scroll to position [457, 0]
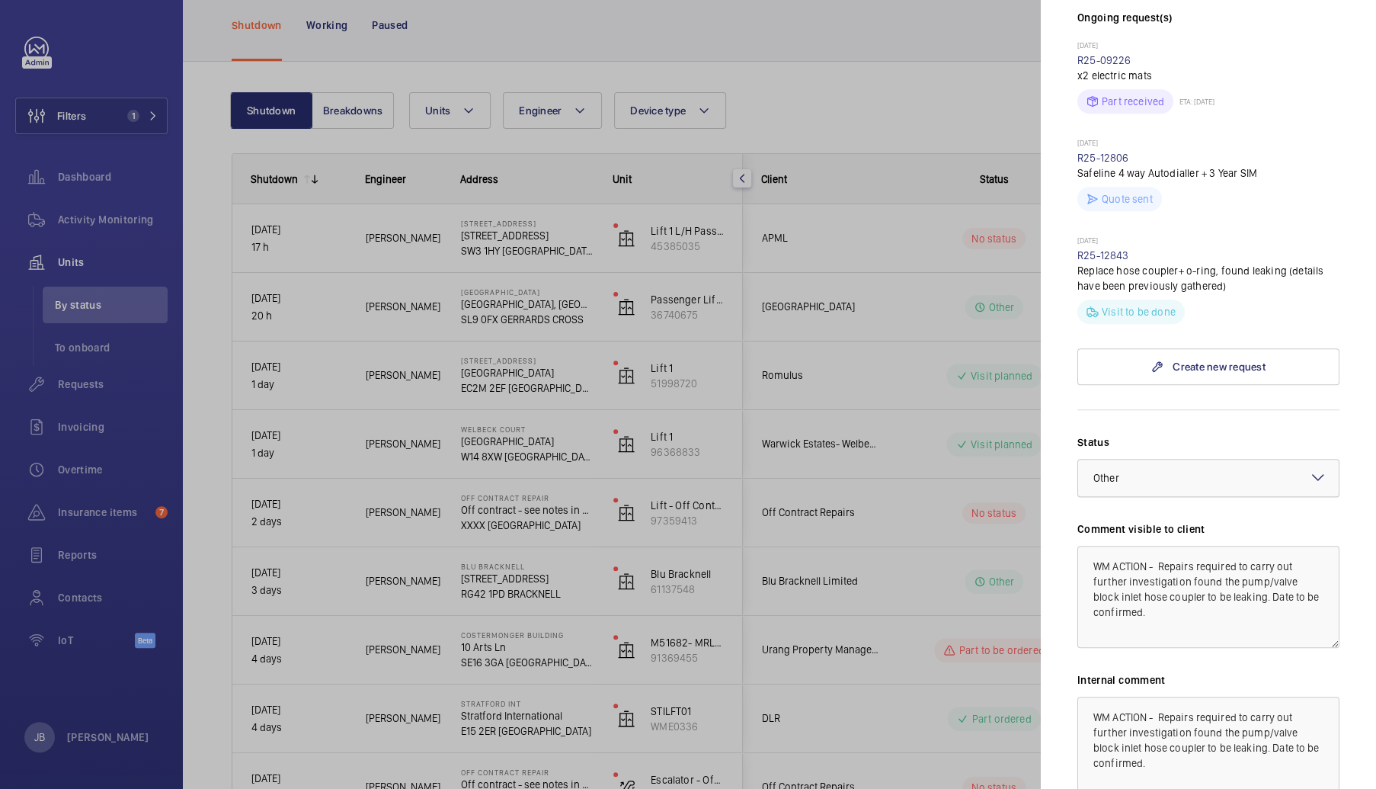
click at [1192, 479] on div at bounding box center [1208, 478] width 261 height 37
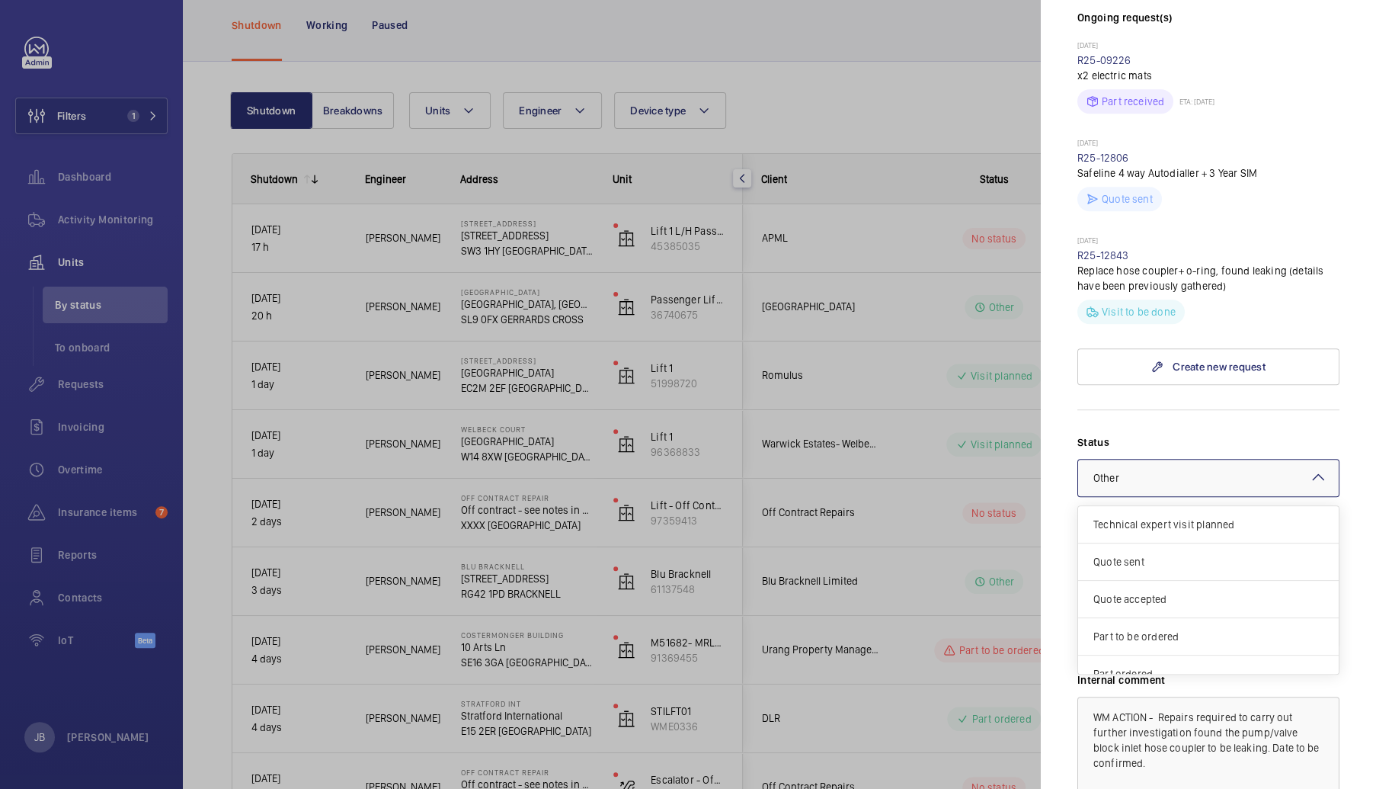
scroll to position [129, 0]
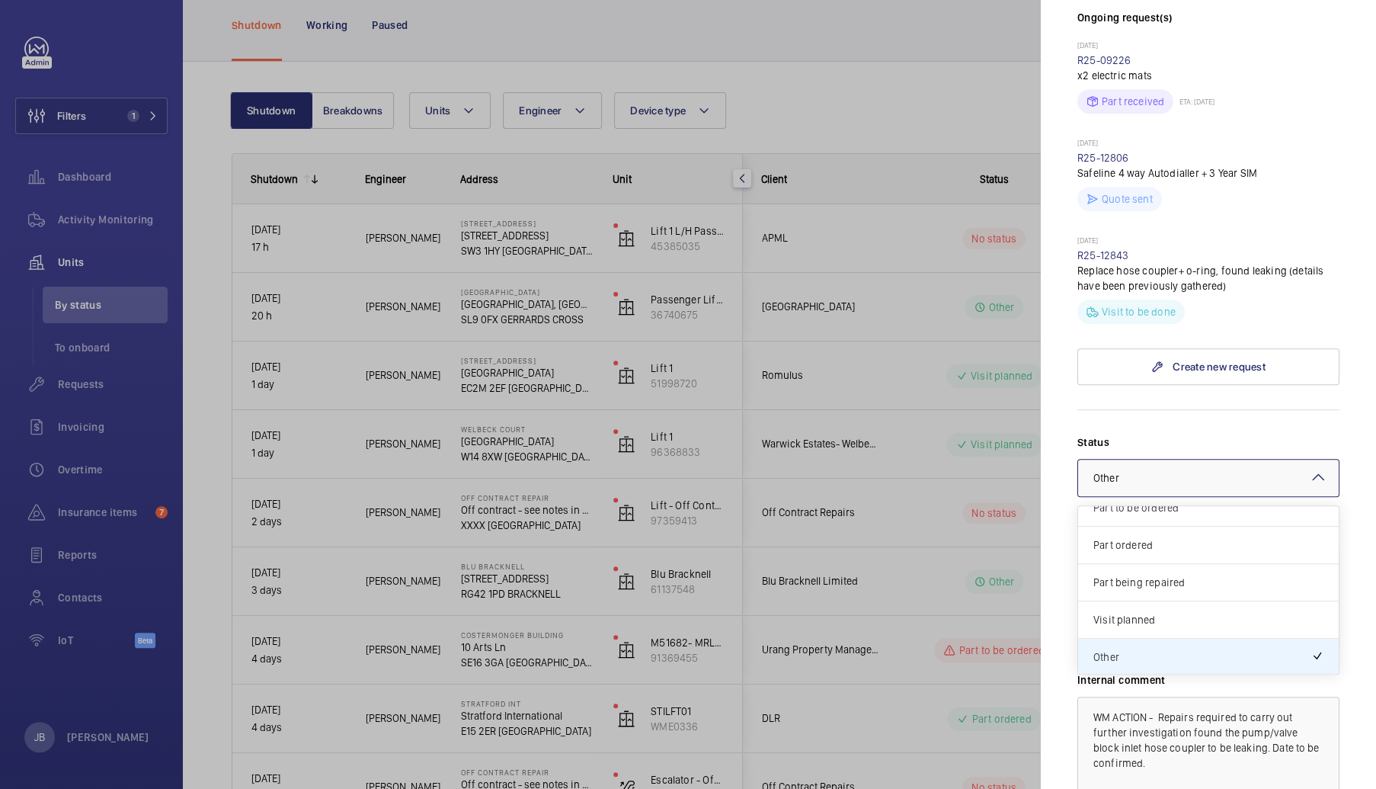
click at [1168, 537] on span "Part ordered" at bounding box center [1209, 544] width 230 height 15
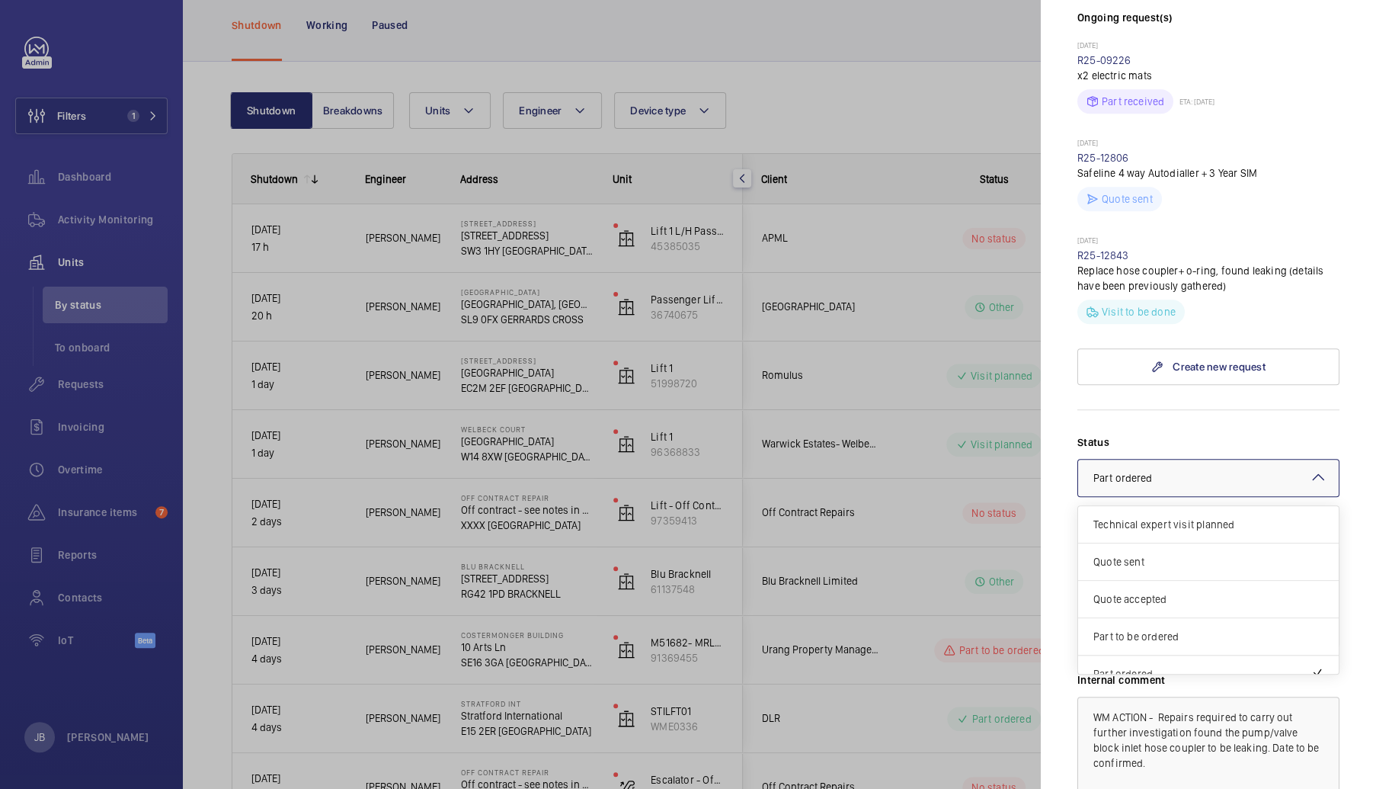
click at [1176, 474] on div "× Part ordered" at bounding box center [1143, 477] width 98 height 15
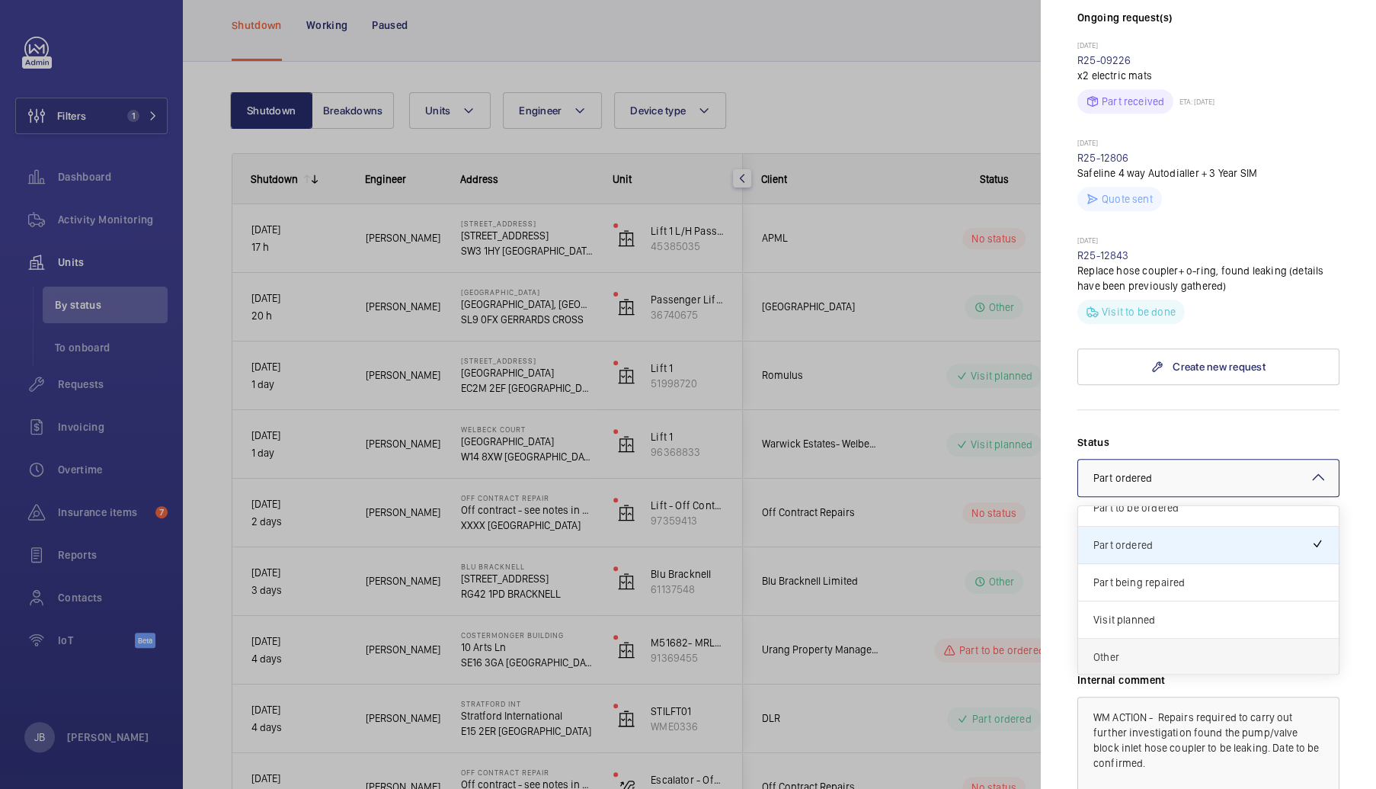
click at [1162, 650] on span "Other" at bounding box center [1209, 656] width 230 height 15
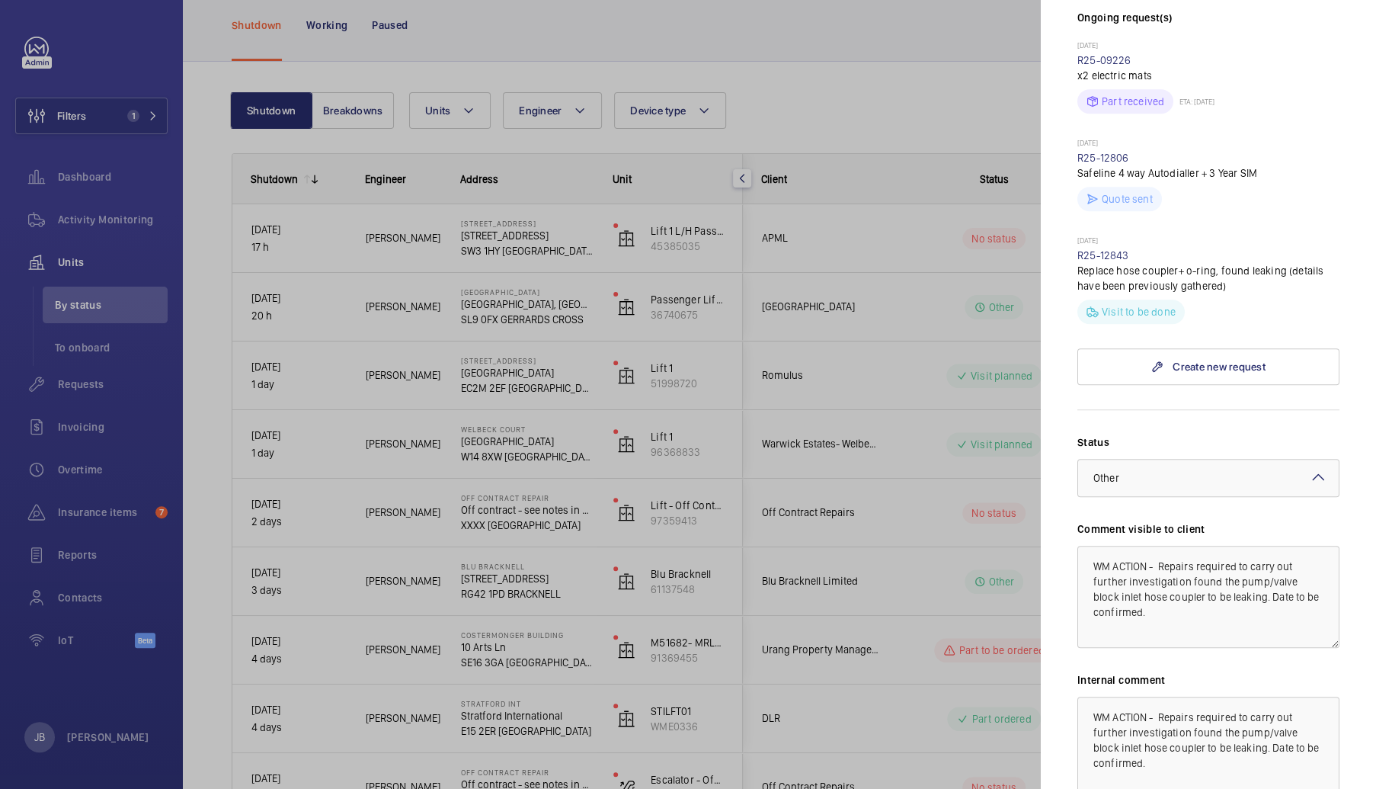
scroll to position [613, 0]
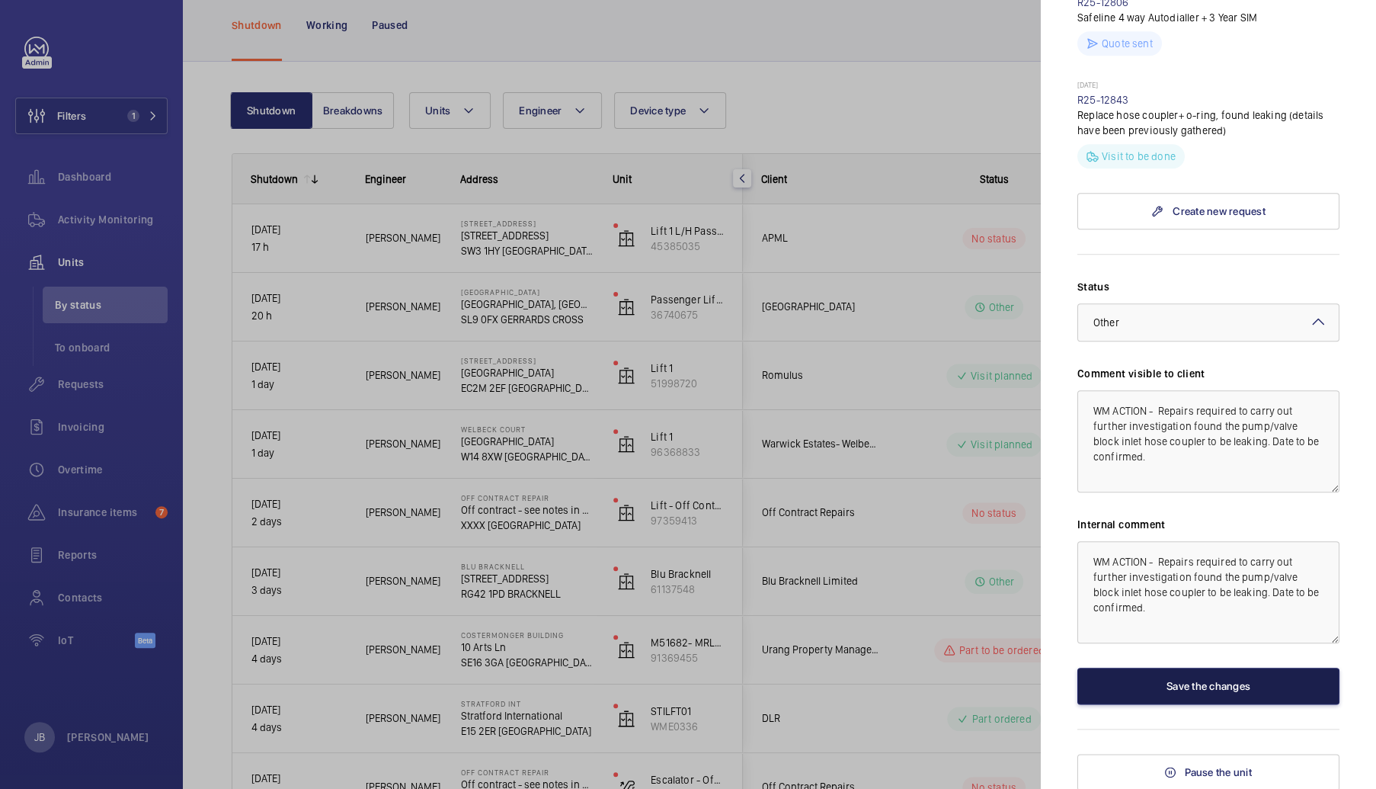
click at [1183, 671] on button "Save the changes" at bounding box center [1209, 686] width 262 height 37
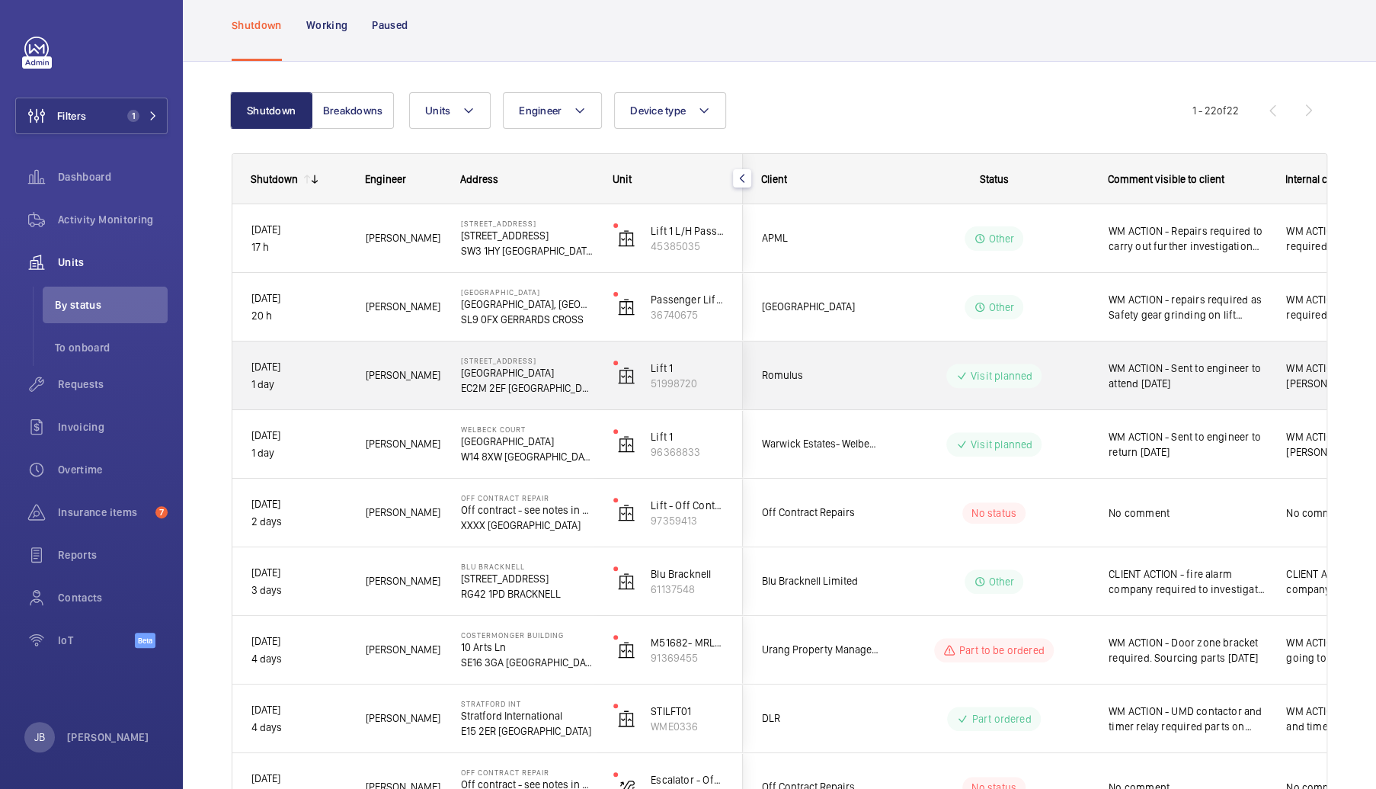
click at [1228, 389] on span "WM ACTION - Sent to engineer to attend today" at bounding box center [1188, 375] width 158 height 30
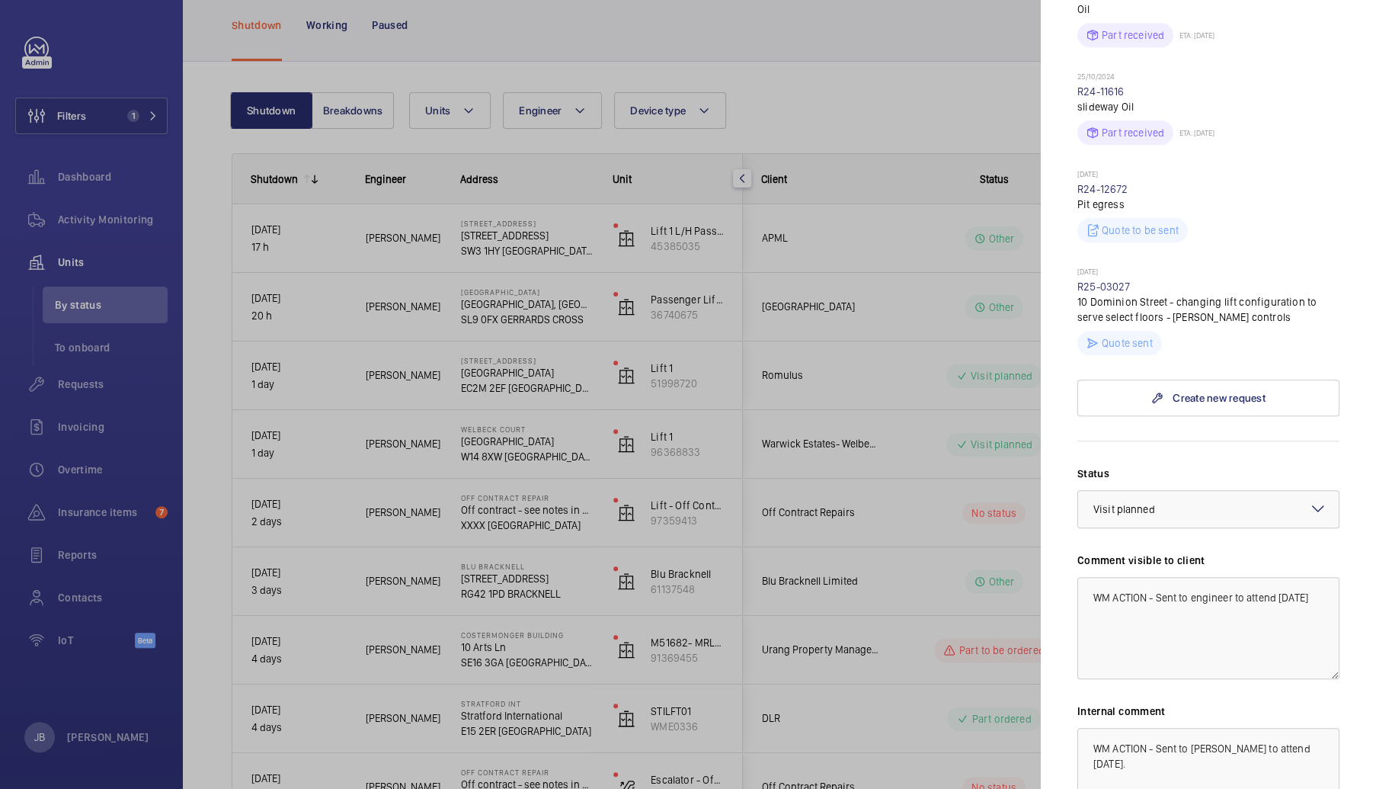
scroll to position [533, 0]
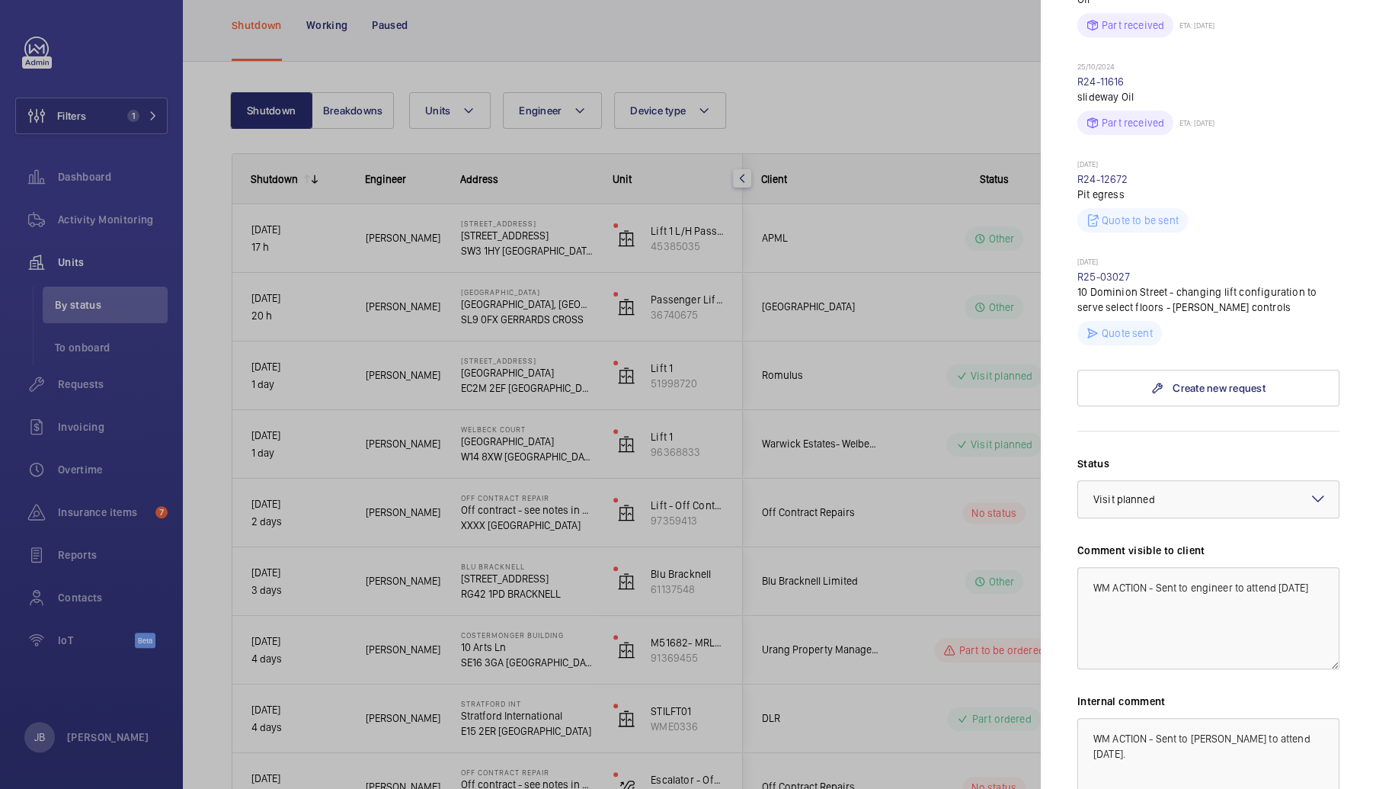
click at [872, 383] on div at bounding box center [688, 394] width 1376 height 789
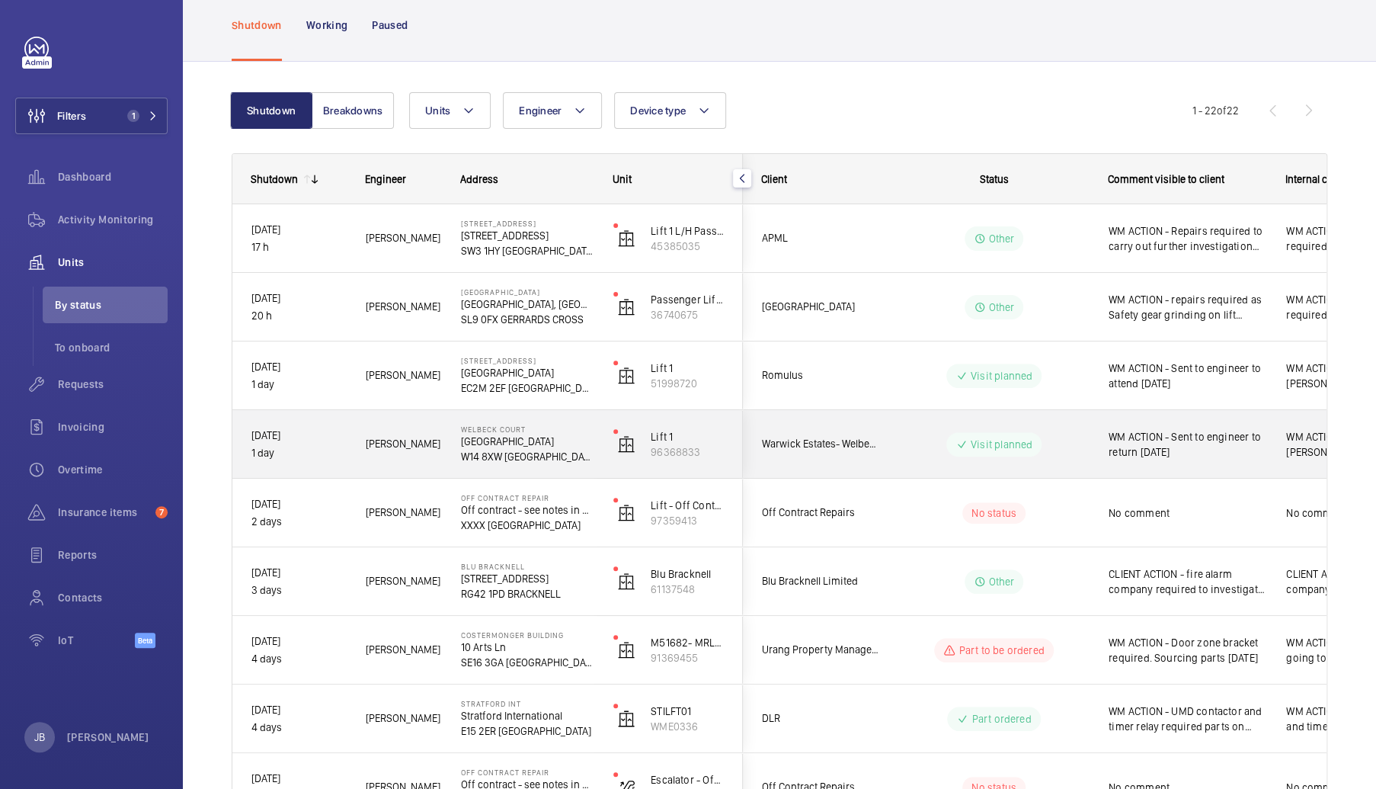
click at [1192, 437] on span "WM ACTION - Sent to engineer to return today" at bounding box center [1188, 444] width 158 height 30
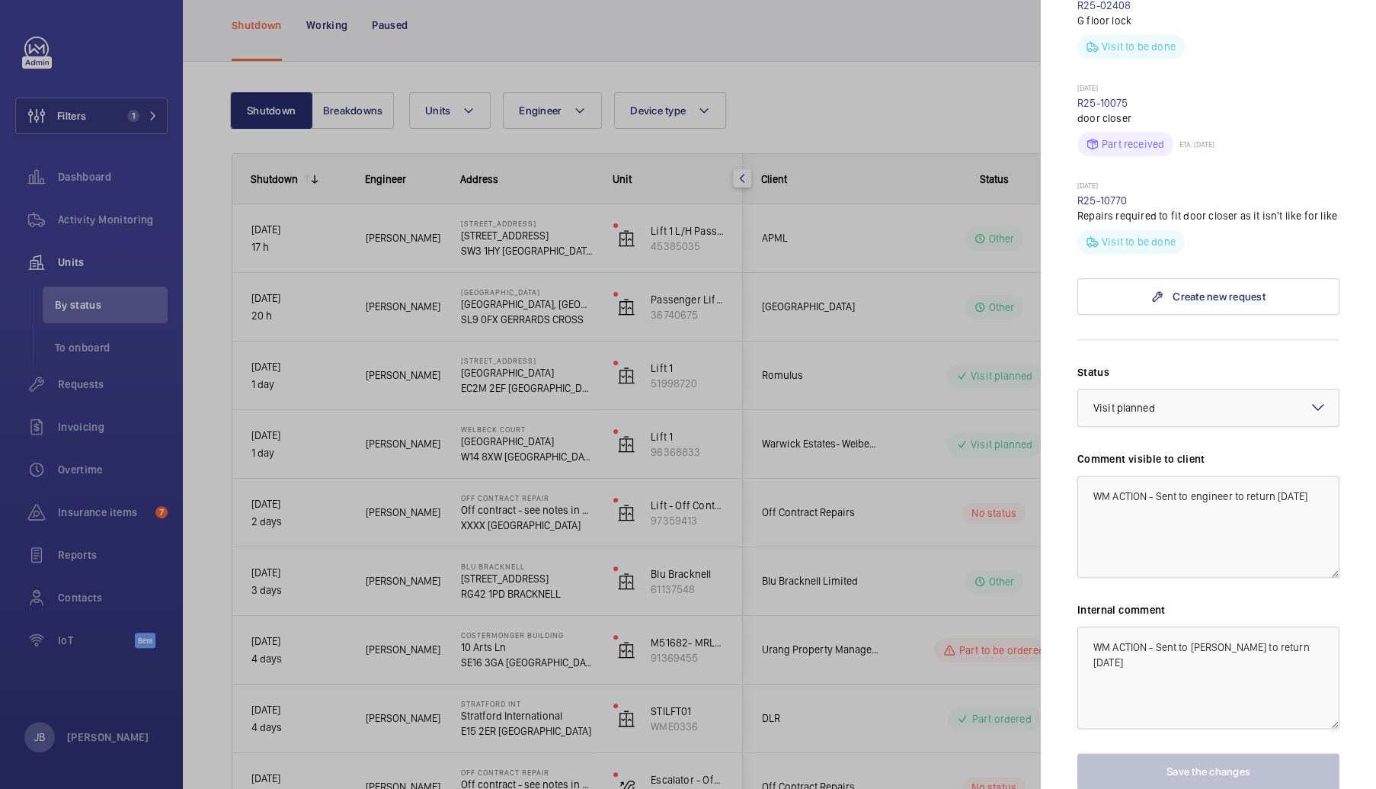
scroll to position [682, 0]
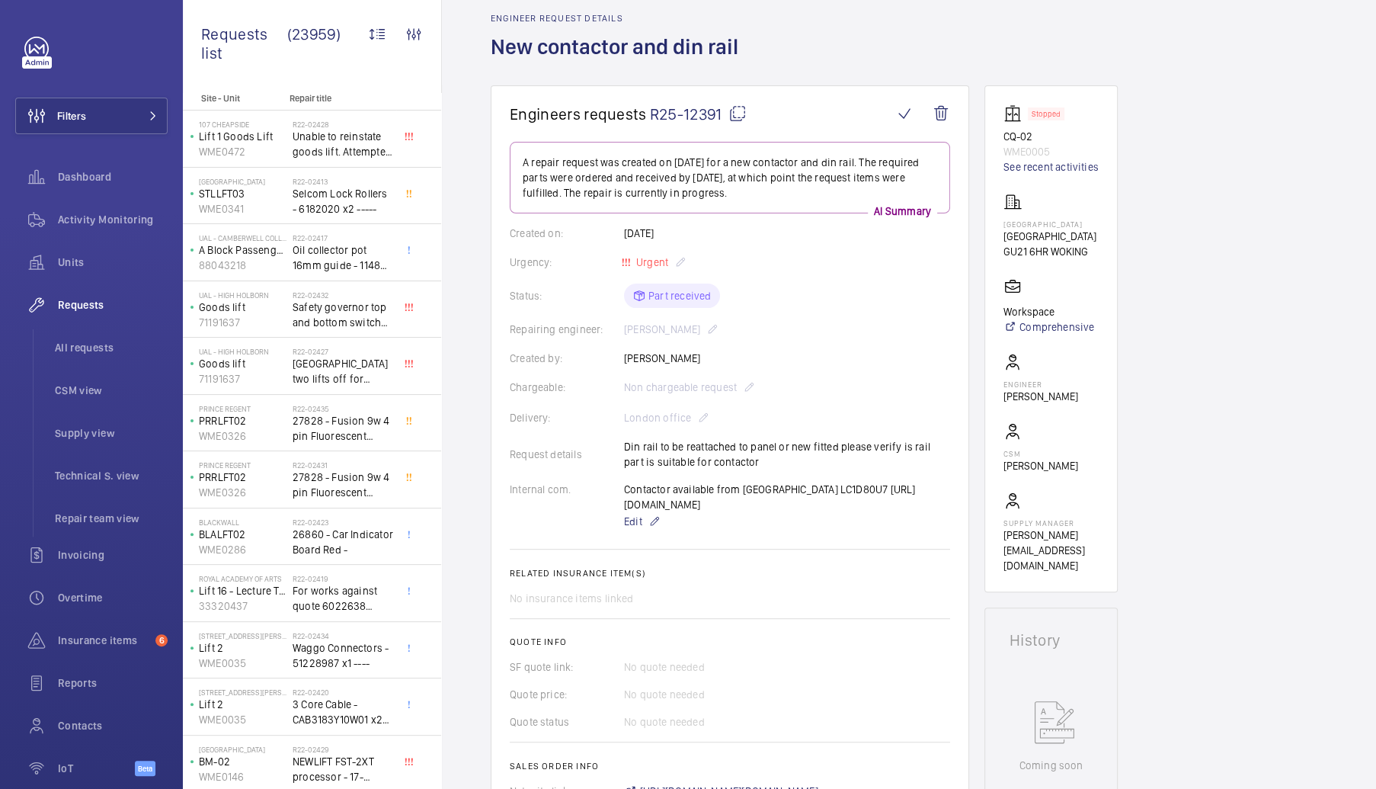
scroll to position [57, 0]
